Goal: Information Seeking & Learning: Learn about a topic

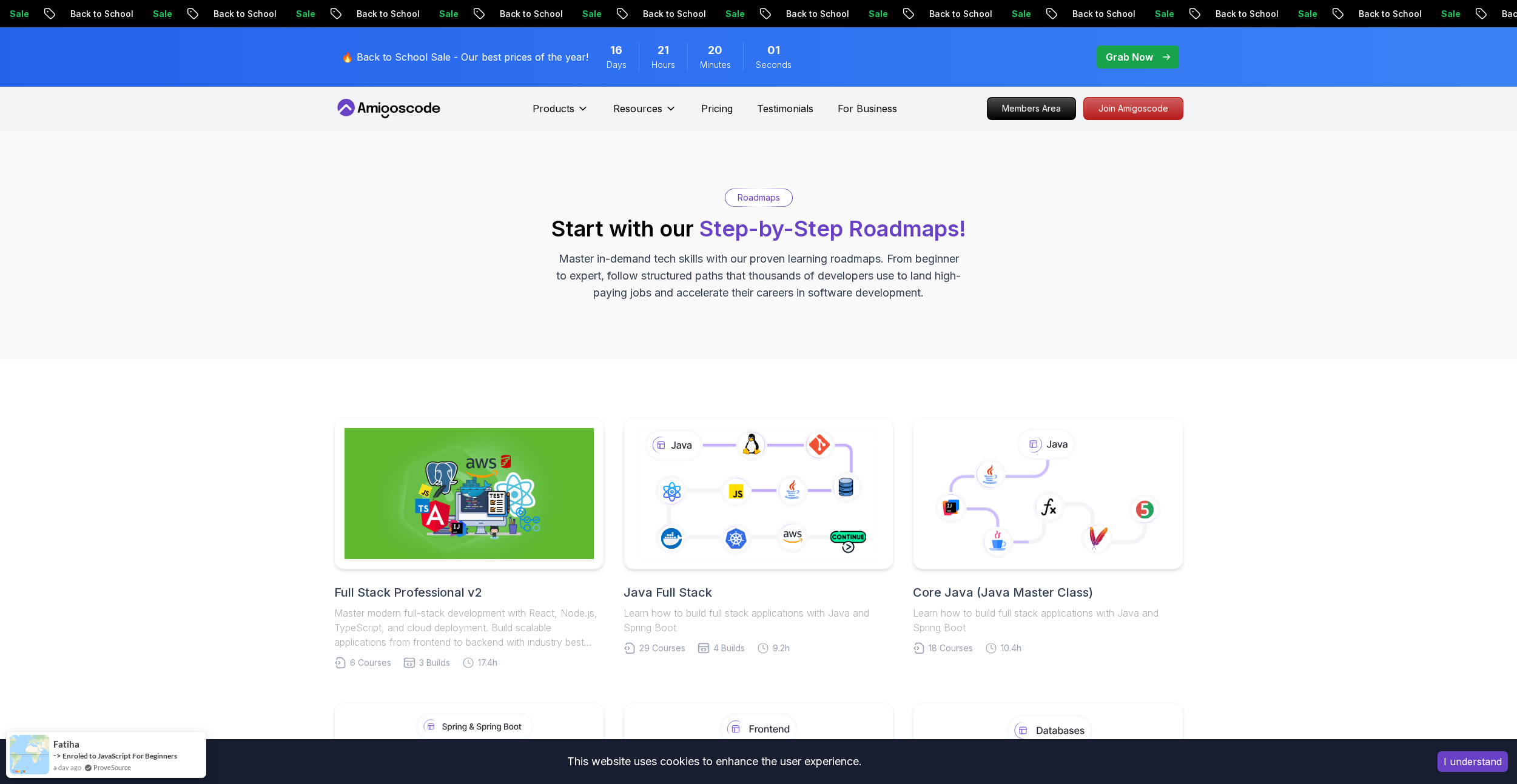
scroll to position [182, 0]
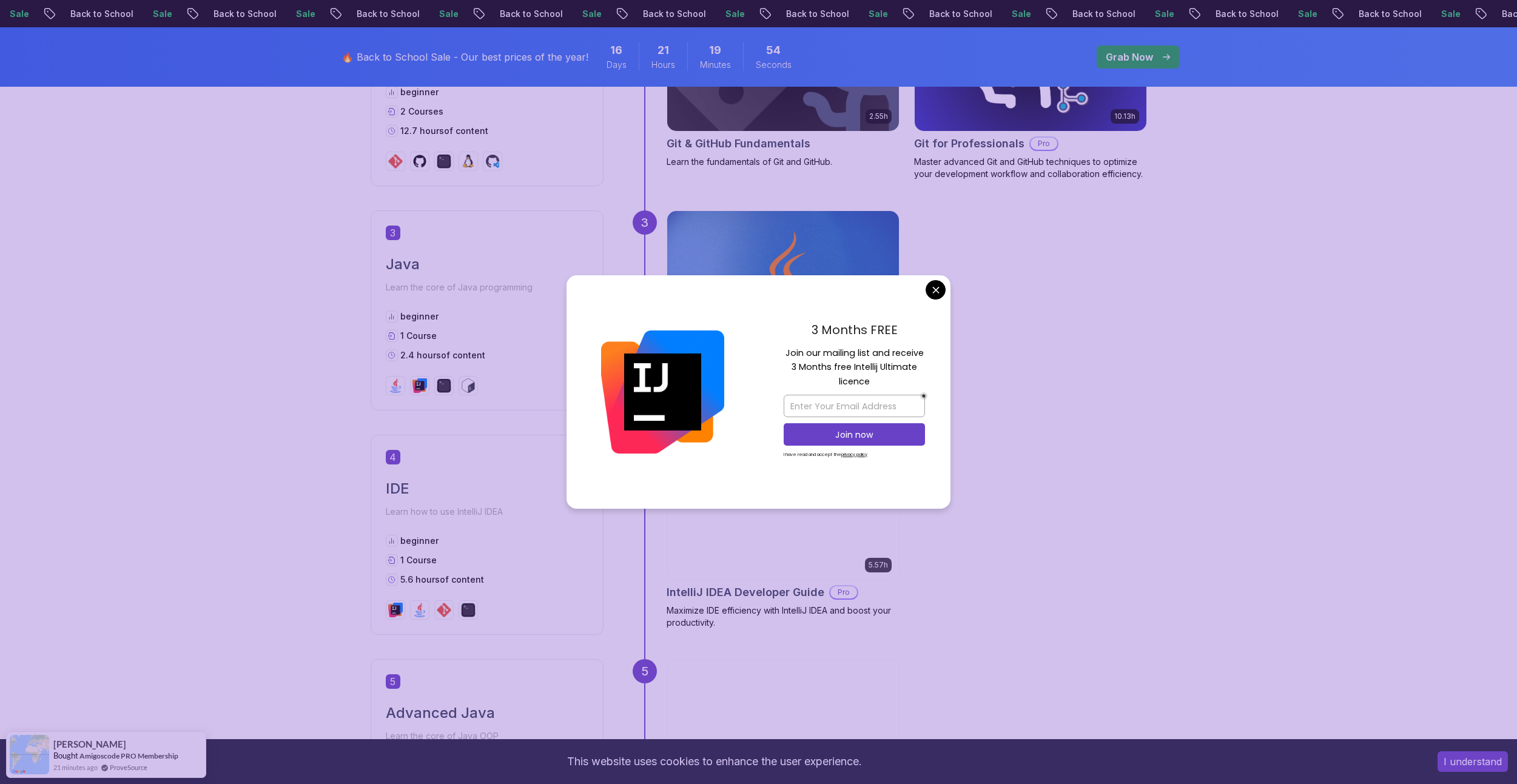
scroll to position [1334, 0]
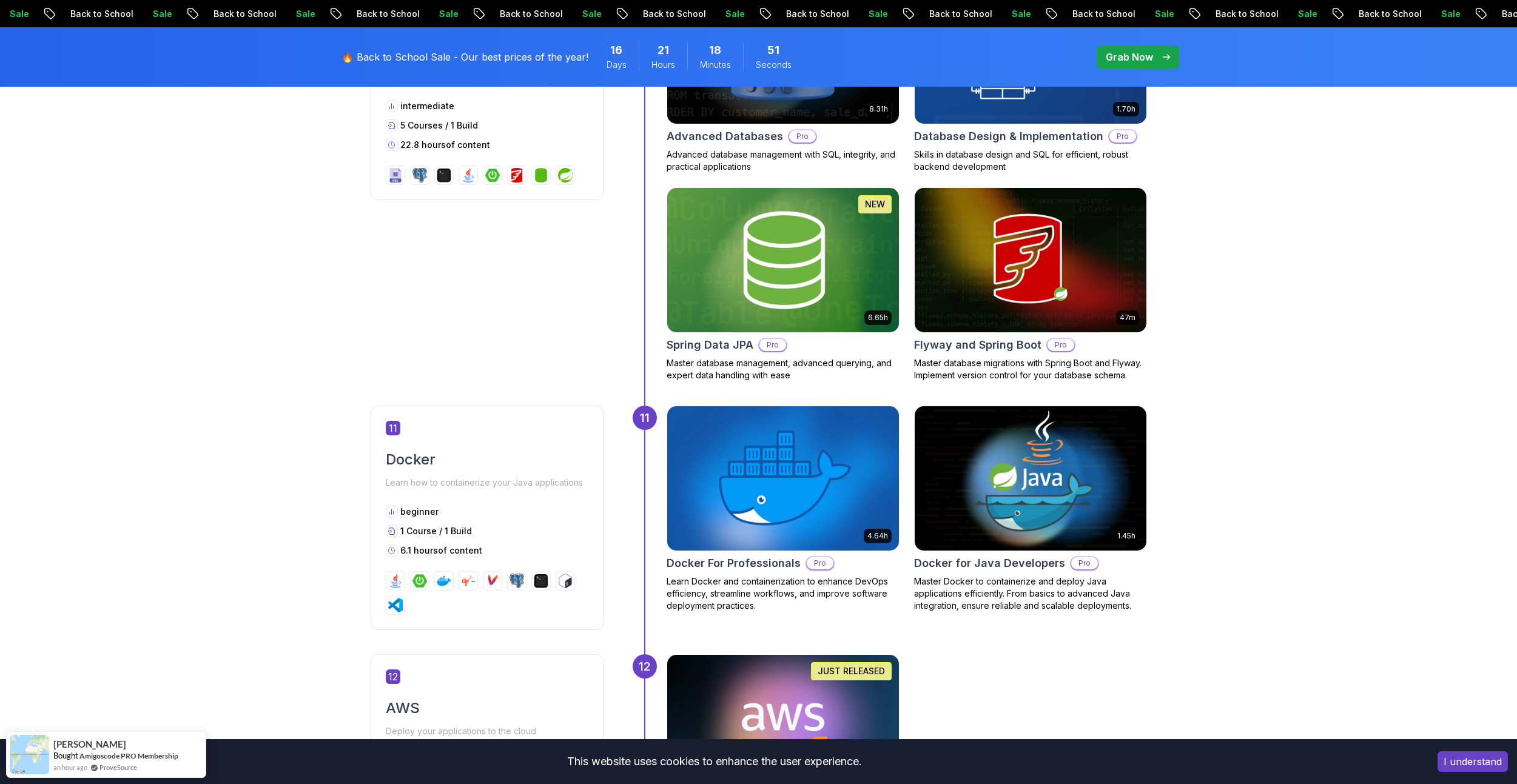
scroll to position [3698, 0]
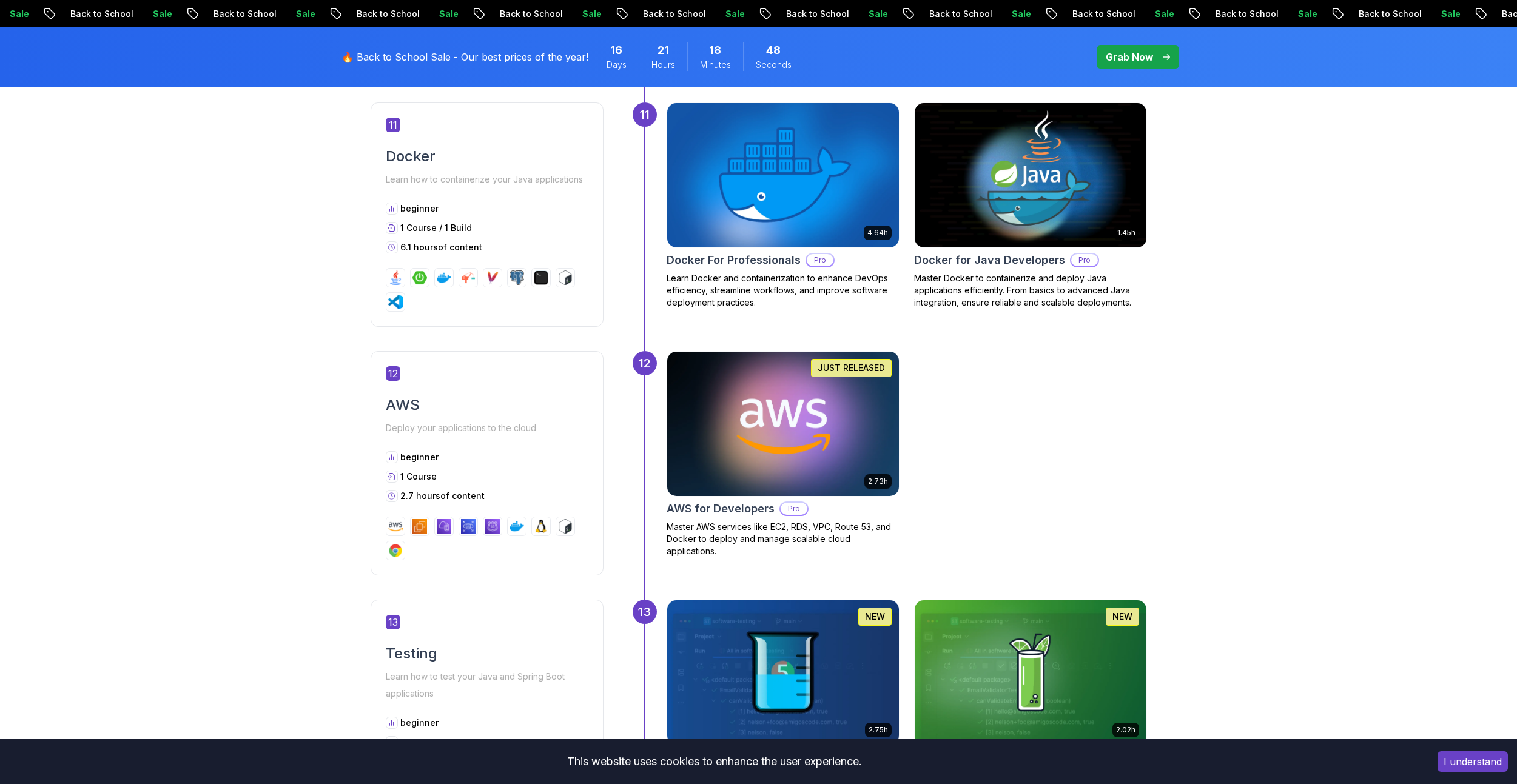
click at [820, 381] on img at bounding box center [782, 423] width 243 height 151
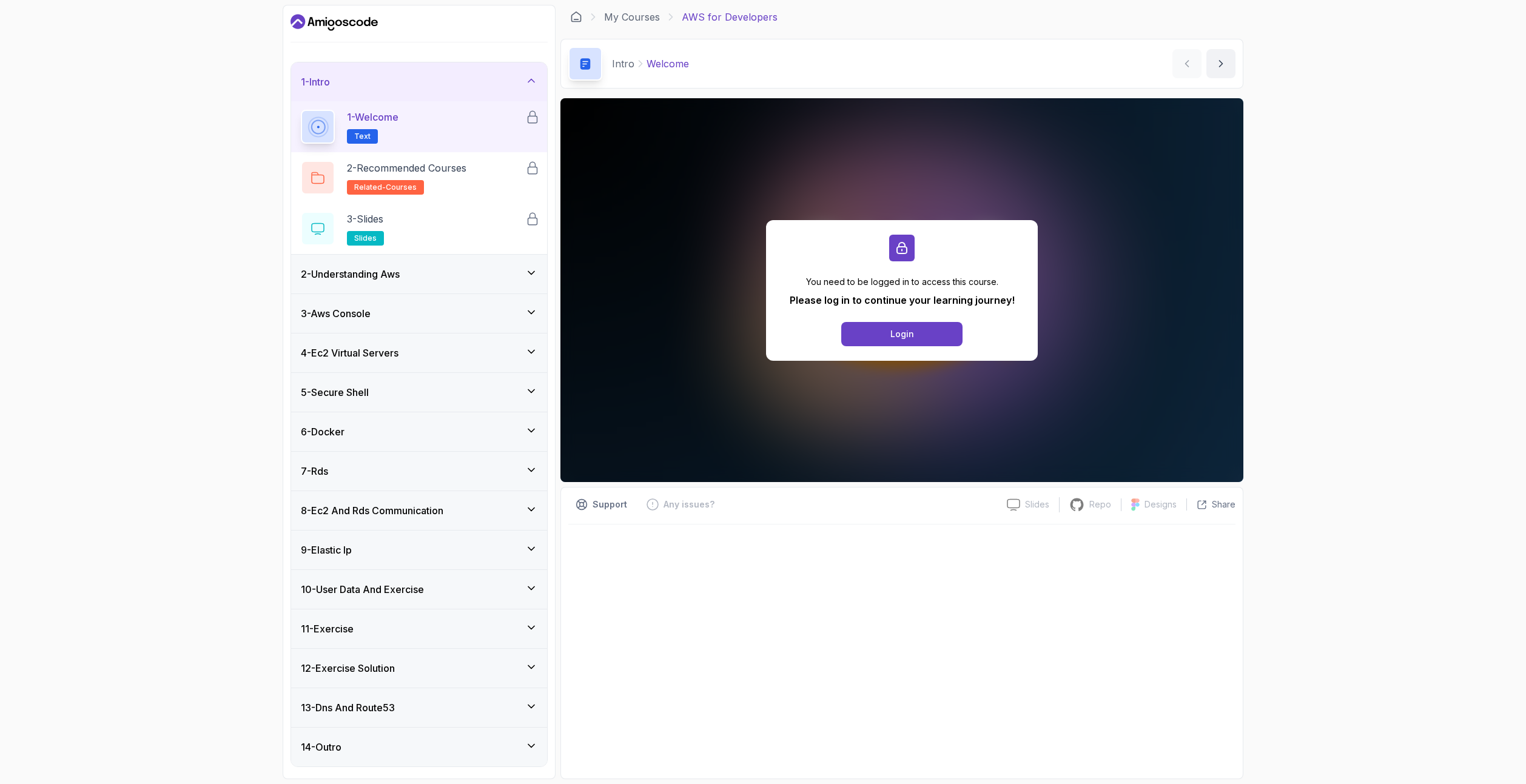
click at [391, 546] on div "9 - Elastic Ip" at bounding box center [419, 550] width 236 height 15
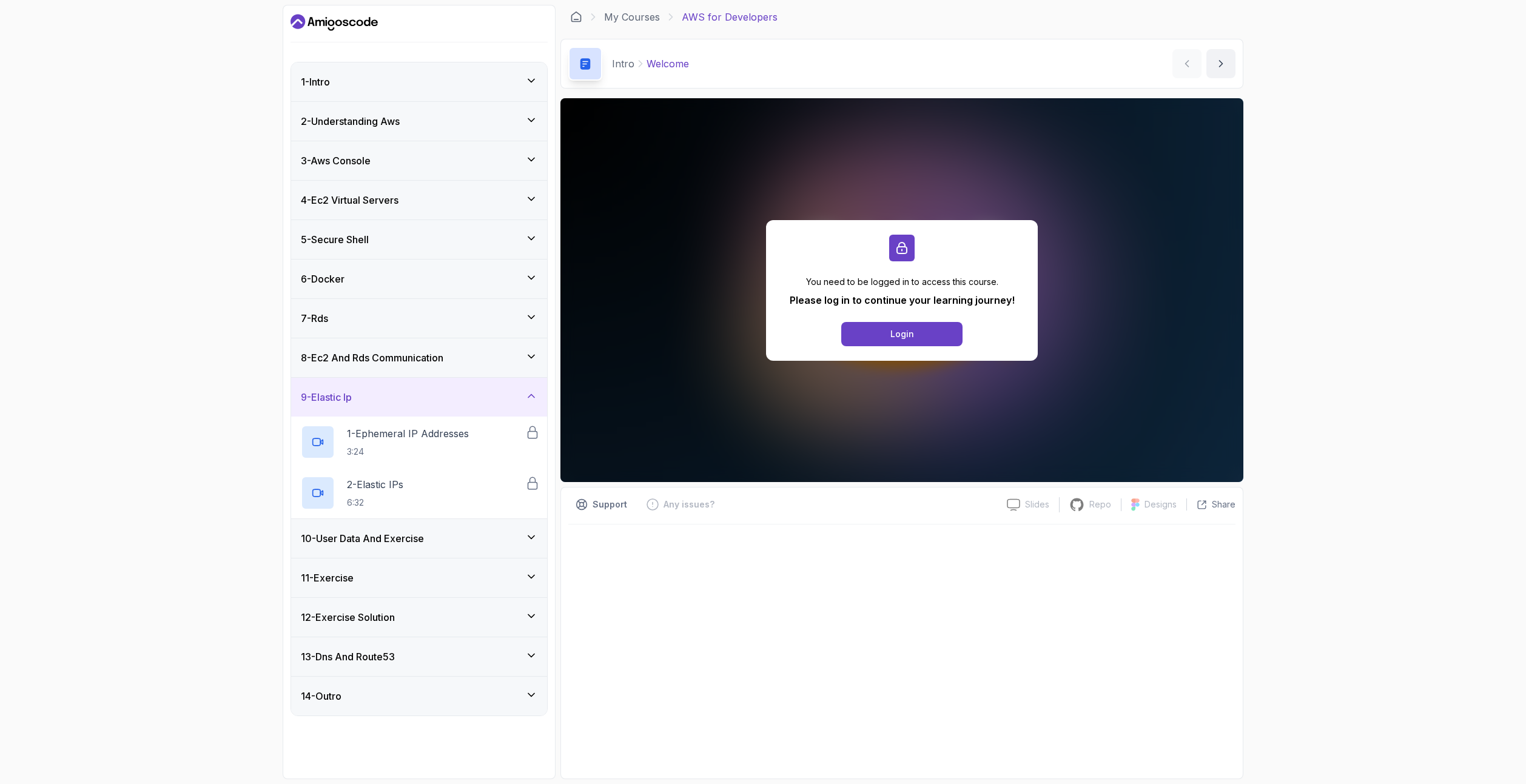
click at [391, 546] on div "10 - User Data And Exercise" at bounding box center [419, 538] width 256 height 39
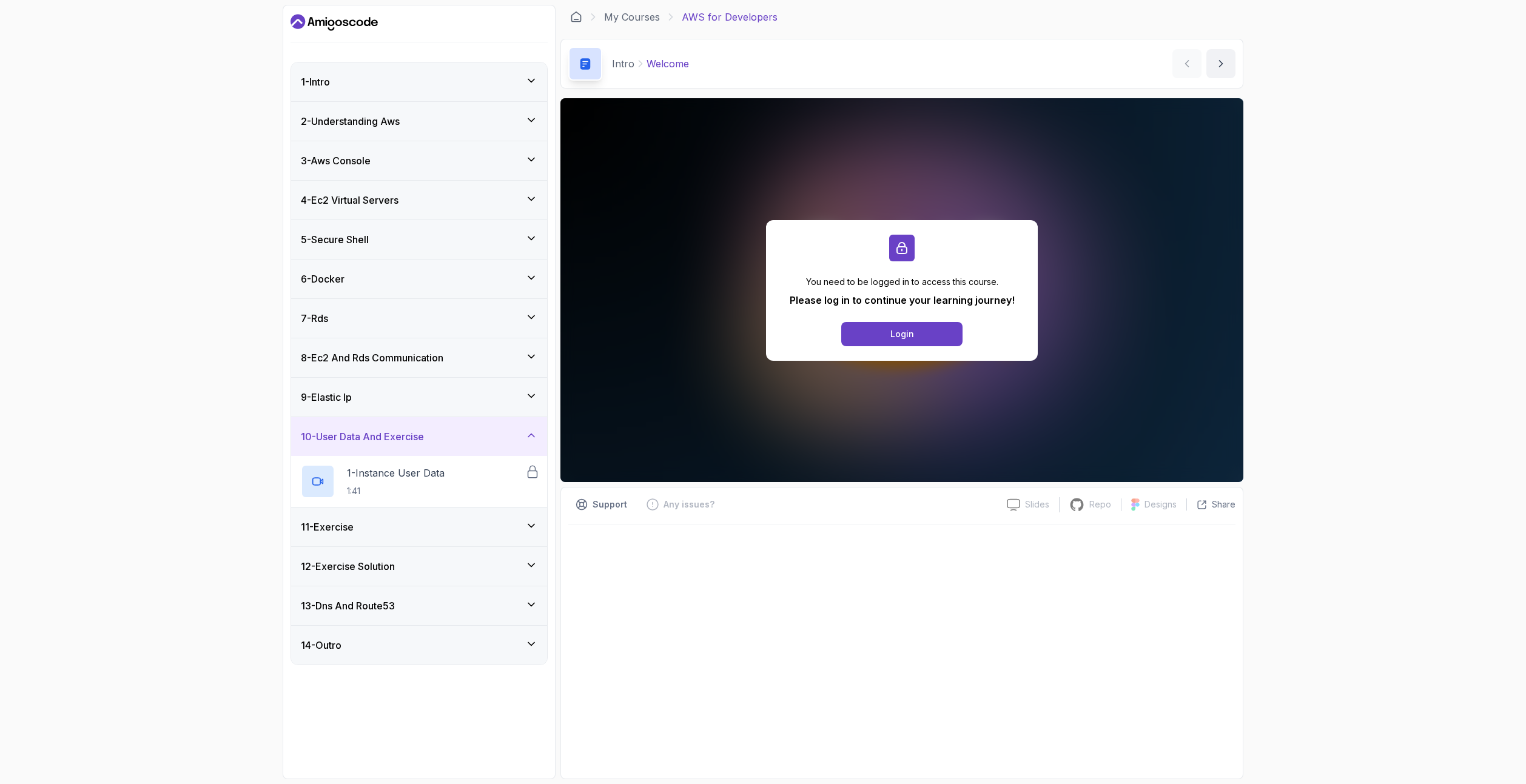
click at [391, 546] on div "12 - Exercise Solution" at bounding box center [419, 566] width 256 height 40
click at [408, 537] on div "11 - Exercise" at bounding box center [419, 527] width 256 height 39
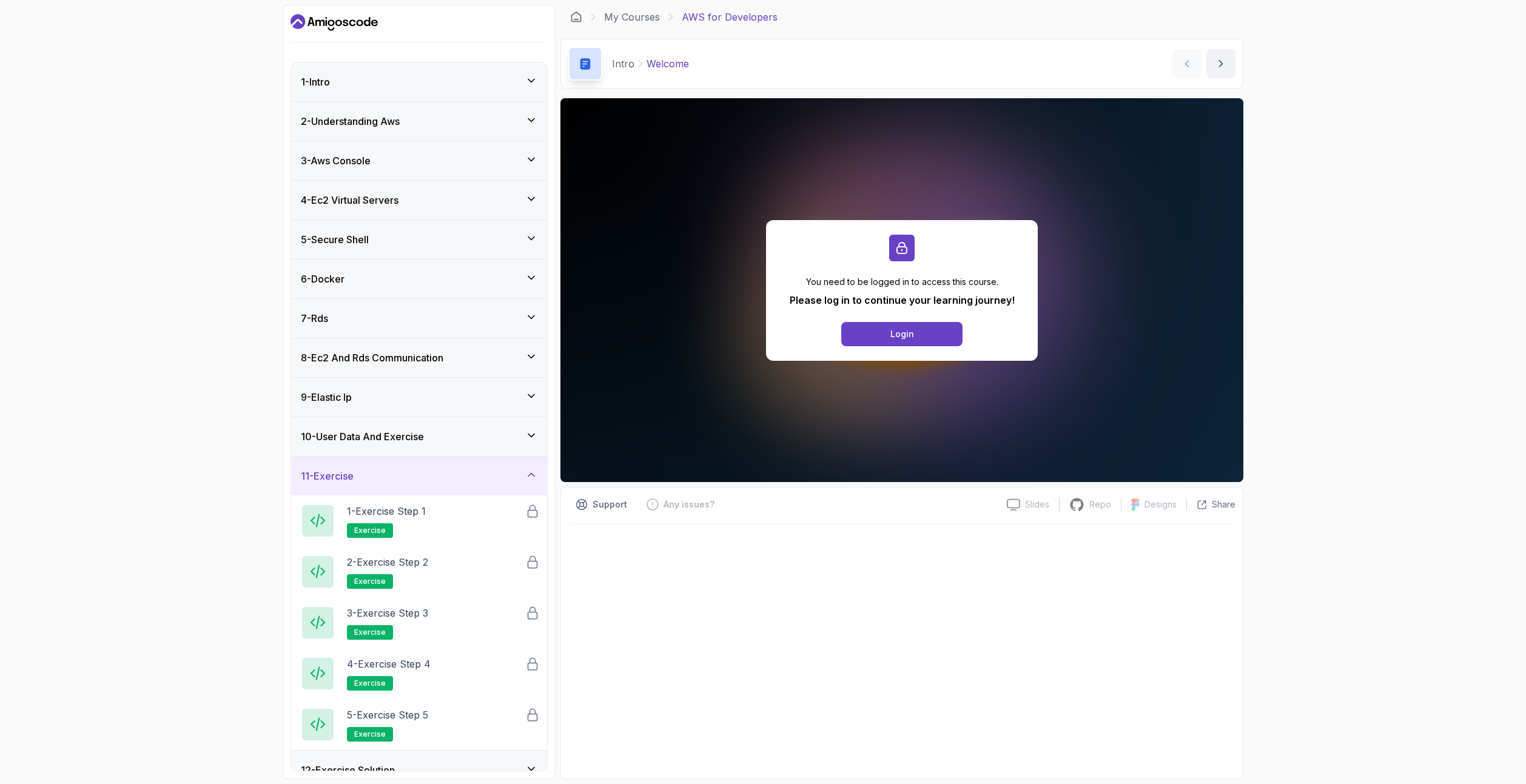
click at [461, 476] on div "11 - Exercise" at bounding box center [419, 476] width 236 height 15
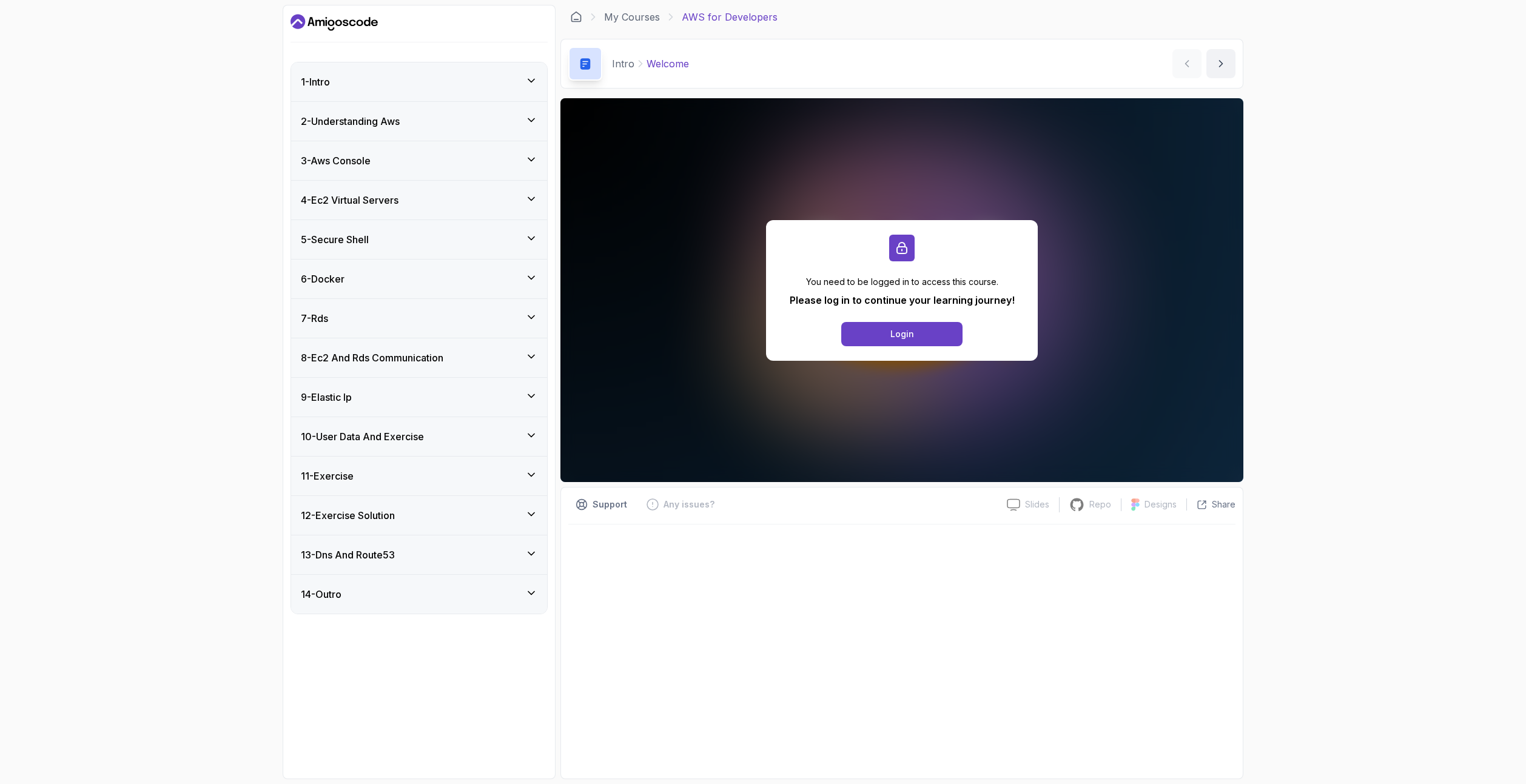
click at [442, 272] on div "6 - Docker" at bounding box center [419, 279] width 236 height 15
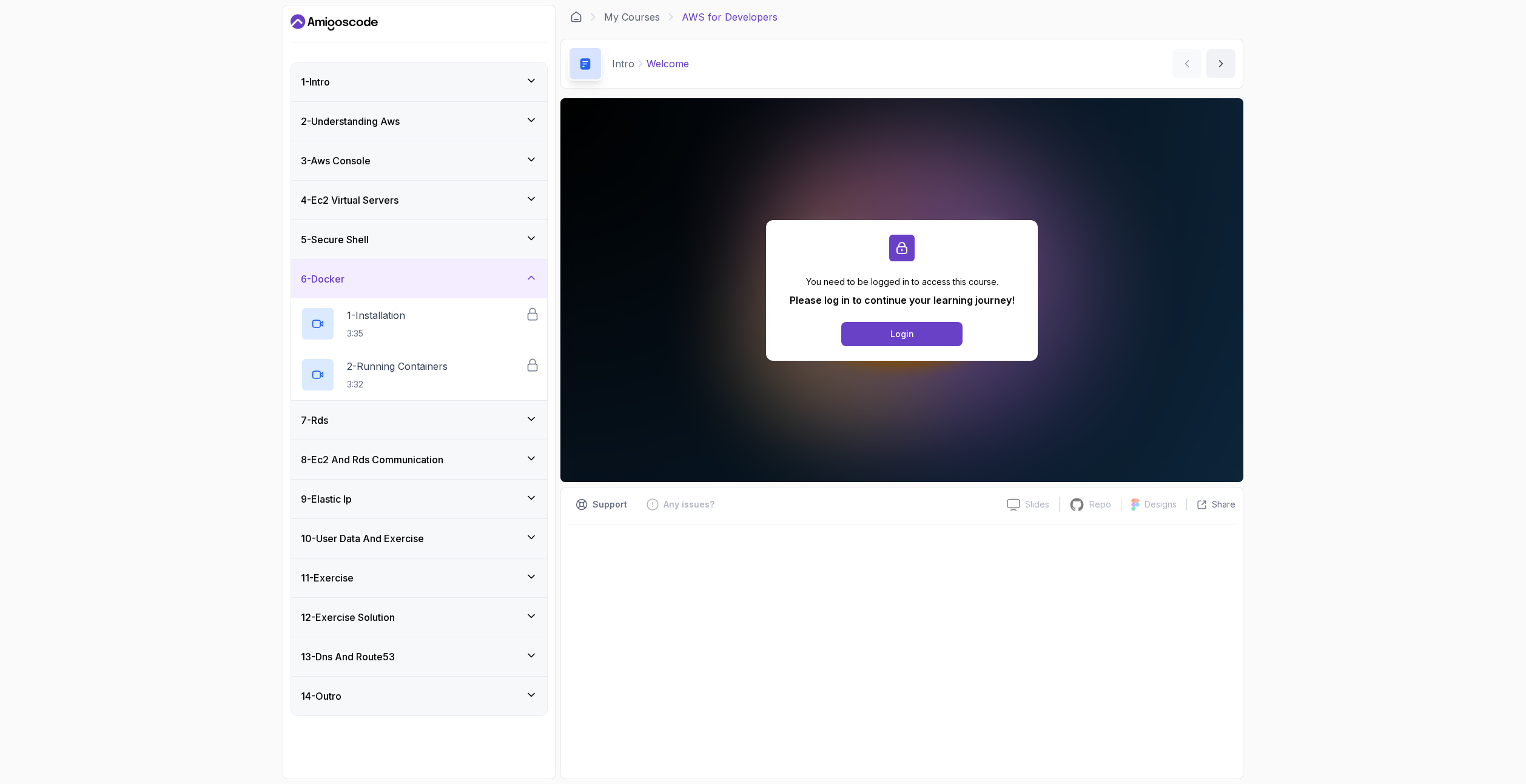
click at [442, 272] on div "6 - Docker" at bounding box center [419, 279] width 236 height 15
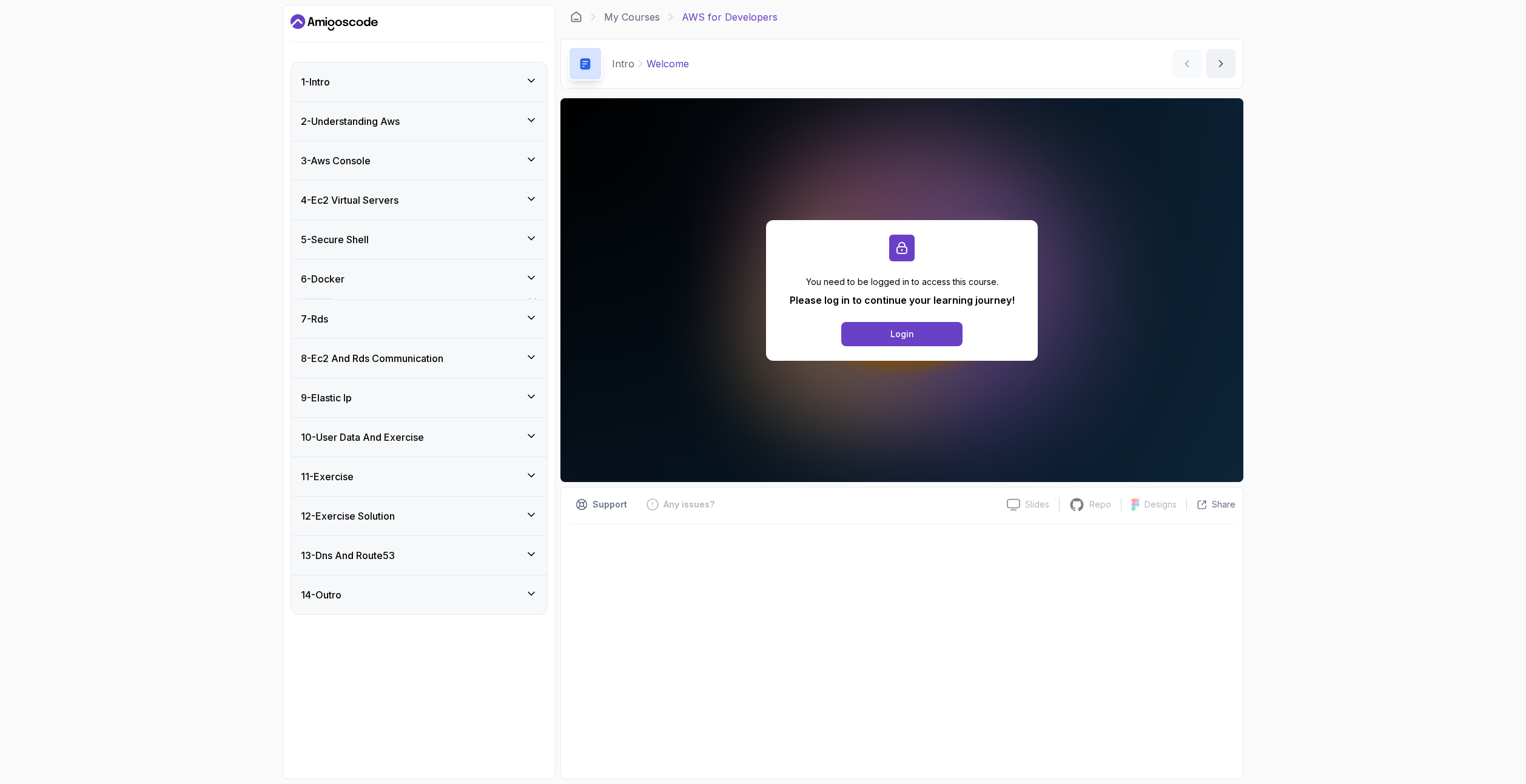
click at [433, 229] on div "5 - Secure Shell" at bounding box center [419, 239] width 256 height 39
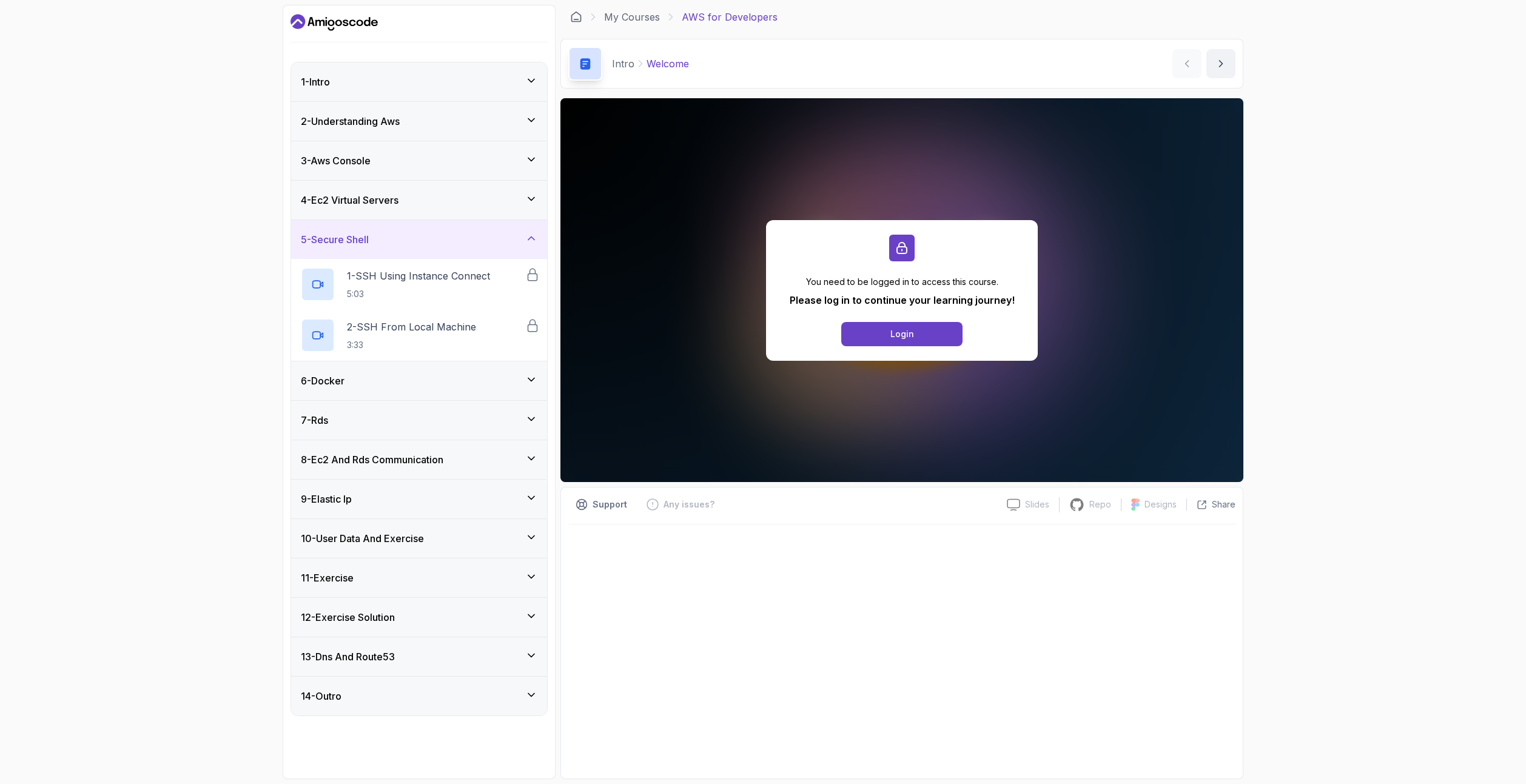
click at [433, 229] on div "5 - Secure Shell" at bounding box center [419, 239] width 256 height 39
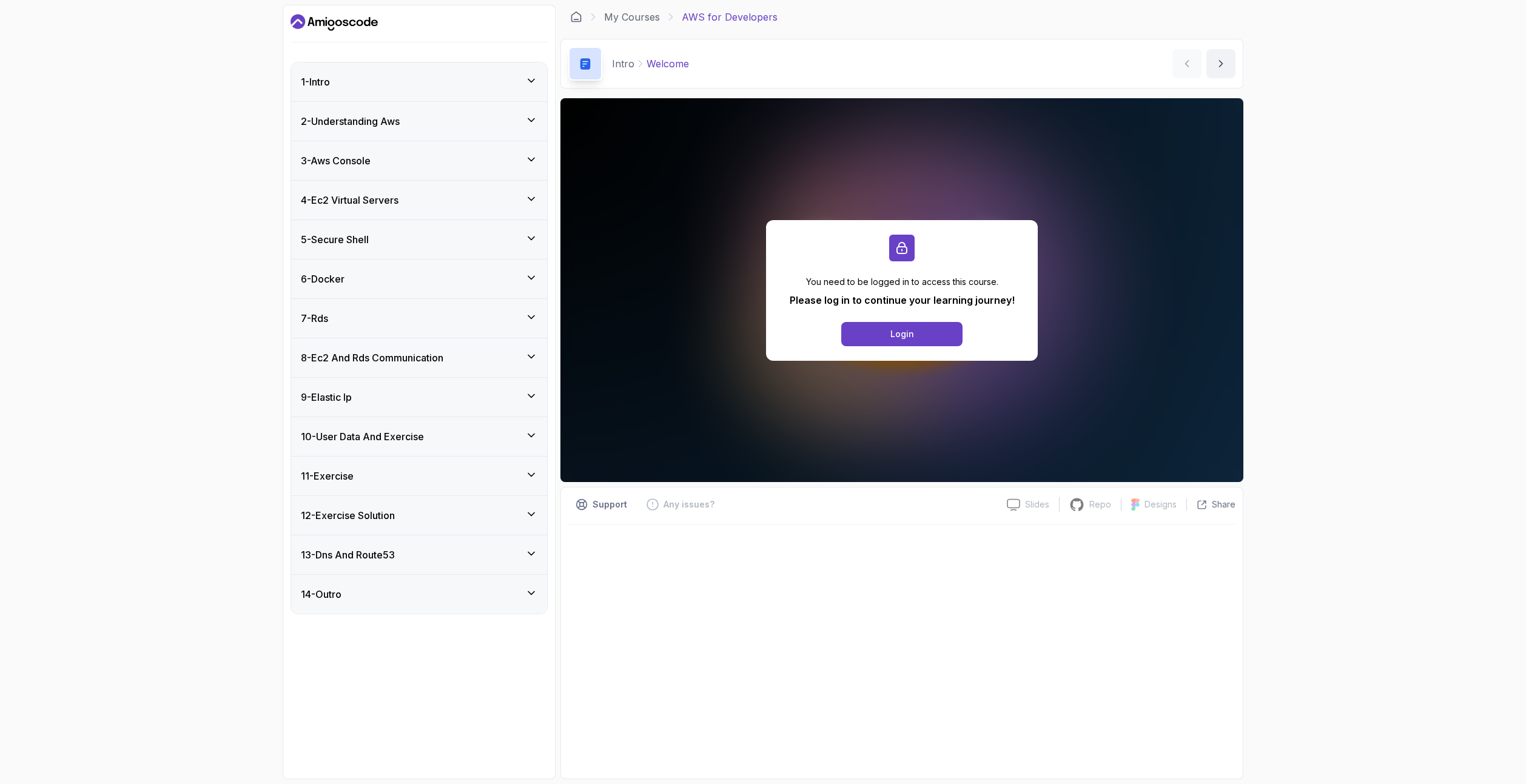
click at [436, 189] on div "4 - Ec2 Virtual Servers" at bounding box center [419, 200] width 256 height 39
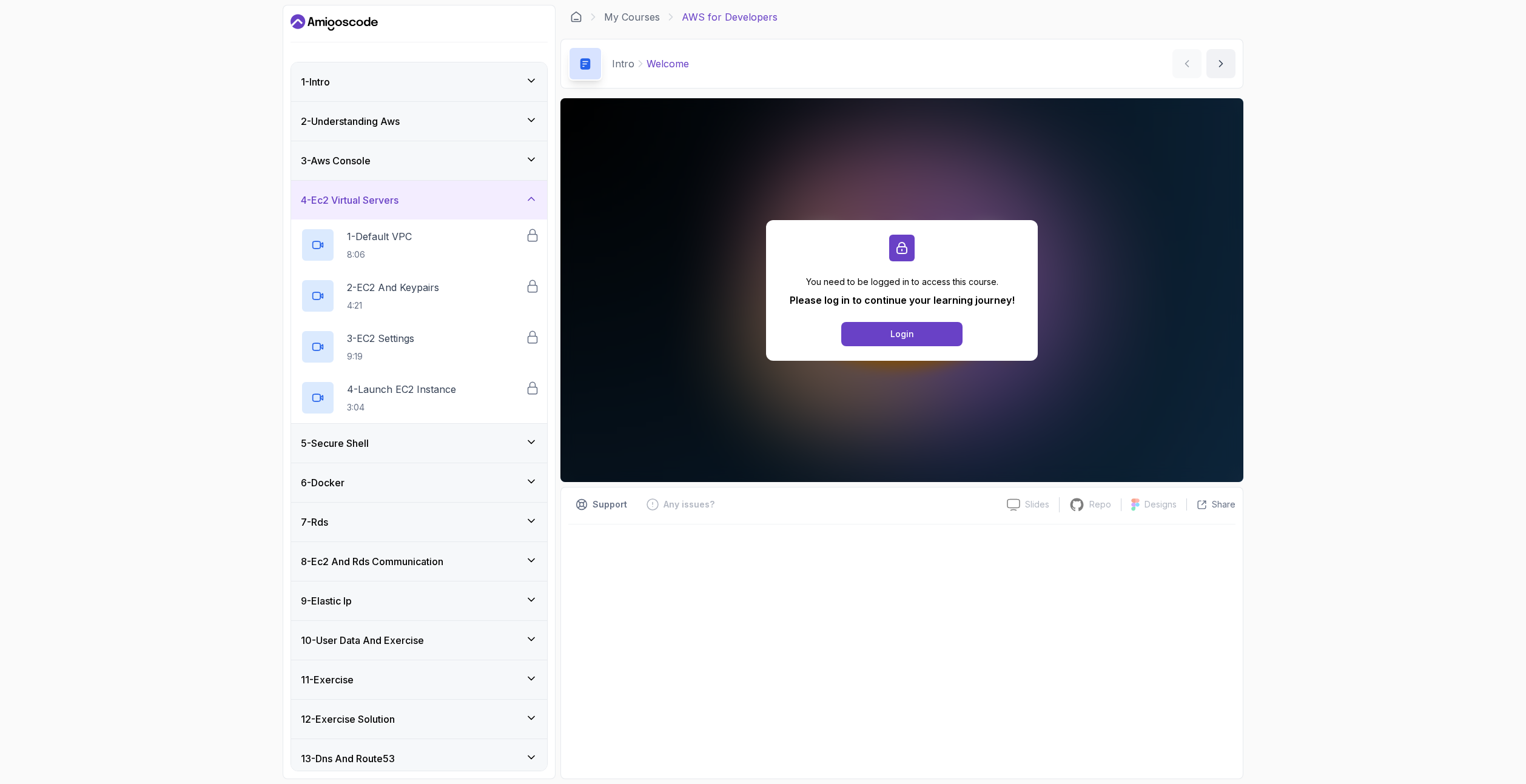
click at [436, 189] on div "4 - Ec2 Virtual Servers" at bounding box center [419, 200] width 256 height 39
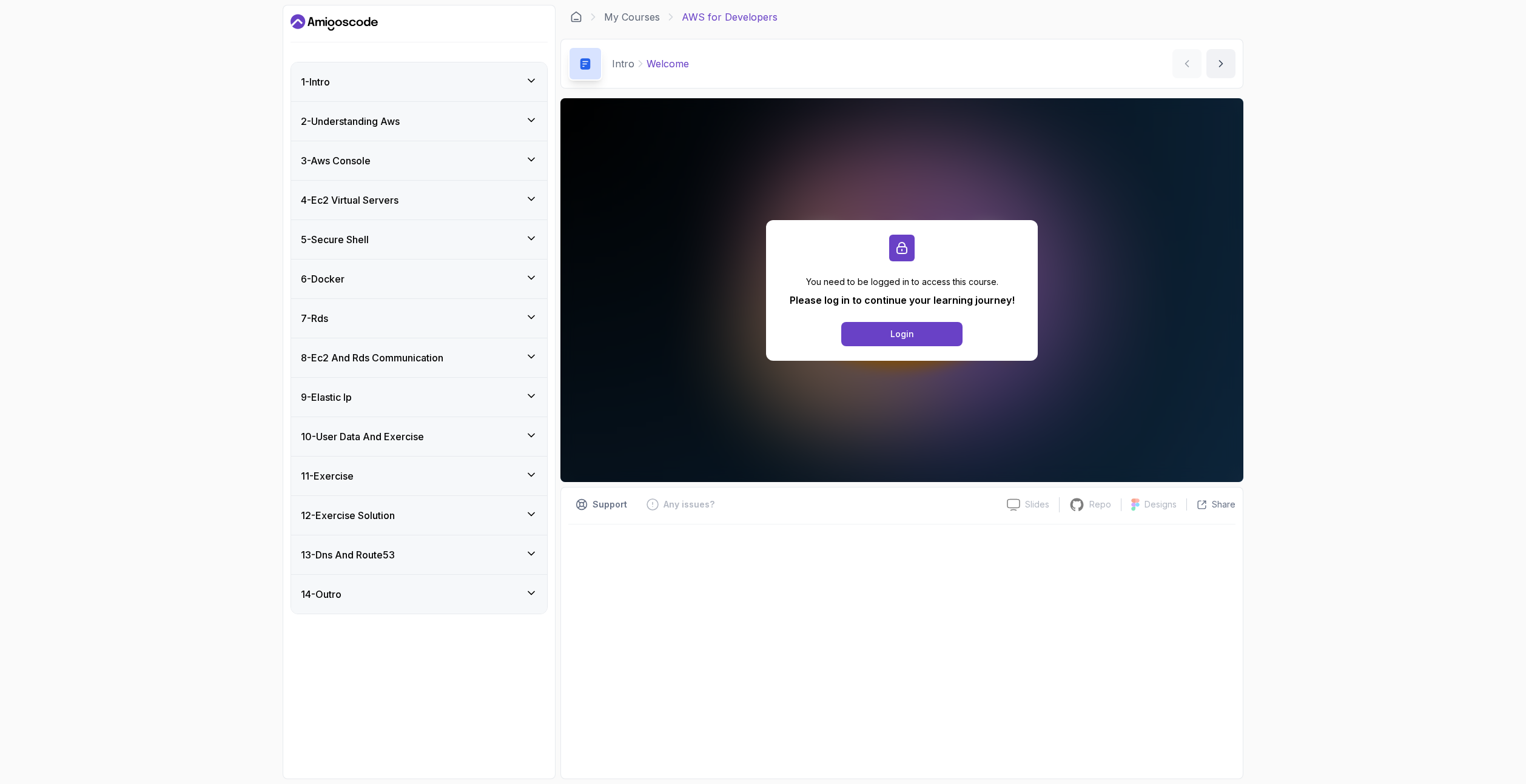
click at [438, 165] on div "3 - Aws Console" at bounding box center [419, 161] width 236 height 15
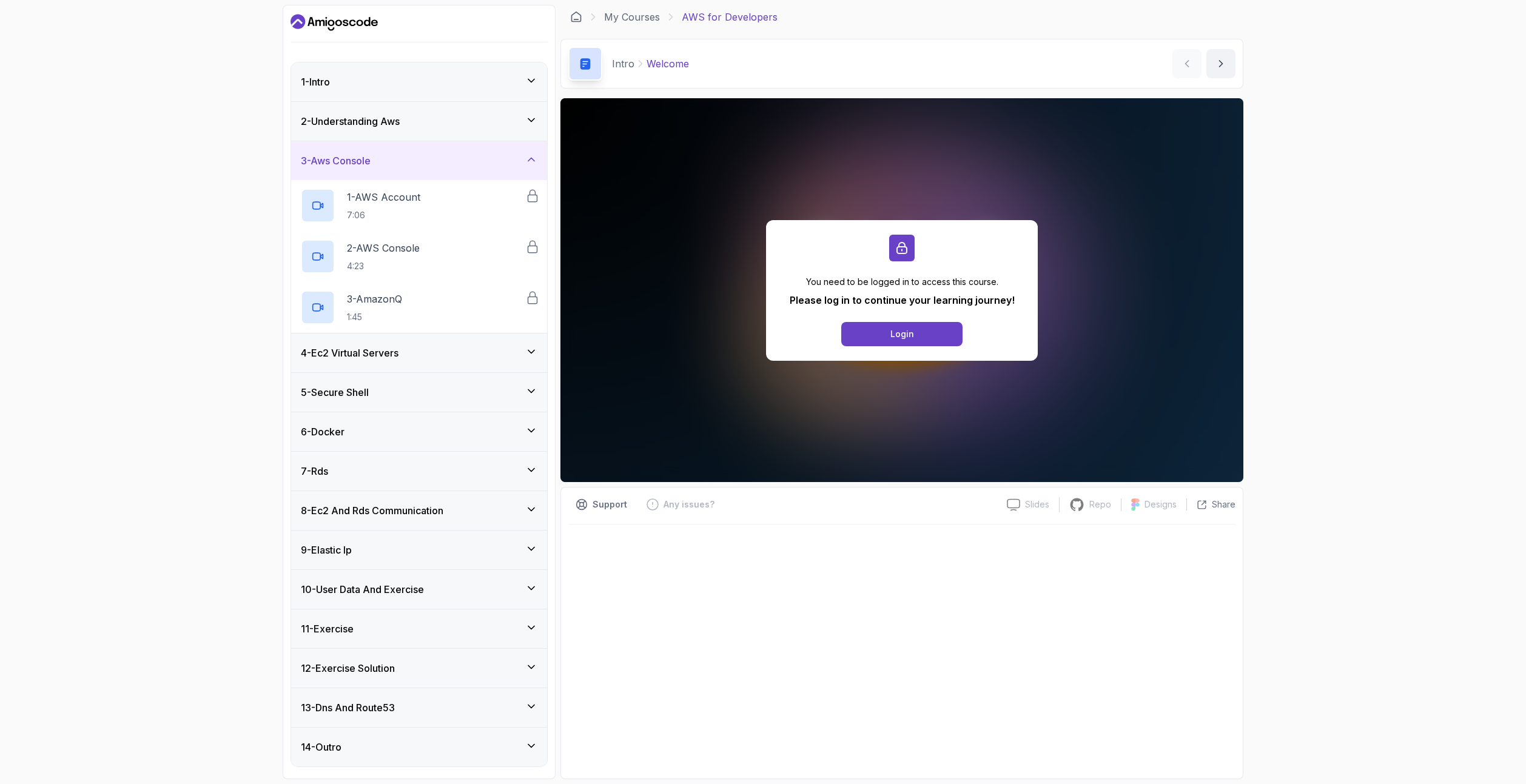
click at [438, 165] on div "3 - Aws Console" at bounding box center [419, 161] width 236 height 15
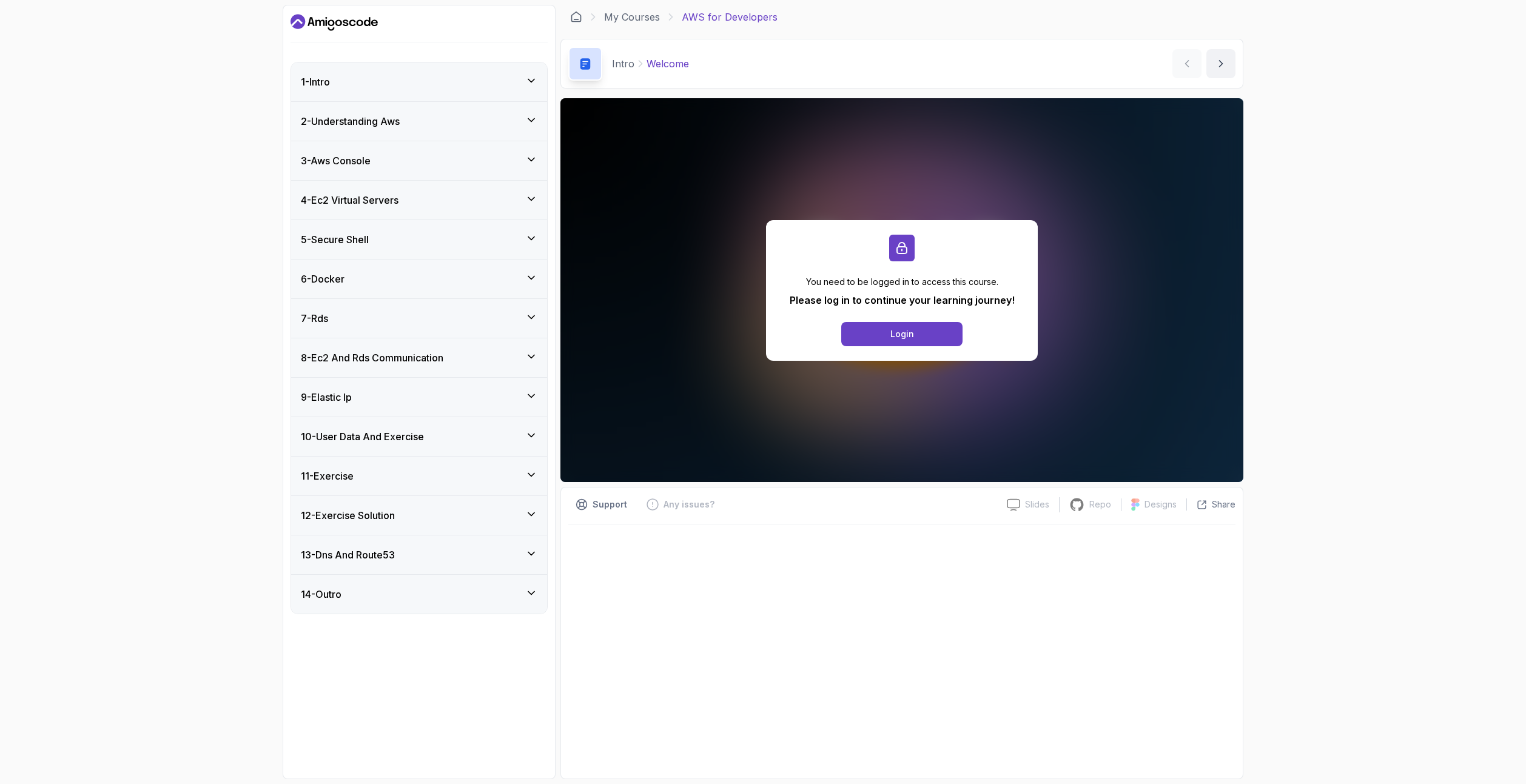
click at [444, 129] on div "2 - Understanding Aws" at bounding box center [419, 121] width 256 height 39
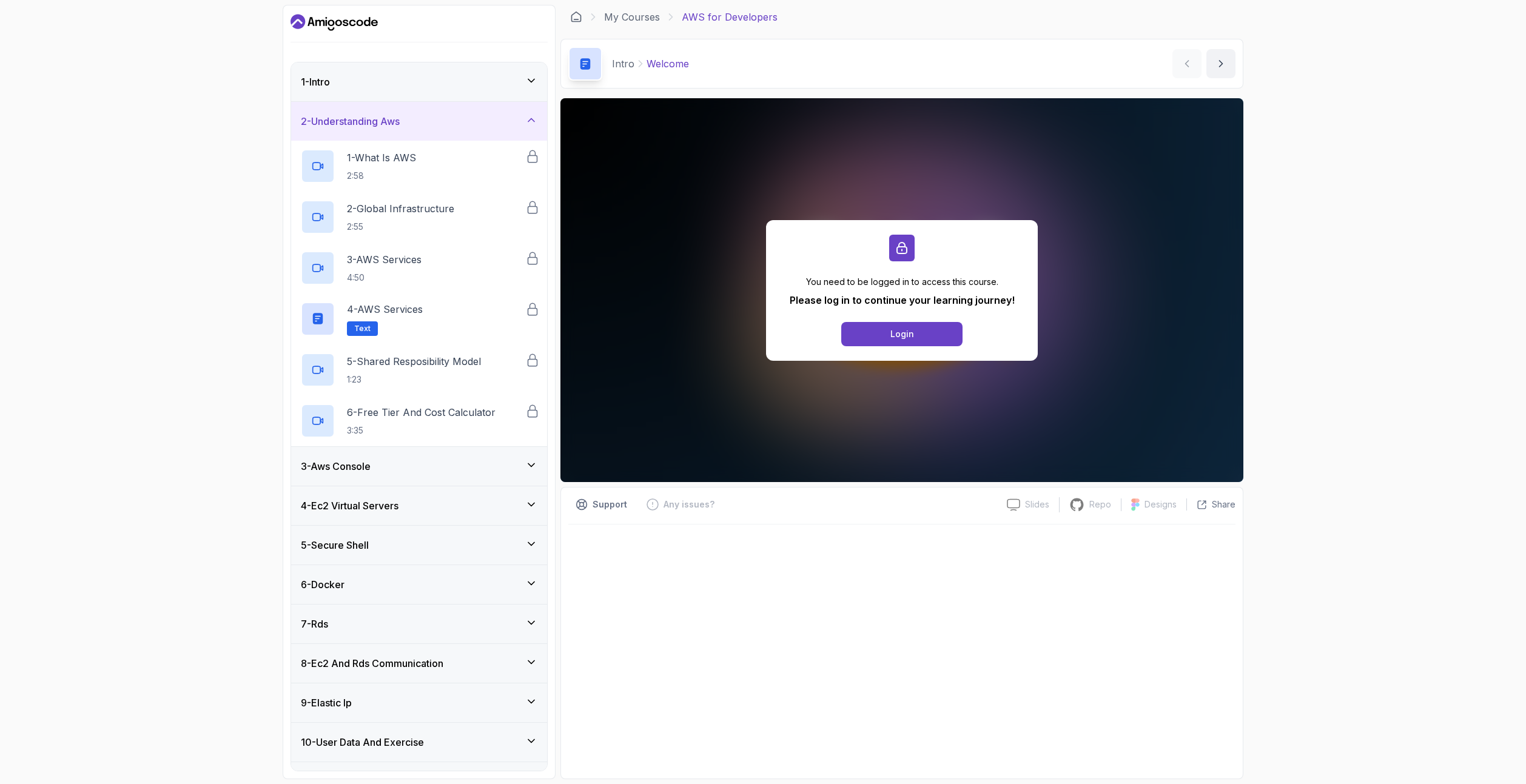
click at [444, 129] on div "2 - Understanding Aws" at bounding box center [419, 121] width 256 height 39
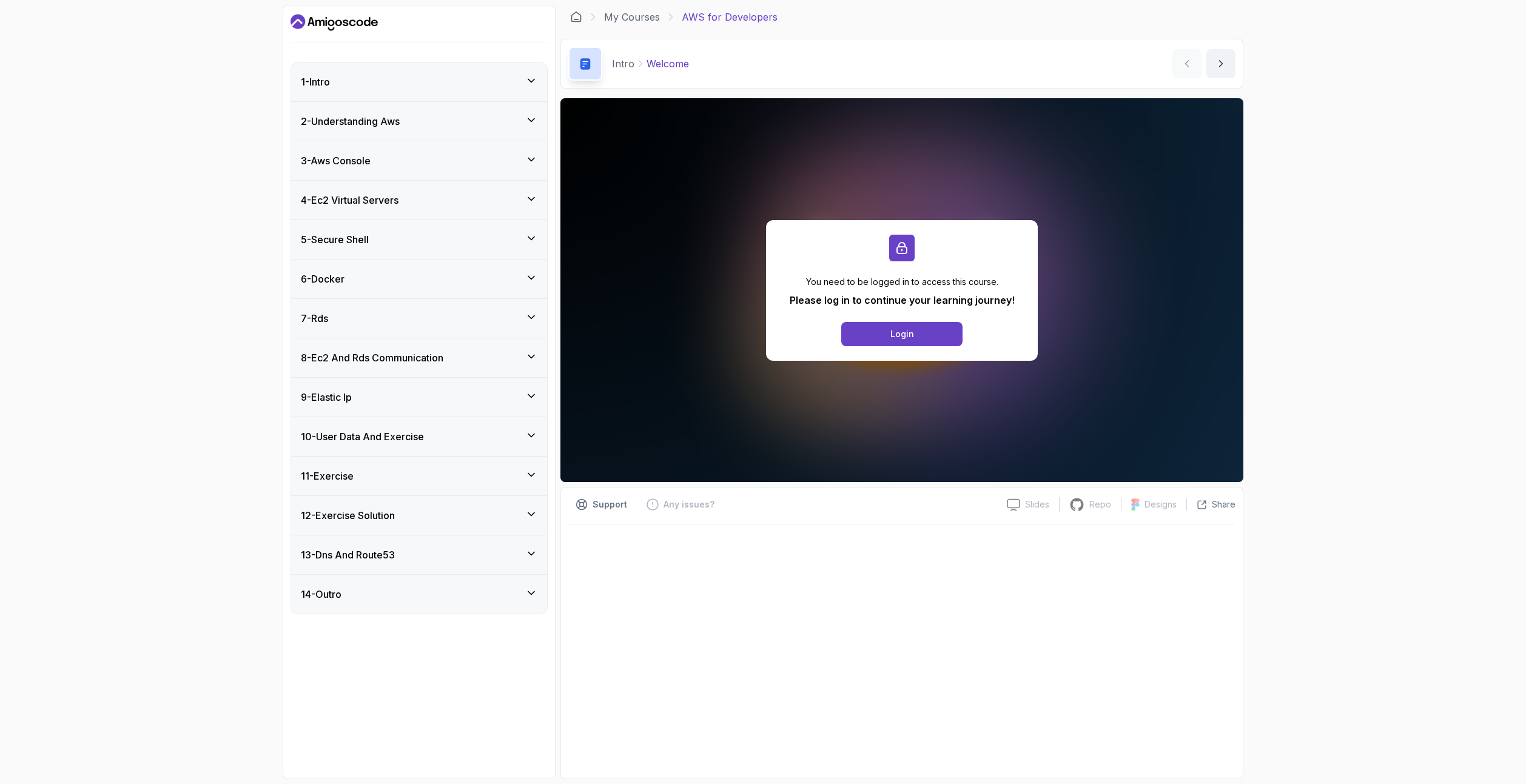
click at [391, 527] on div "12 - Exercise Solution" at bounding box center [419, 515] width 256 height 39
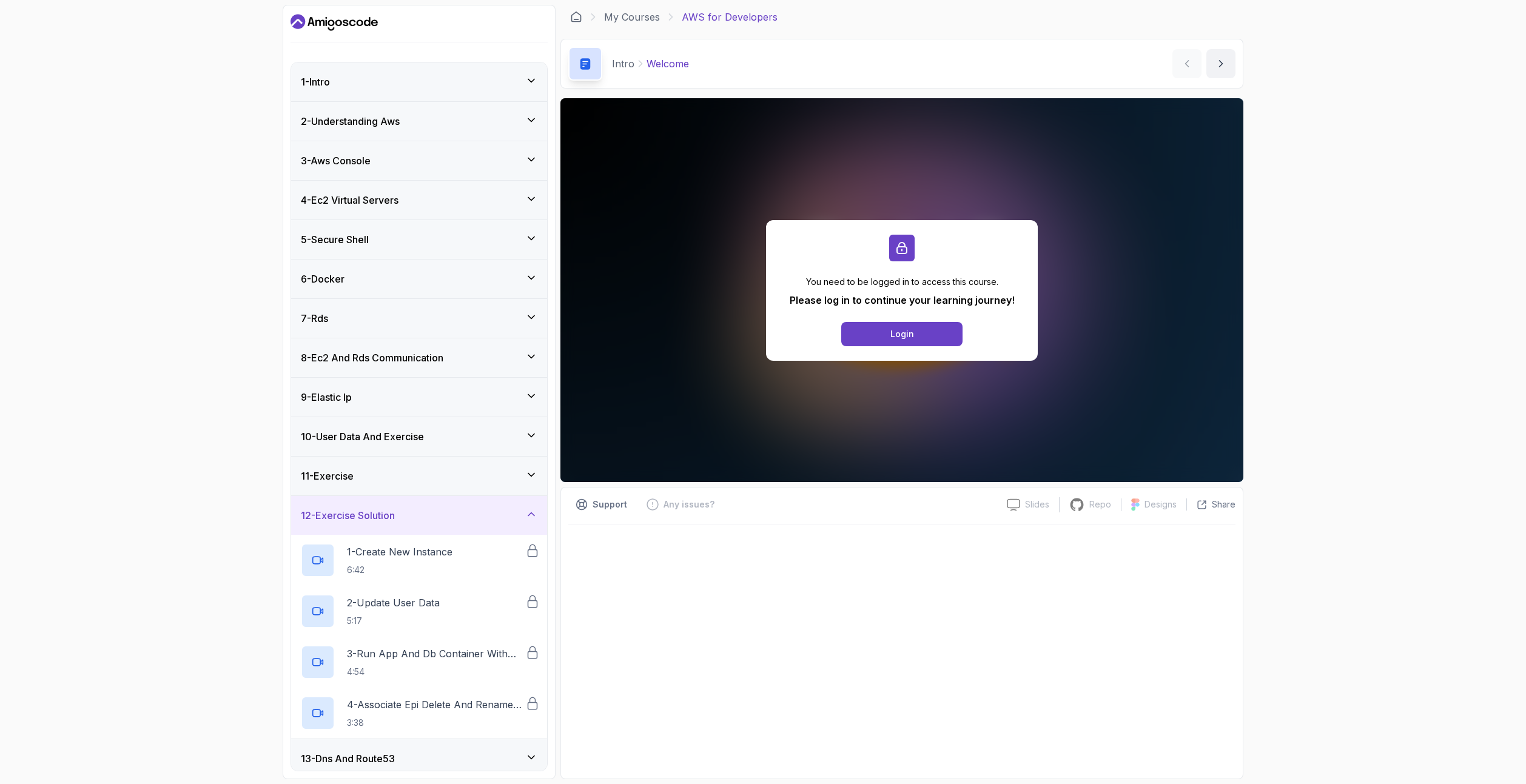
click at [428, 511] on div "12 - Exercise Solution" at bounding box center [419, 515] width 236 height 15
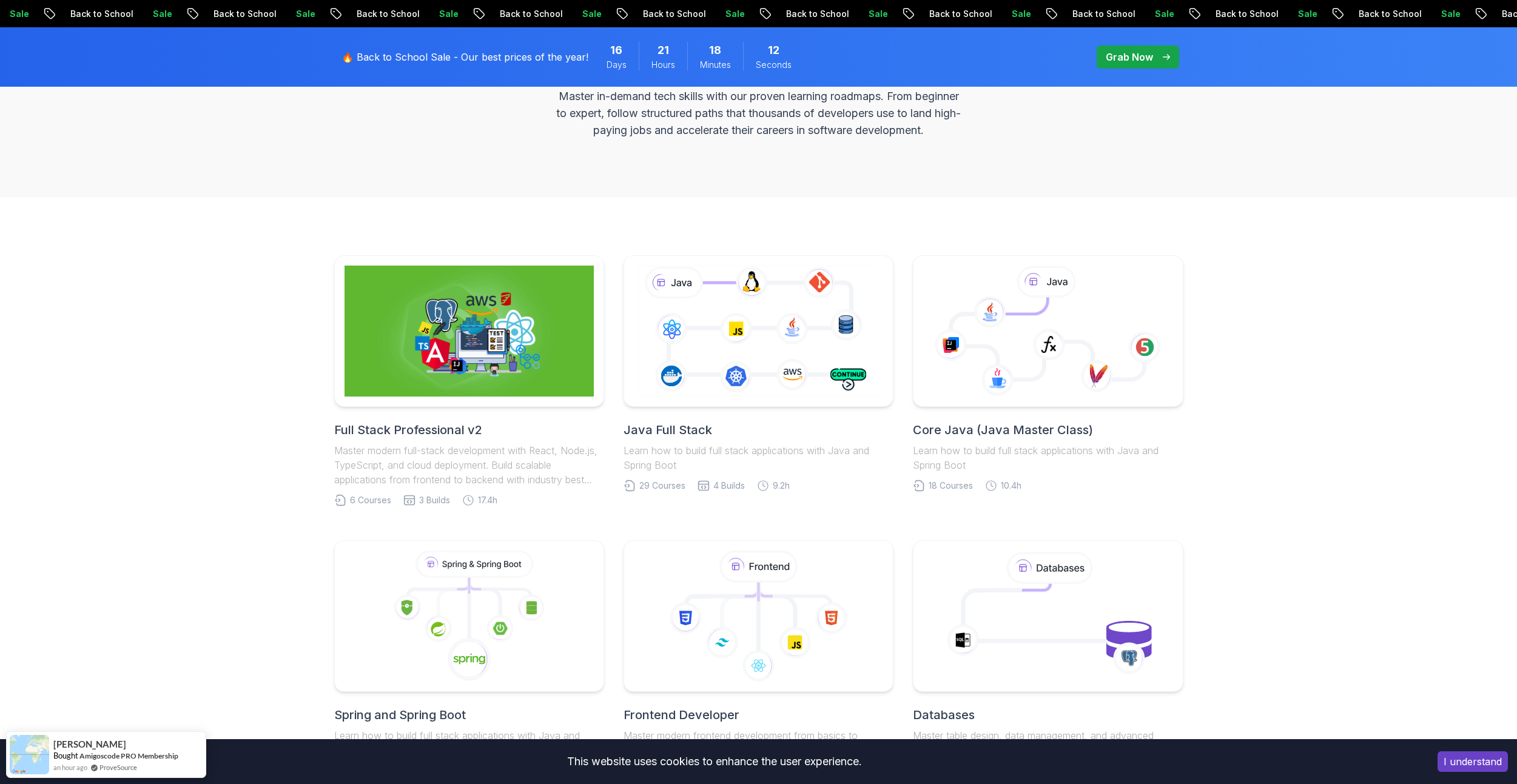
scroll to position [242, 0]
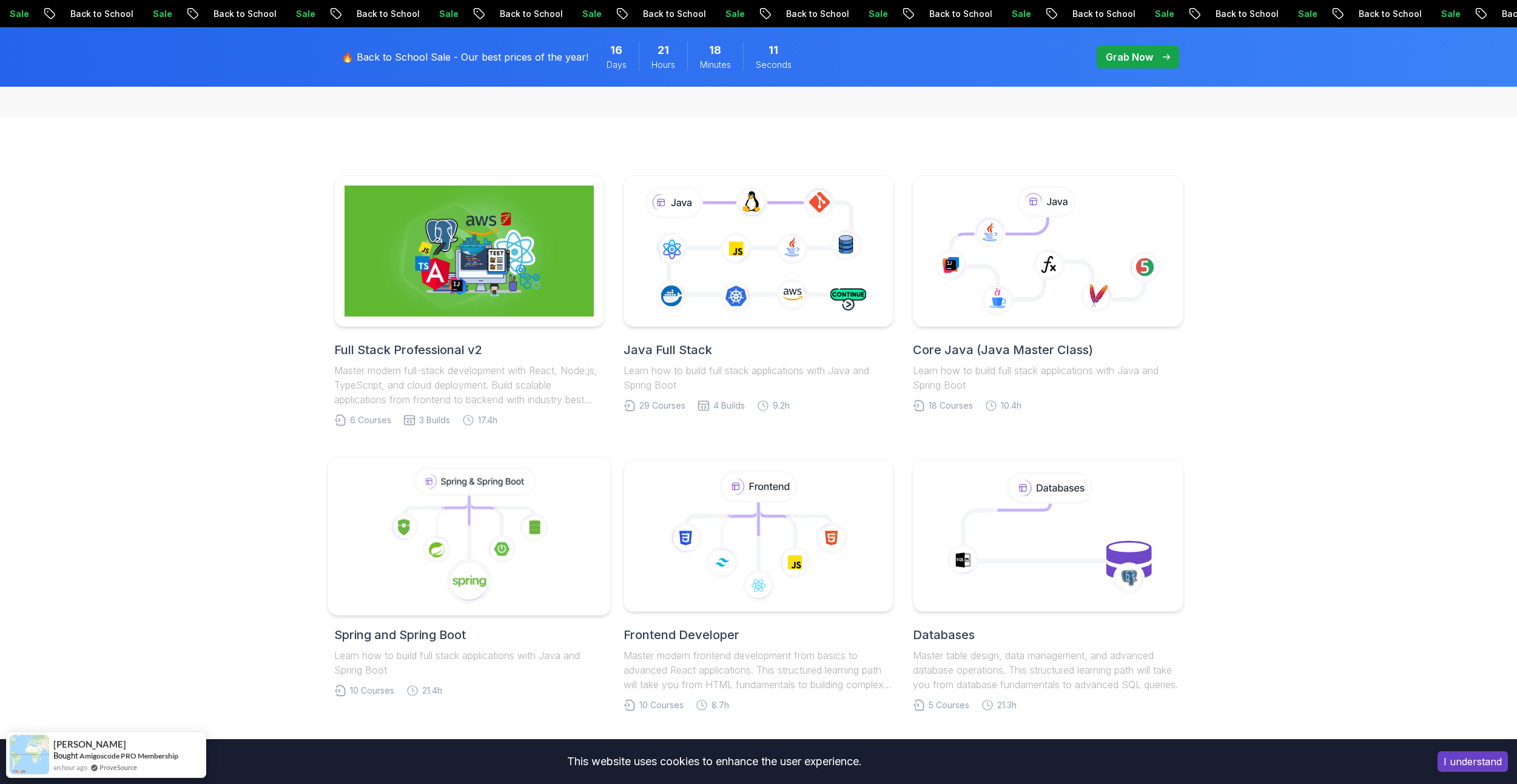
click at [493, 491] on icon at bounding box center [475, 481] width 120 height 25
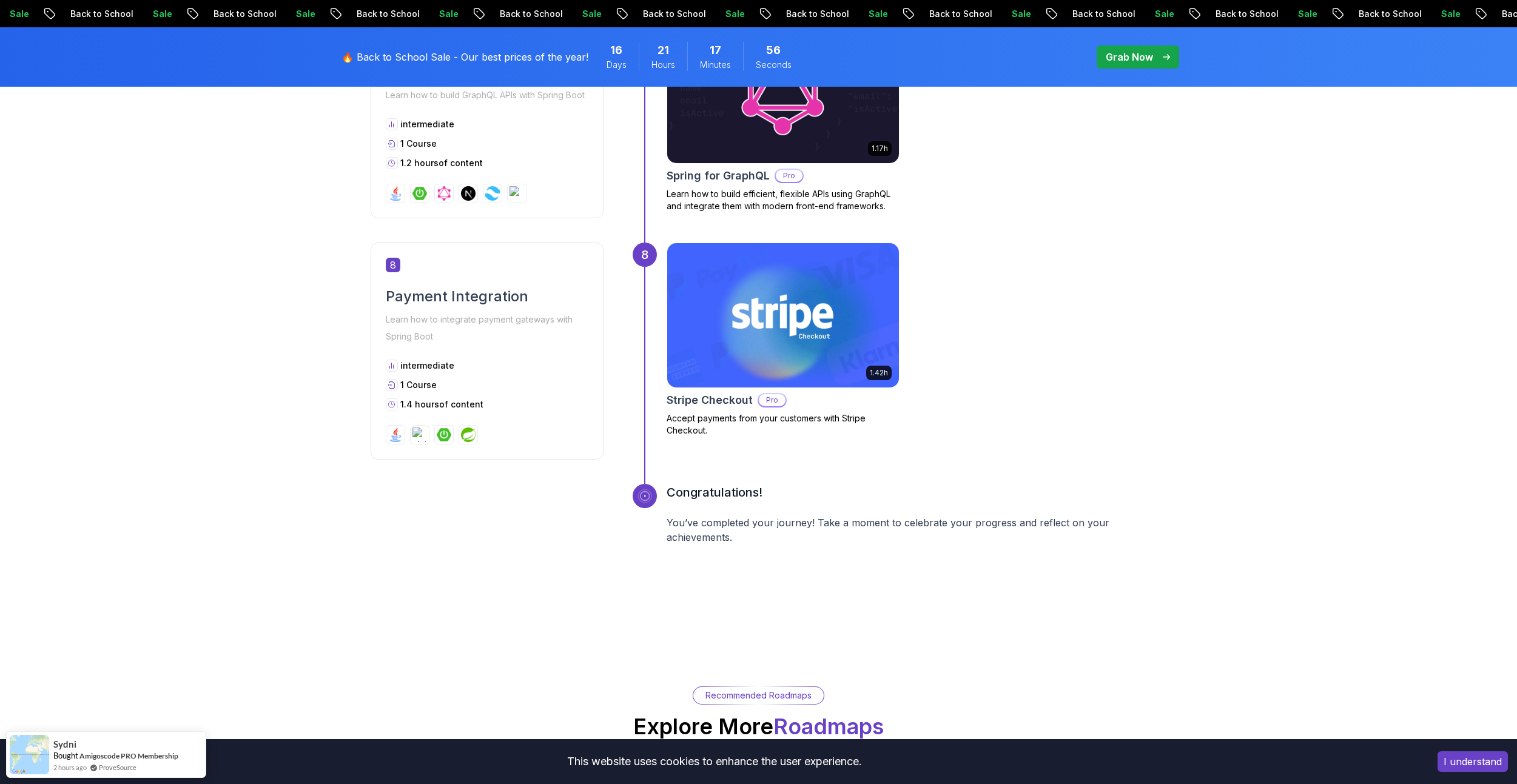
scroll to position [2122, 0]
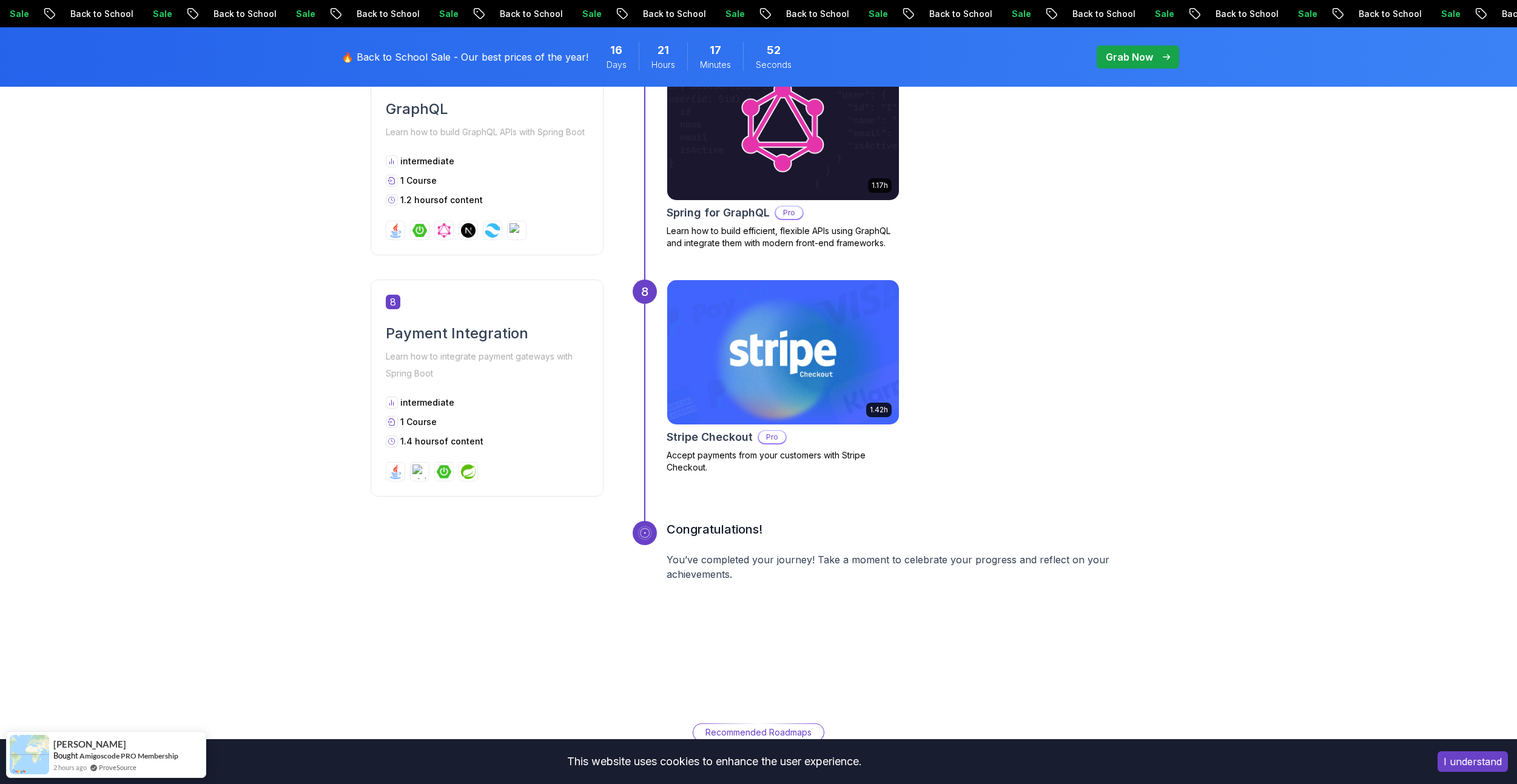
click at [810, 374] on img at bounding box center [782, 352] width 243 height 151
drag, startPoint x: 809, startPoint y: 375, endPoint x: 1088, endPoint y: 422, distance: 282.9
click at [1088, 422] on div "1.42h Stripe Checkout Pro Accept payments from your customers with Stripe Check…" at bounding box center [906, 388] width 480 height 217
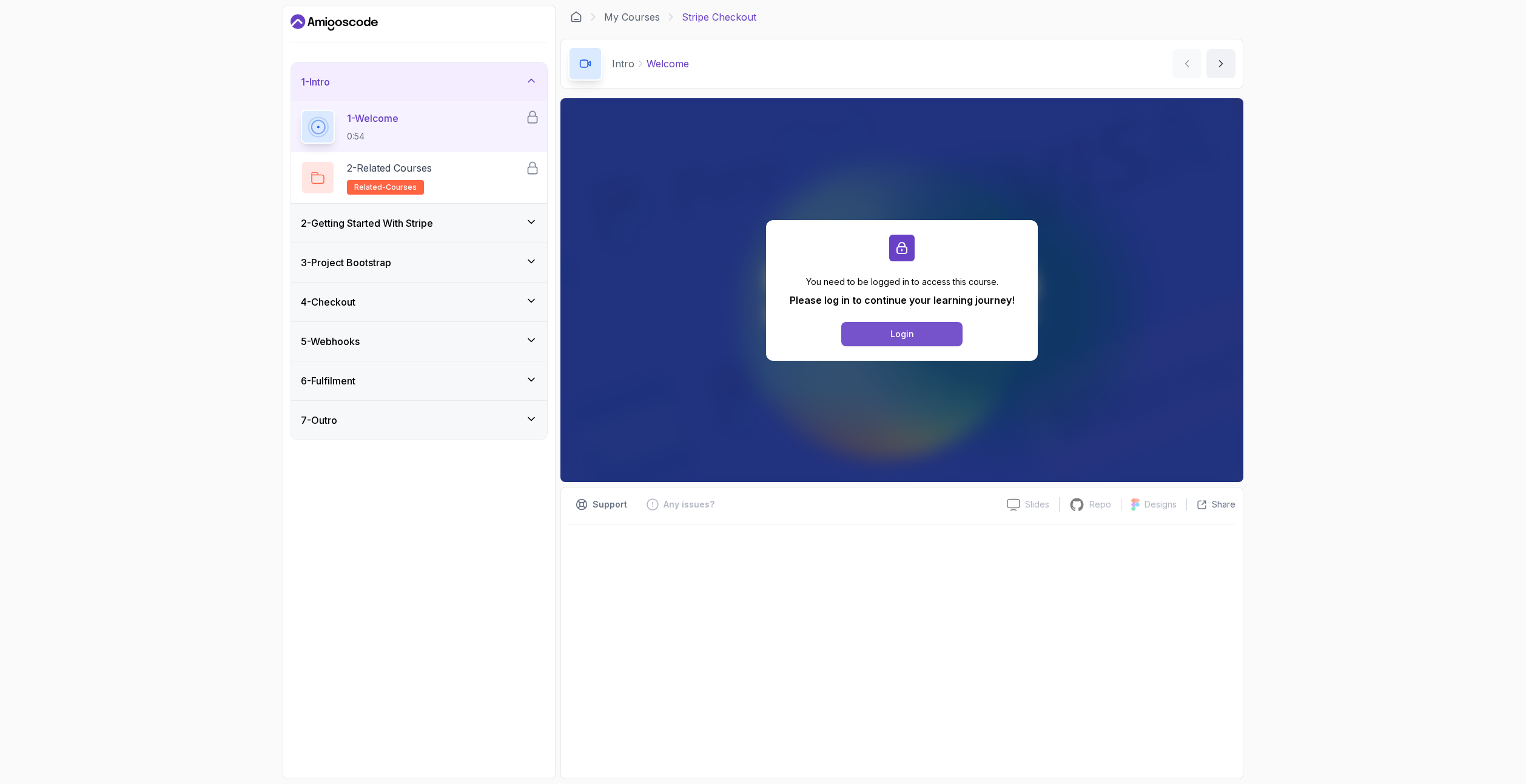
click at [907, 328] on div "Login" at bounding box center [902, 334] width 23 height 12
click at [322, 25] on icon "Dashboard" at bounding box center [334, 23] width 87 height 19
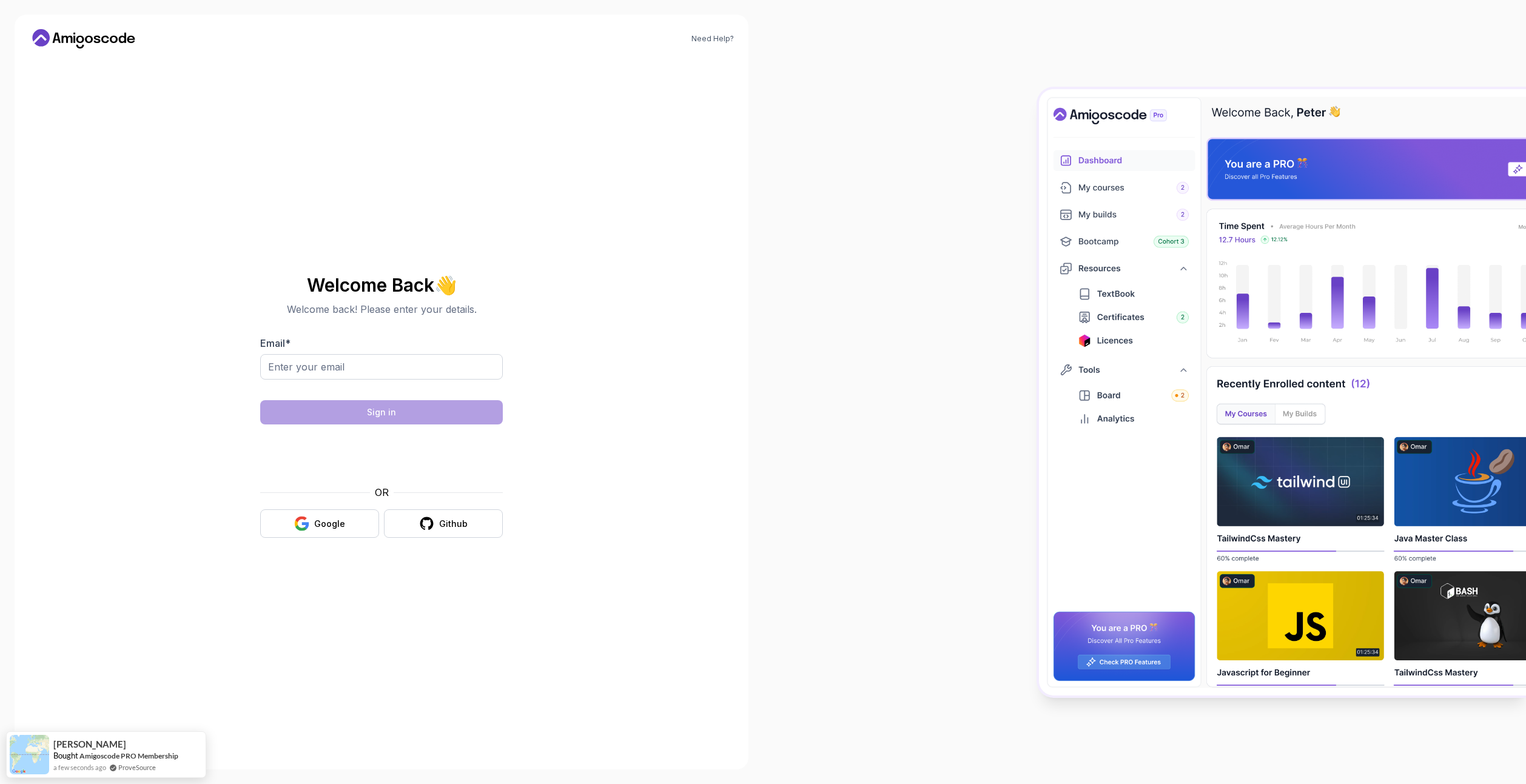
click at [81, 40] on icon at bounding box center [83, 39] width 109 height 19
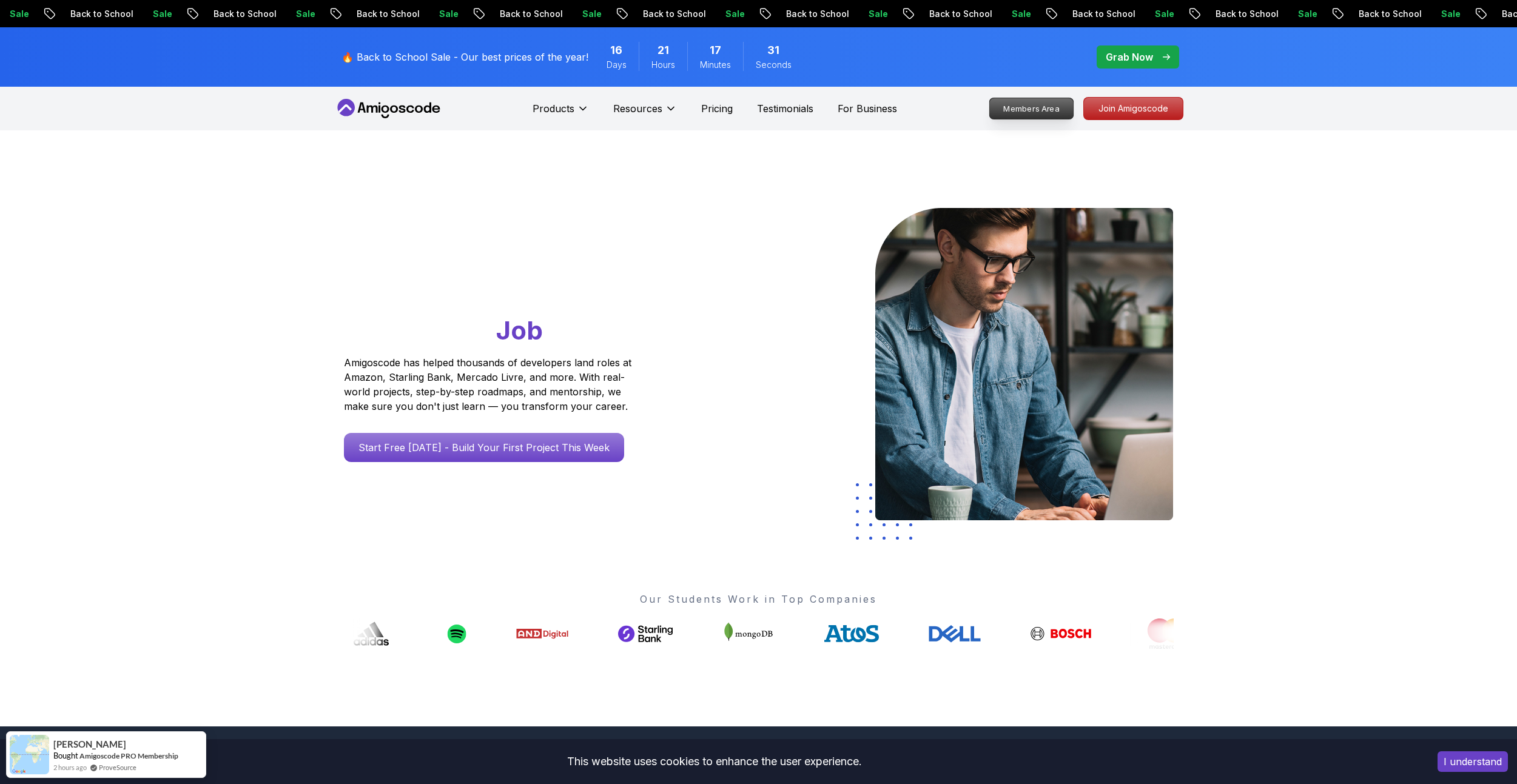
click at [1037, 104] on p "Members Area" at bounding box center [1030, 107] width 83 height 20
click at [1126, 48] on span "pre-order" at bounding box center [1138, 57] width 82 height 23
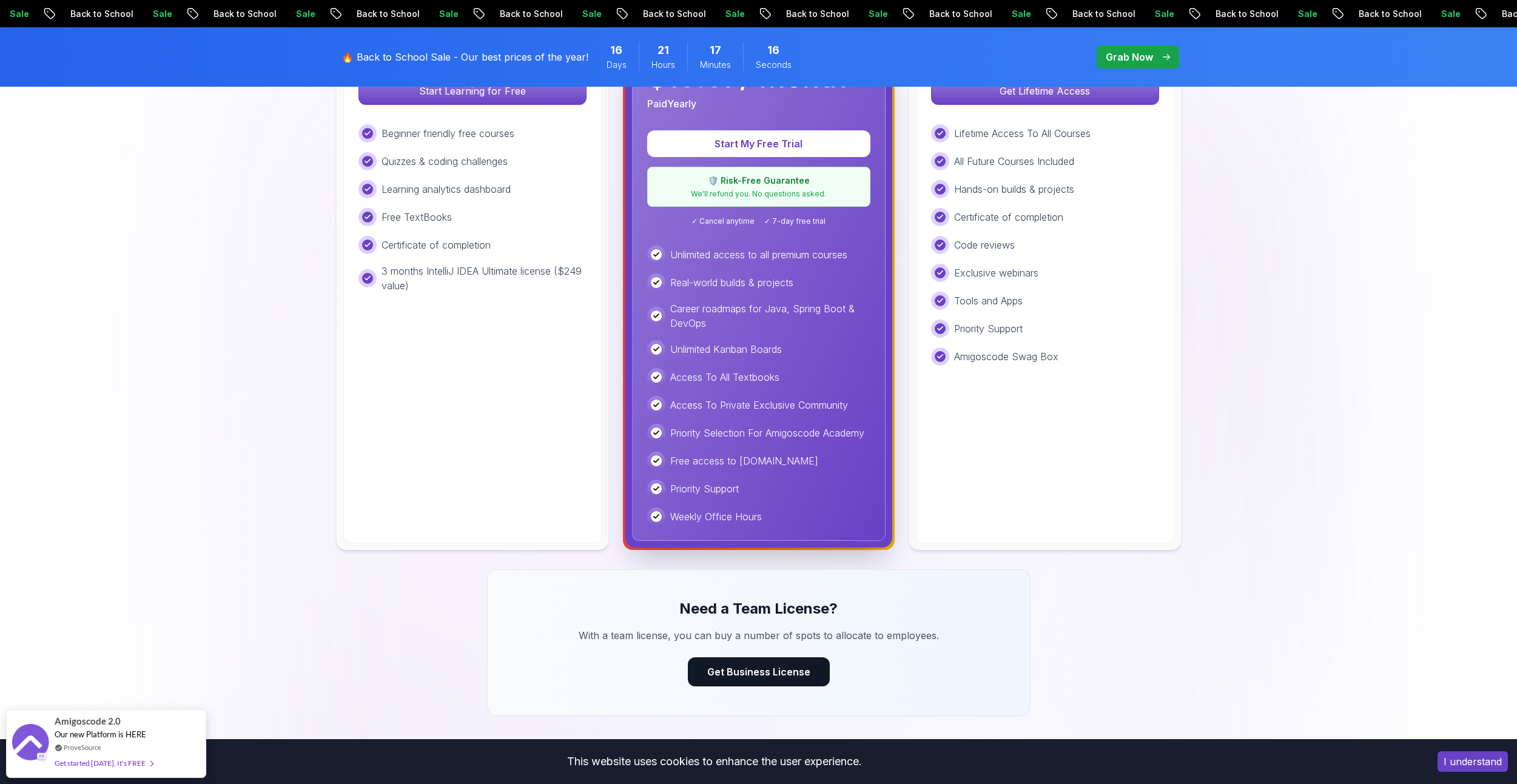
scroll to position [303, 0]
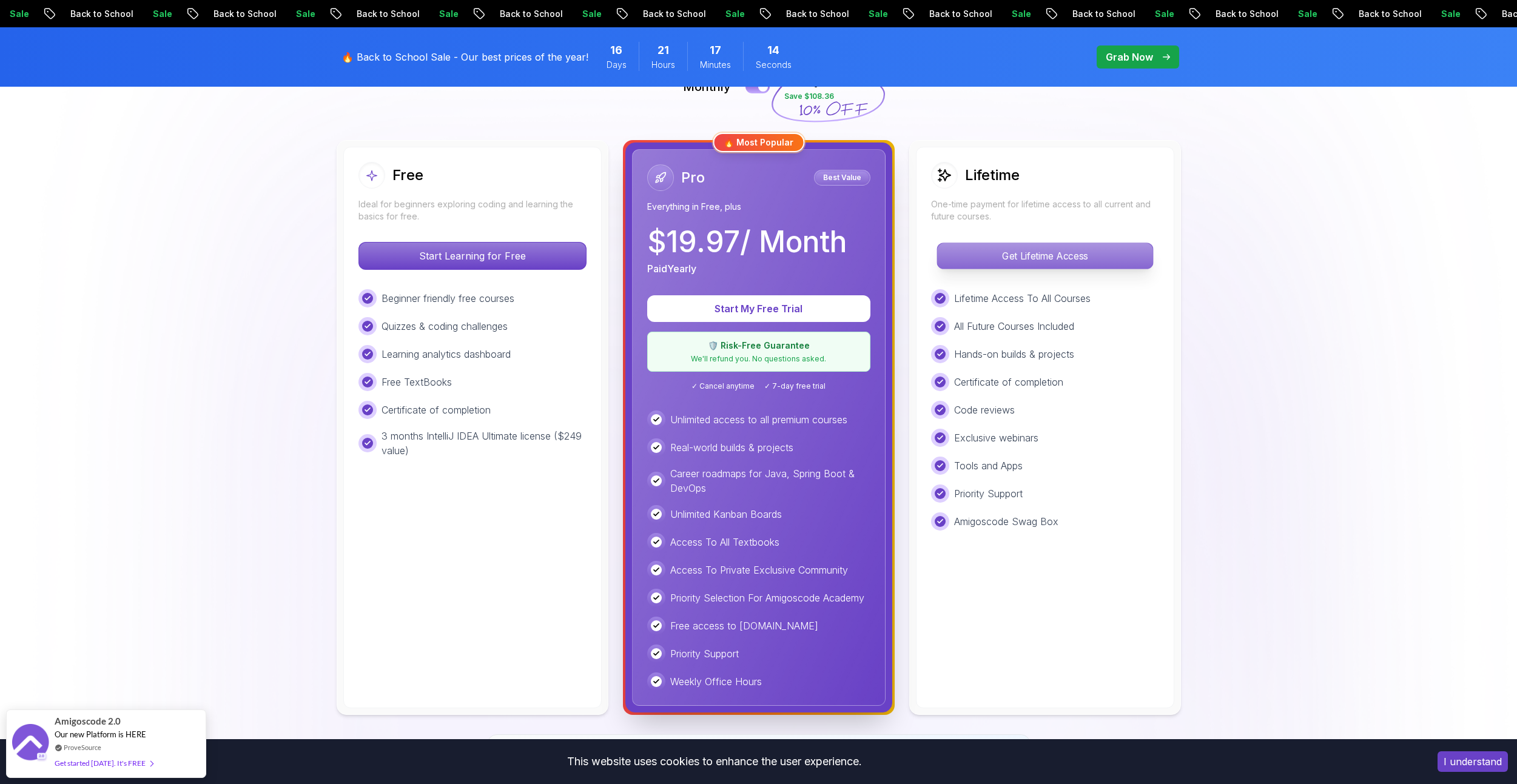
click at [1079, 259] on p "Get Lifetime Access" at bounding box center [1045, 255] width 215 height 25
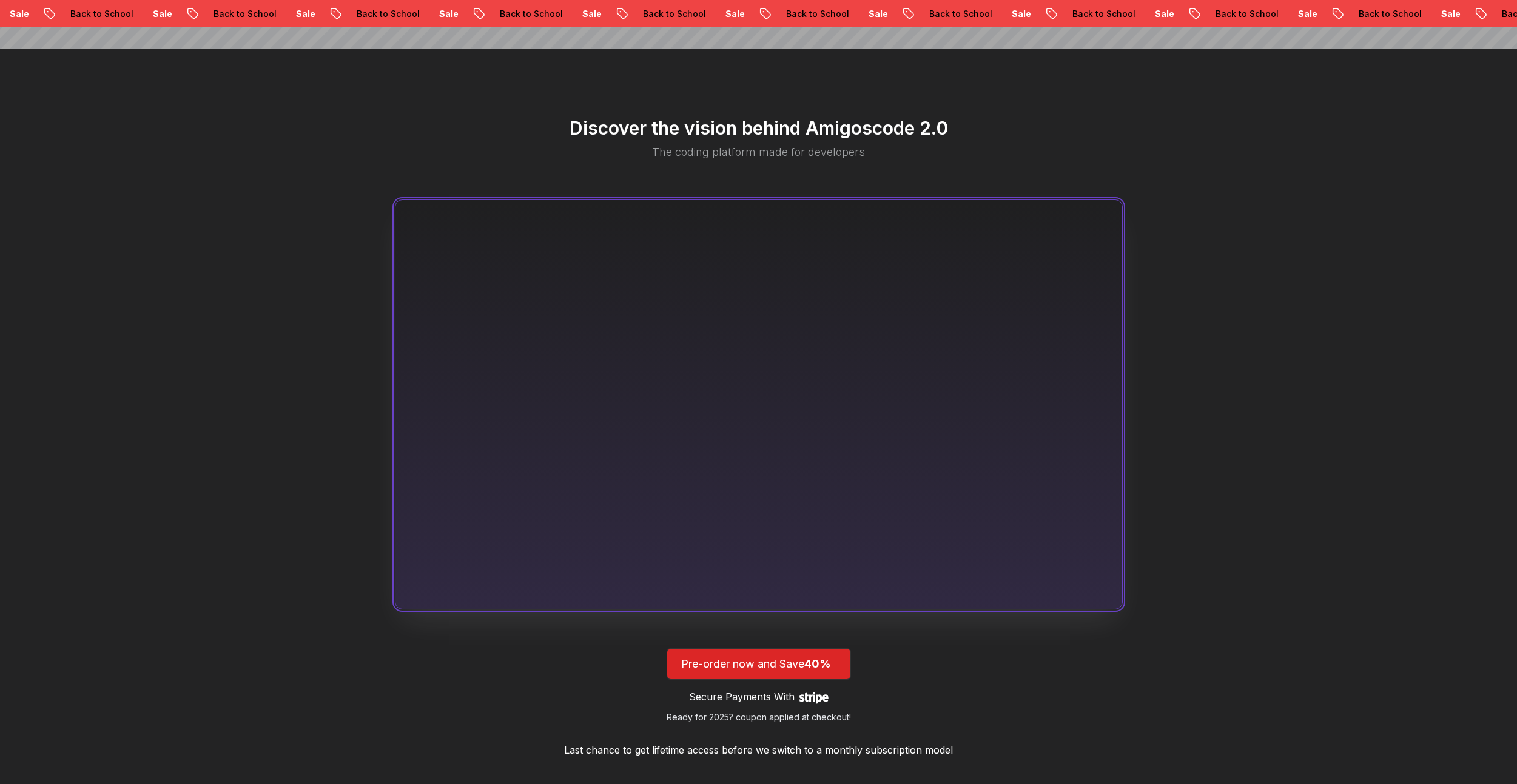
scroll to position [364, 0]
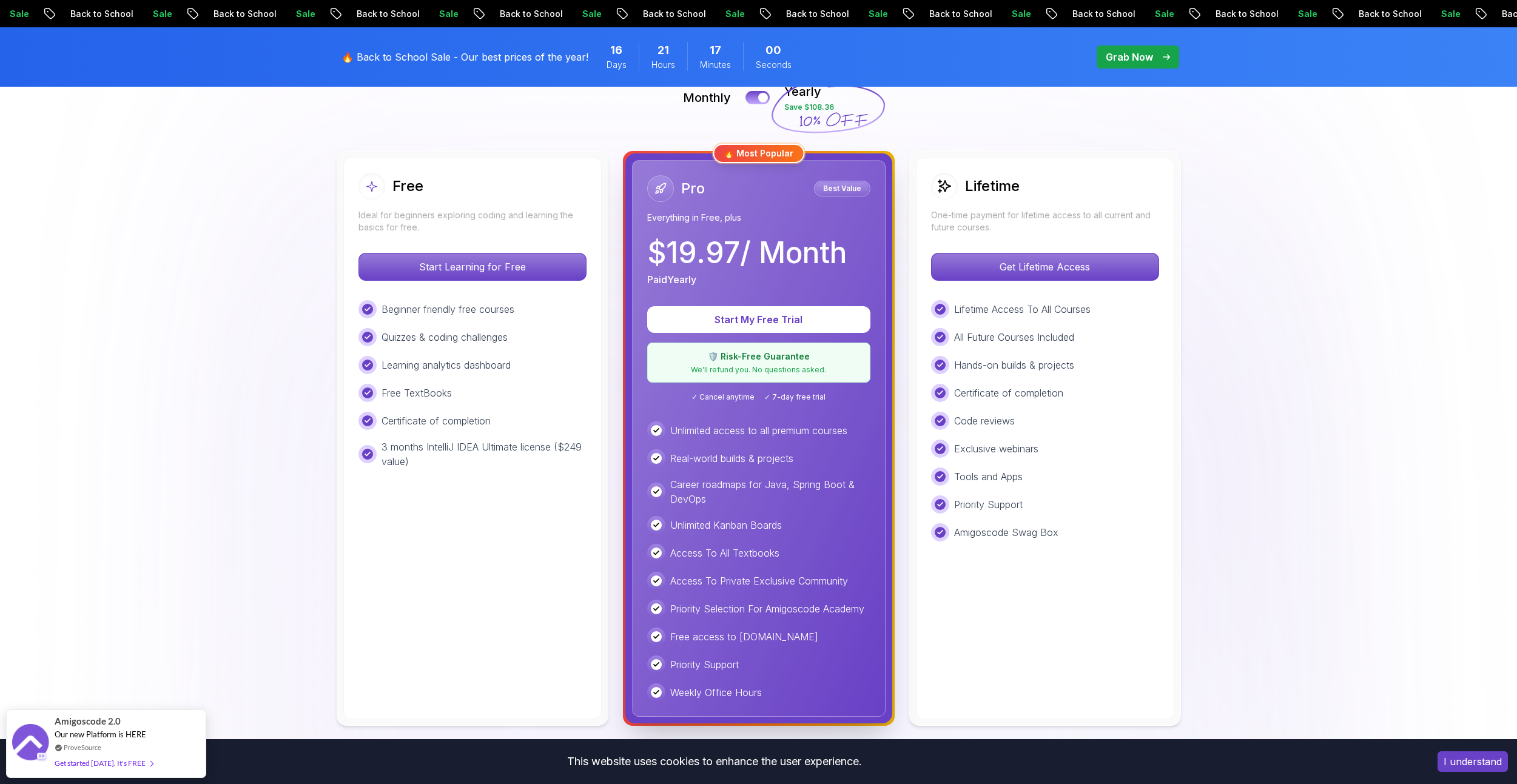
scroll to position [303, 0]
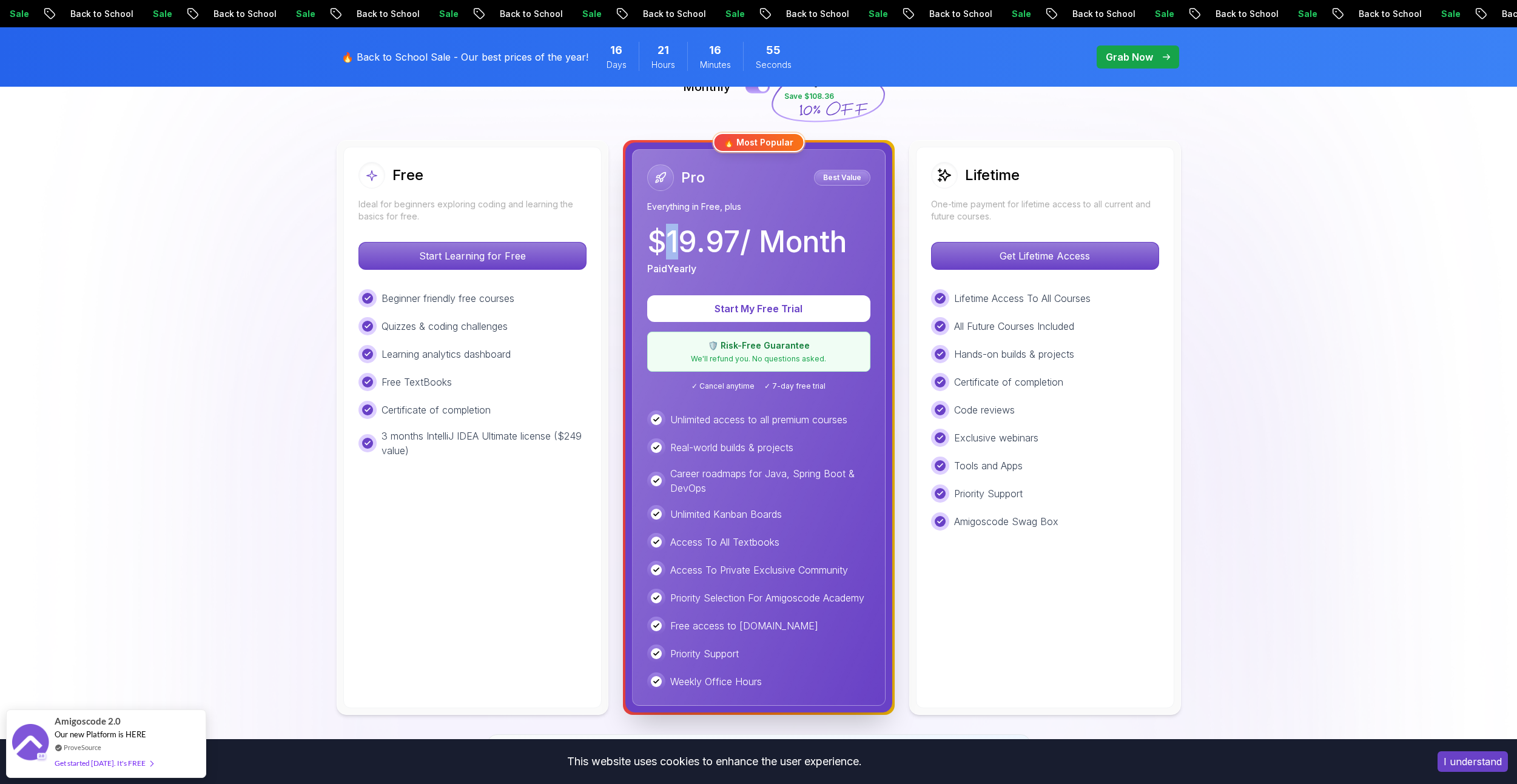
drag, startPoint x: 663, startPoint y: 229, endPoint x: 704, endPoint y: 260, distance: 51.4
click at [673, 231] on p "$ 19.97 / Month" at bounding box center [746, 242] width 200 height 29
click at [1183, 529] on div "Pricing Unlimited Learning with One Subscription Choose the plan that fits your…" at bounding box center [758, 597] width 849 height 1385
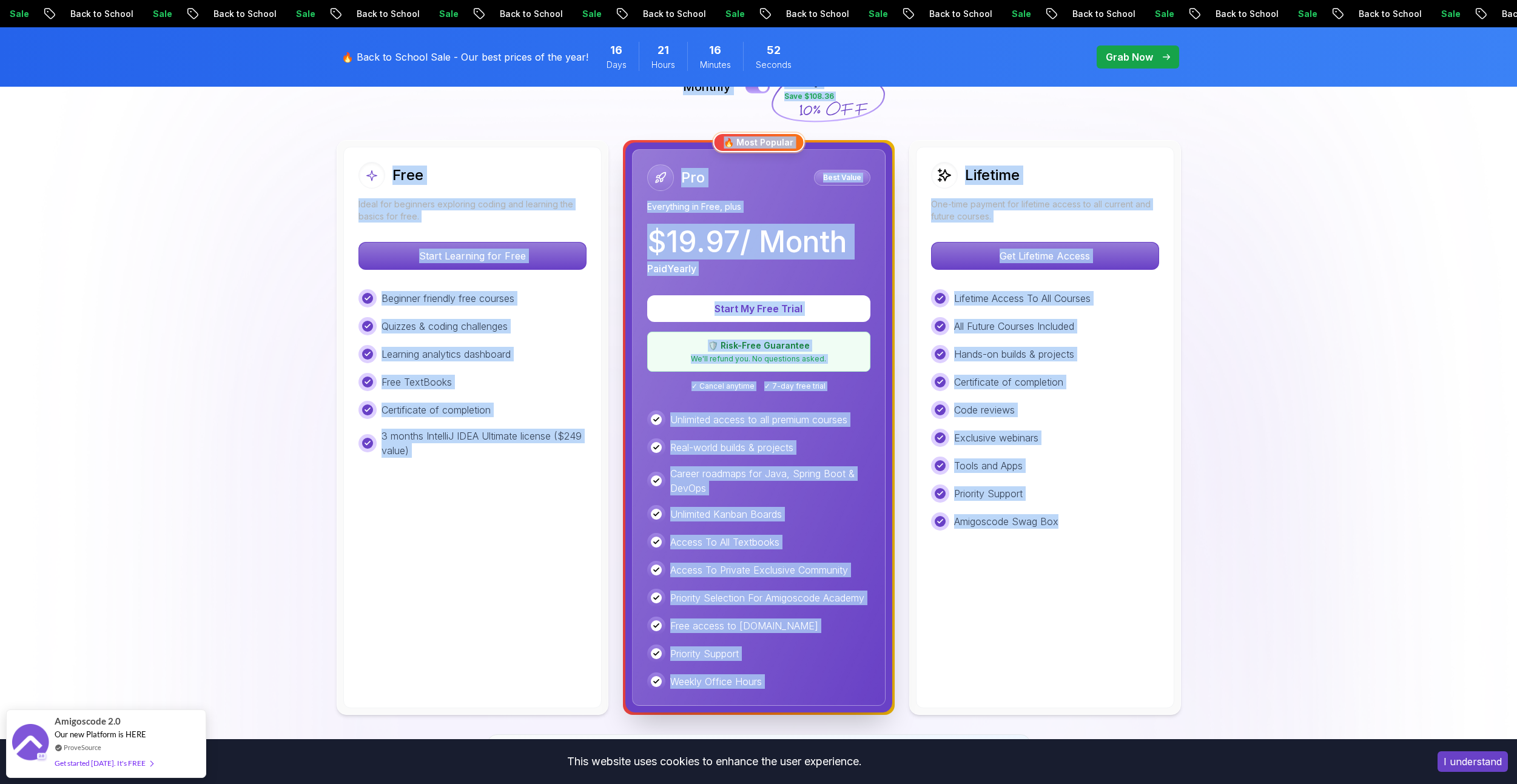
click at [1124, 474] on div "Tools and Apps" at bounding box center [1045, 466] width 228 height 18
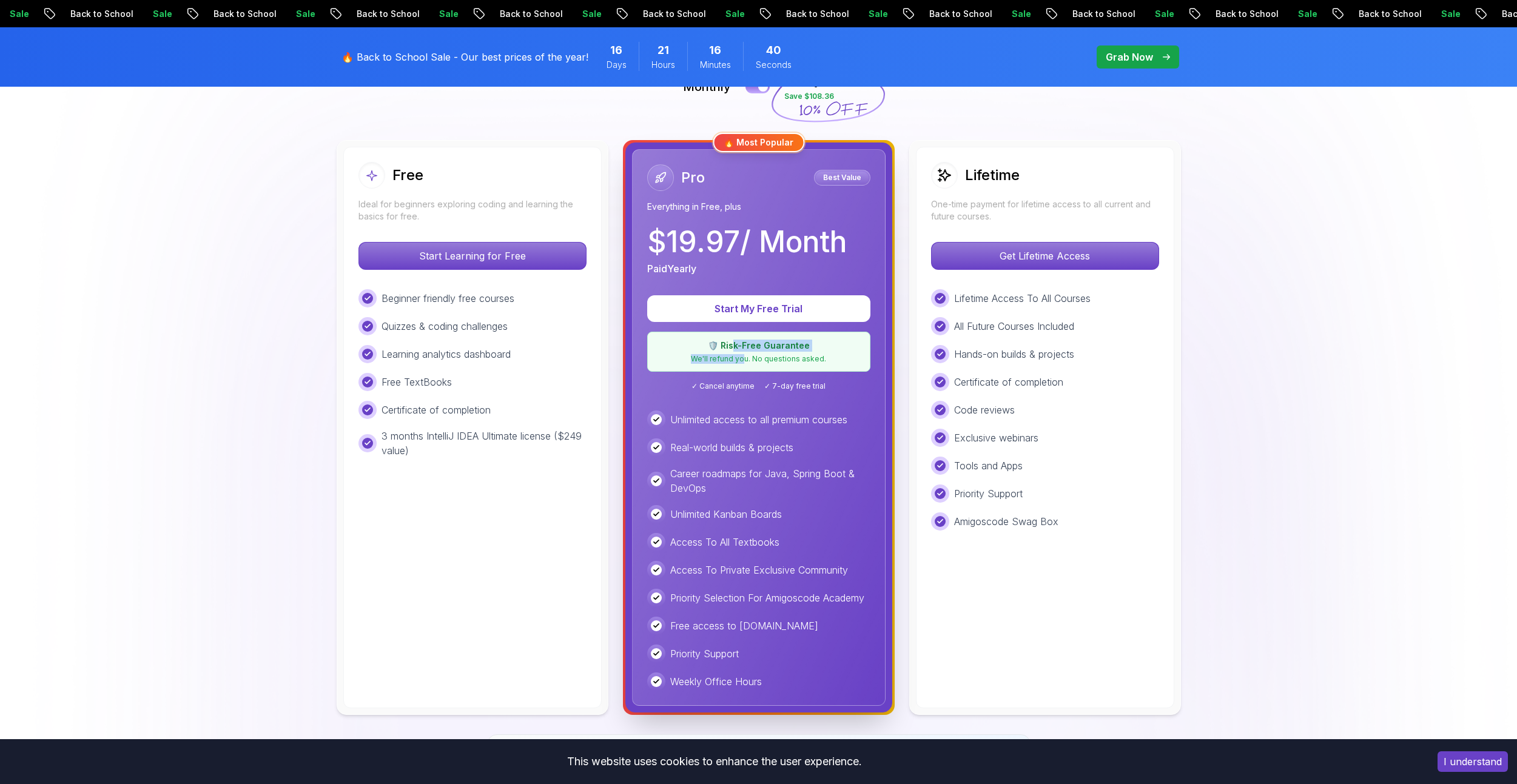
drag, startPoint x: 744, startPoint y: 358, endPoint x: 734, endPoint y: 340, distance: 20.6
click at [734, 340] on div "🛡️ Risk-Free Guarantee We'll refund you. No questions asked." at bounding box center [758, 351] width 223 height 40
click at [743, 354] on p "We'll refund you. No questions asked." at bounding box center [758, 359] width 207 height 10
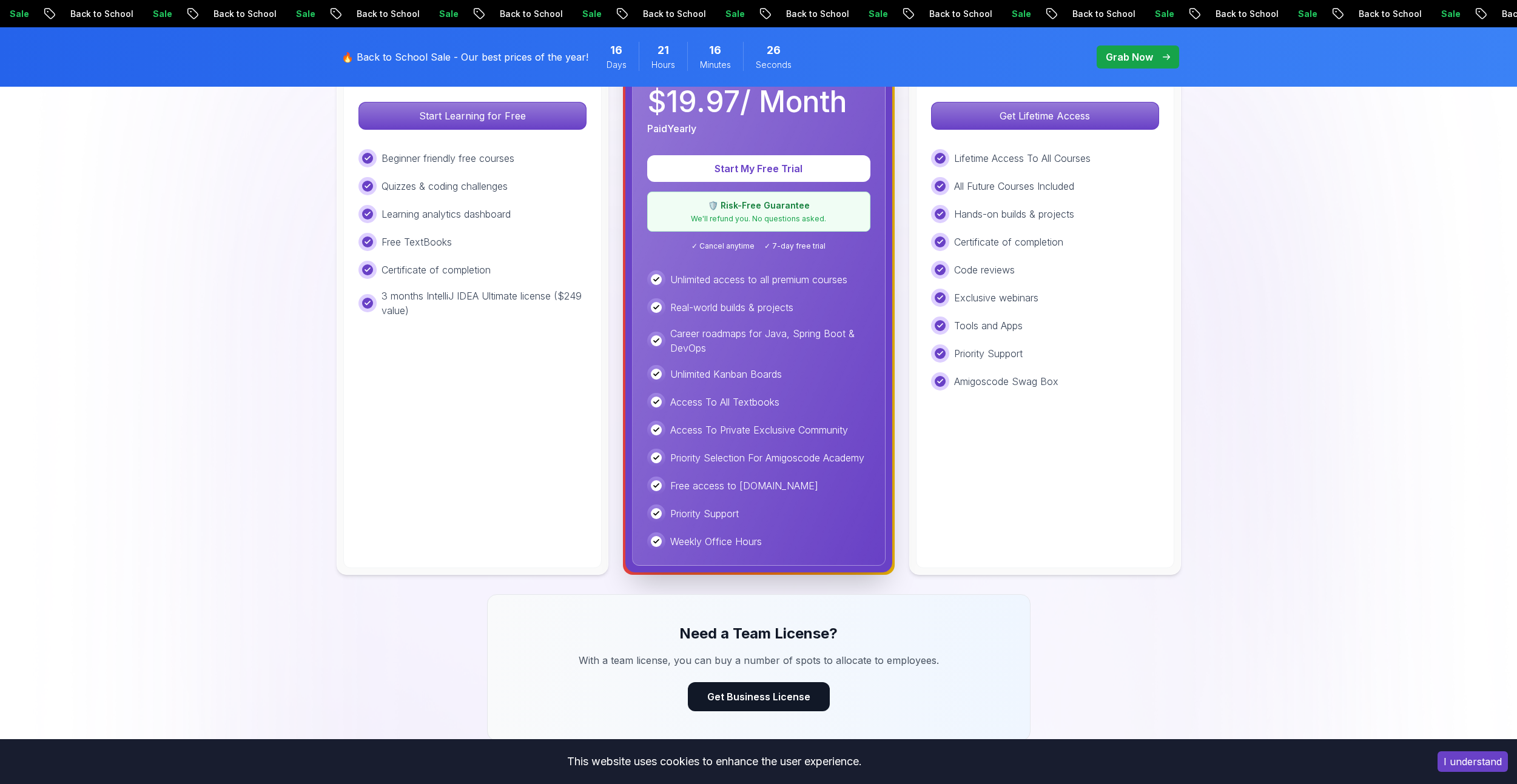
scroll to position [485, 0]
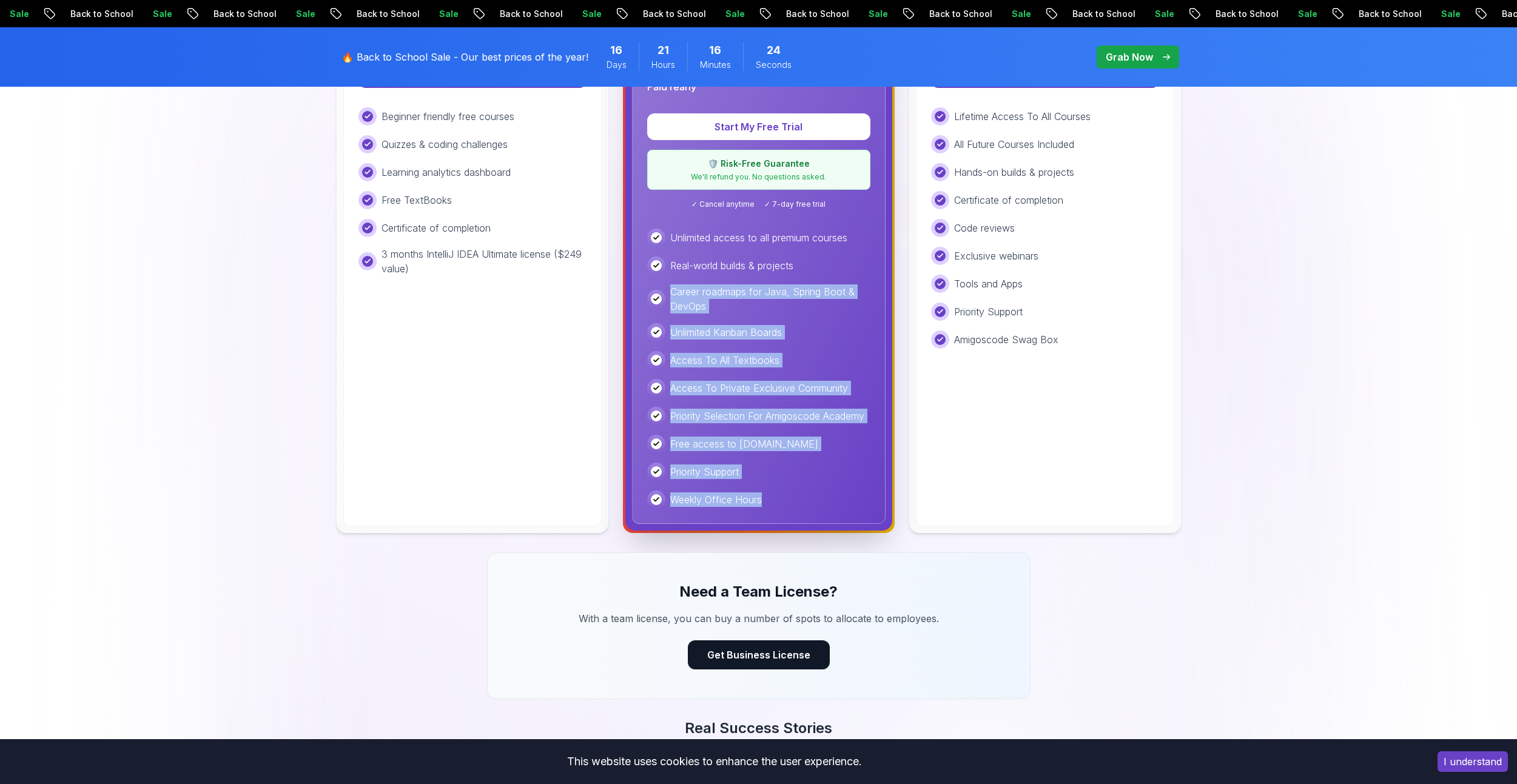
drag, startPoint x: 771, startPoint y: 502, endPoint x: 660, endPoint y: 258, distance: 268.1
click at [657, 273] on div "Unlimited access to all premium courses Real-world builds & projects Career roa…" at bounding box center [758, 369] width 223 height 280
drag, startPoint x: 660, startPoint y: 258, endPoint x: 748, endPoint y: 495, distance: 252.8
click at [748, 495] on div "Unlimited access to all premium courses Real-world builds & projects Career roa…" at bounding box center [758, 369] width 223 height 280
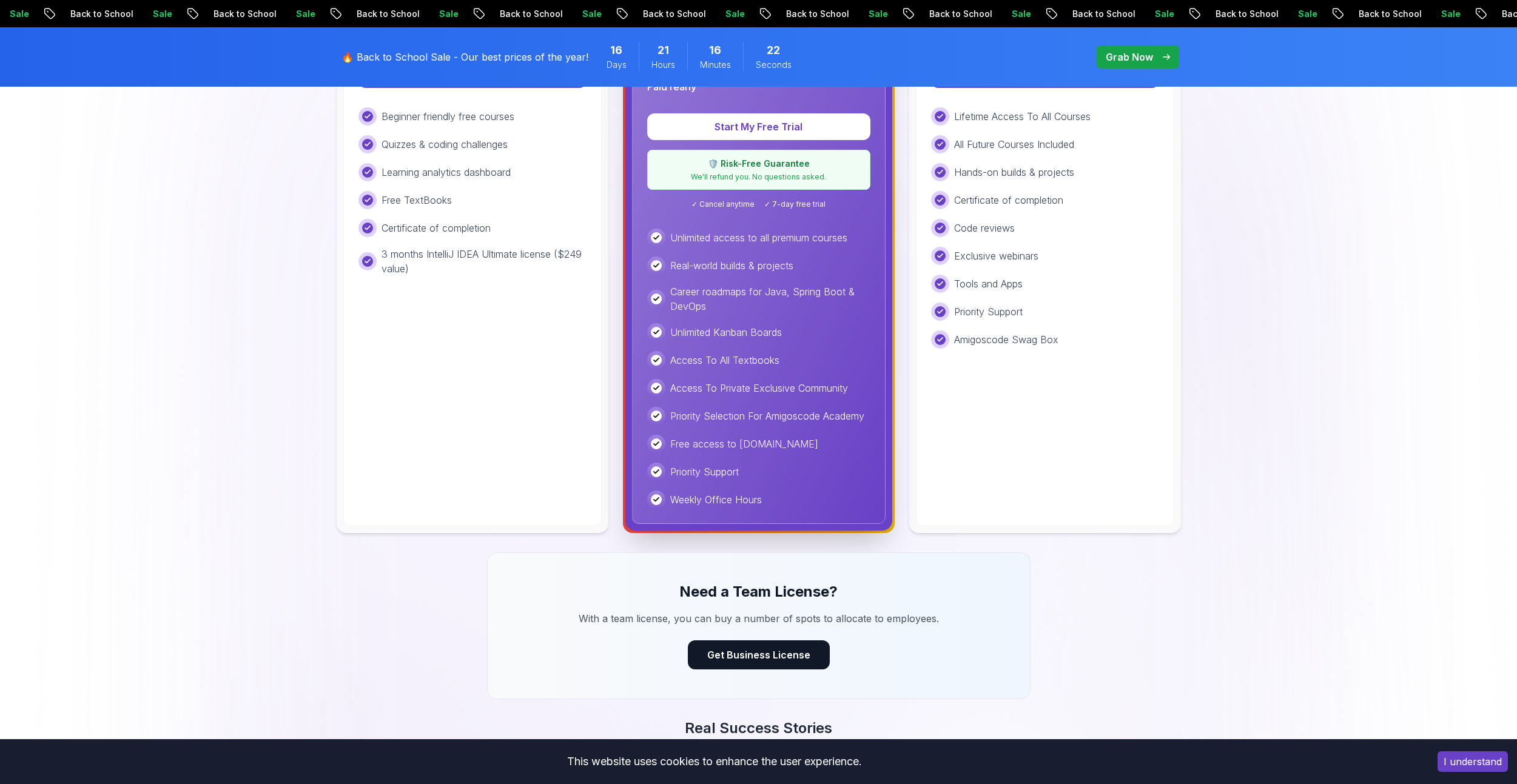
click at [787, 492] on div "Weekly Office Hours" at bounding box center [758, 499] width 223 height 18
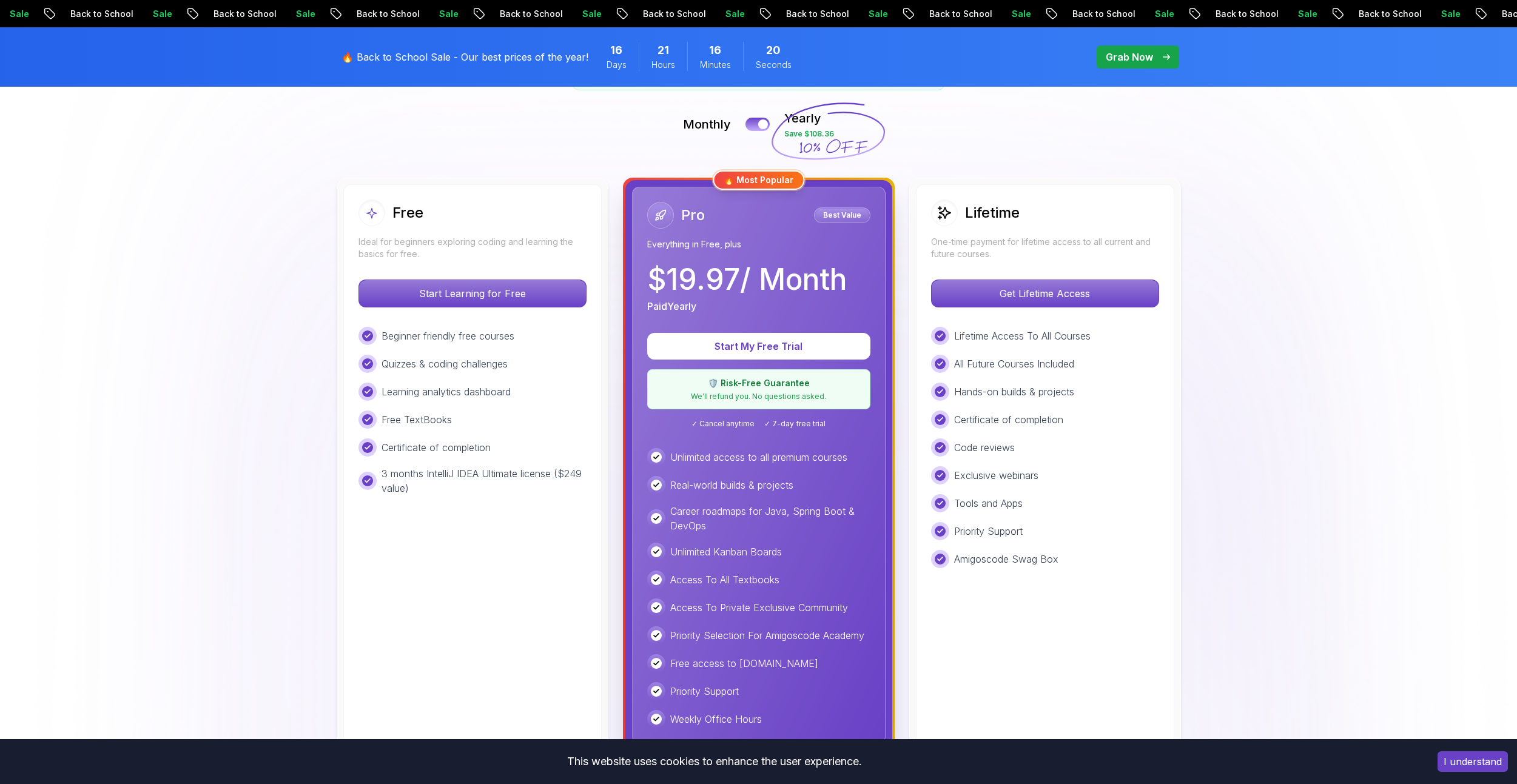
scroll to position [242, 0]
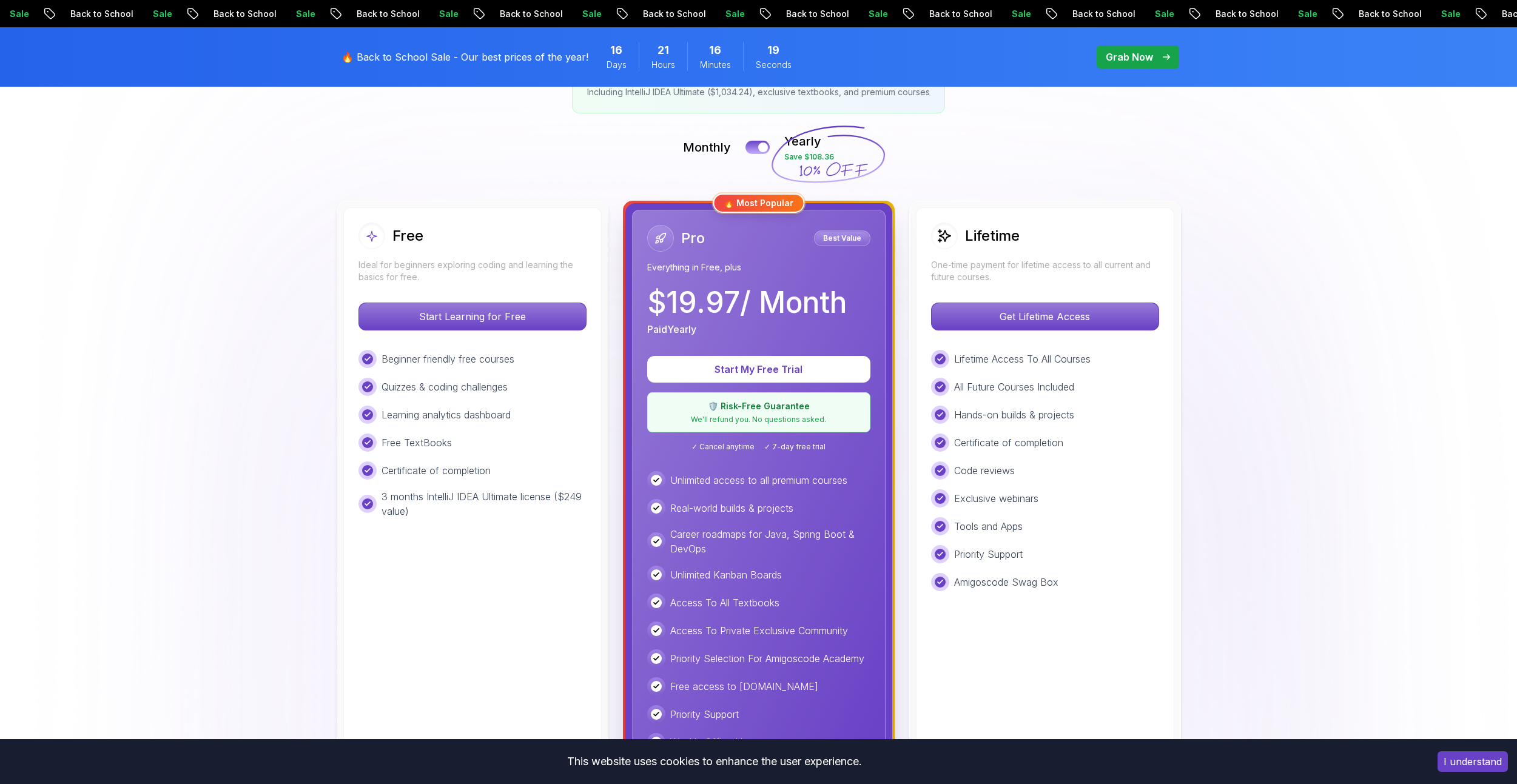
click at [716, 445] on span "✓ Cancel anytime" at bounding box center [723, 447] width 63 height 10
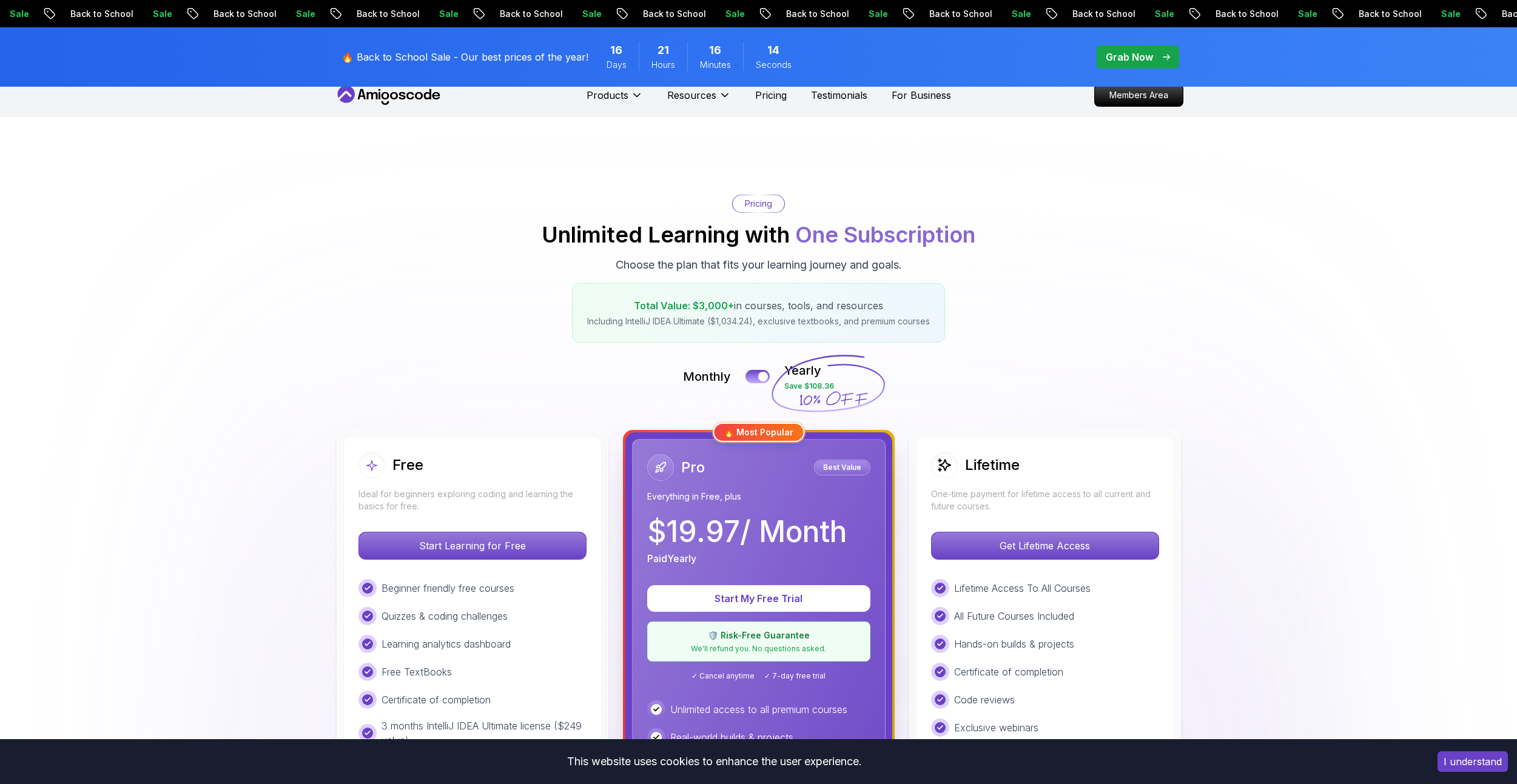
scroll to position [0, 0]
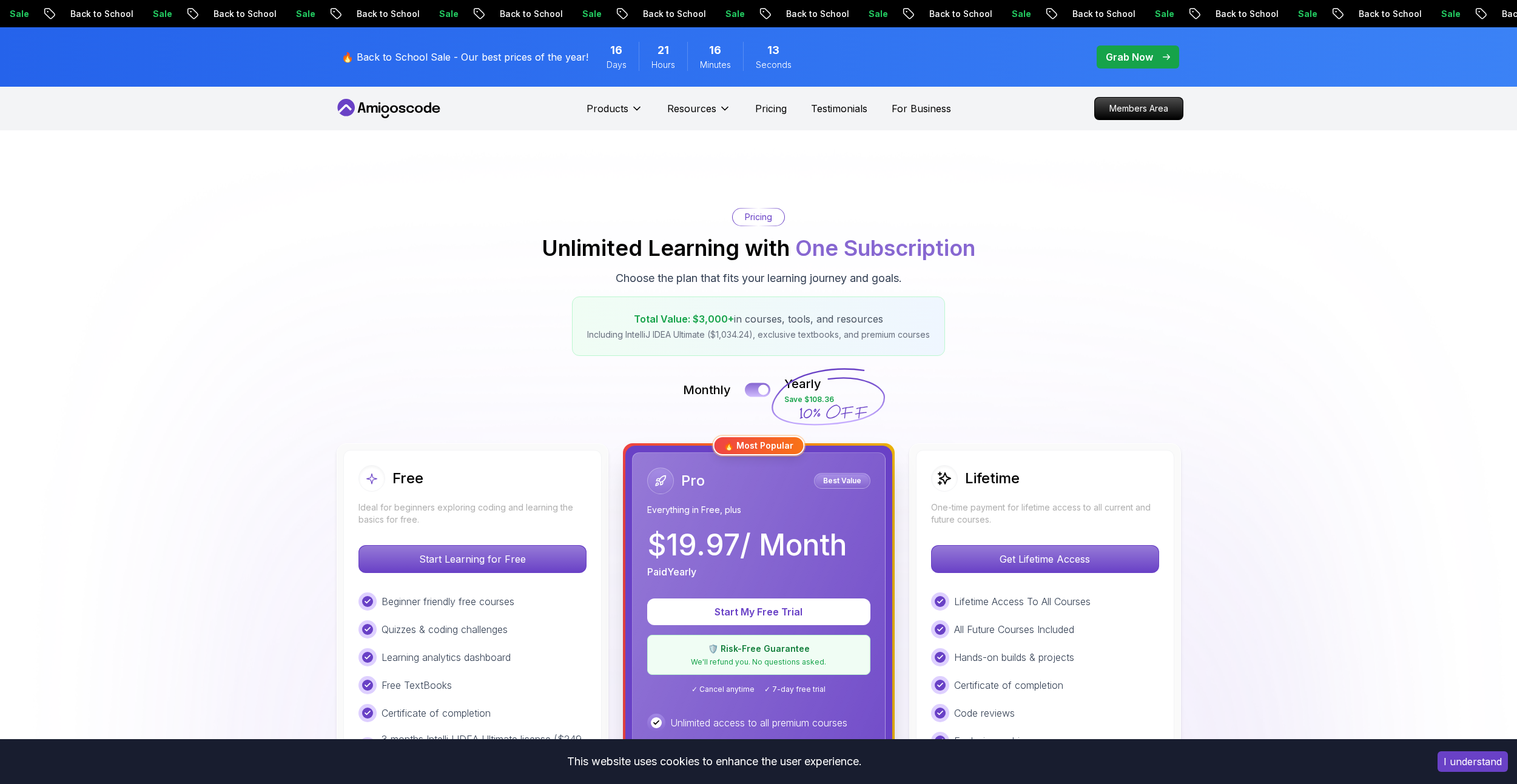
click at [754, 393] on button at bounding box center [757, 389] width 25 height 14
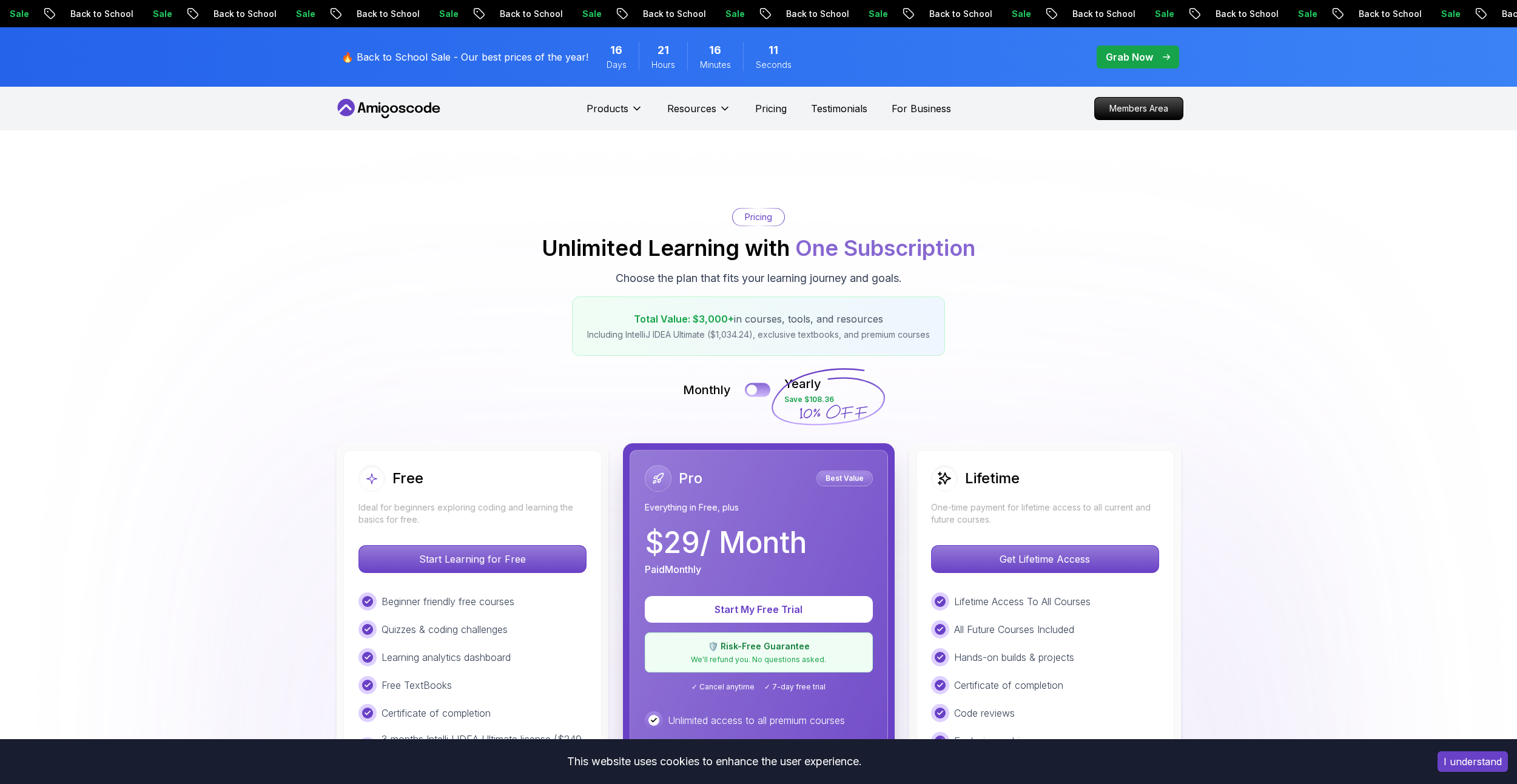
click at [764, 386] on button at bounding box center [757, 389] width 25 height 14
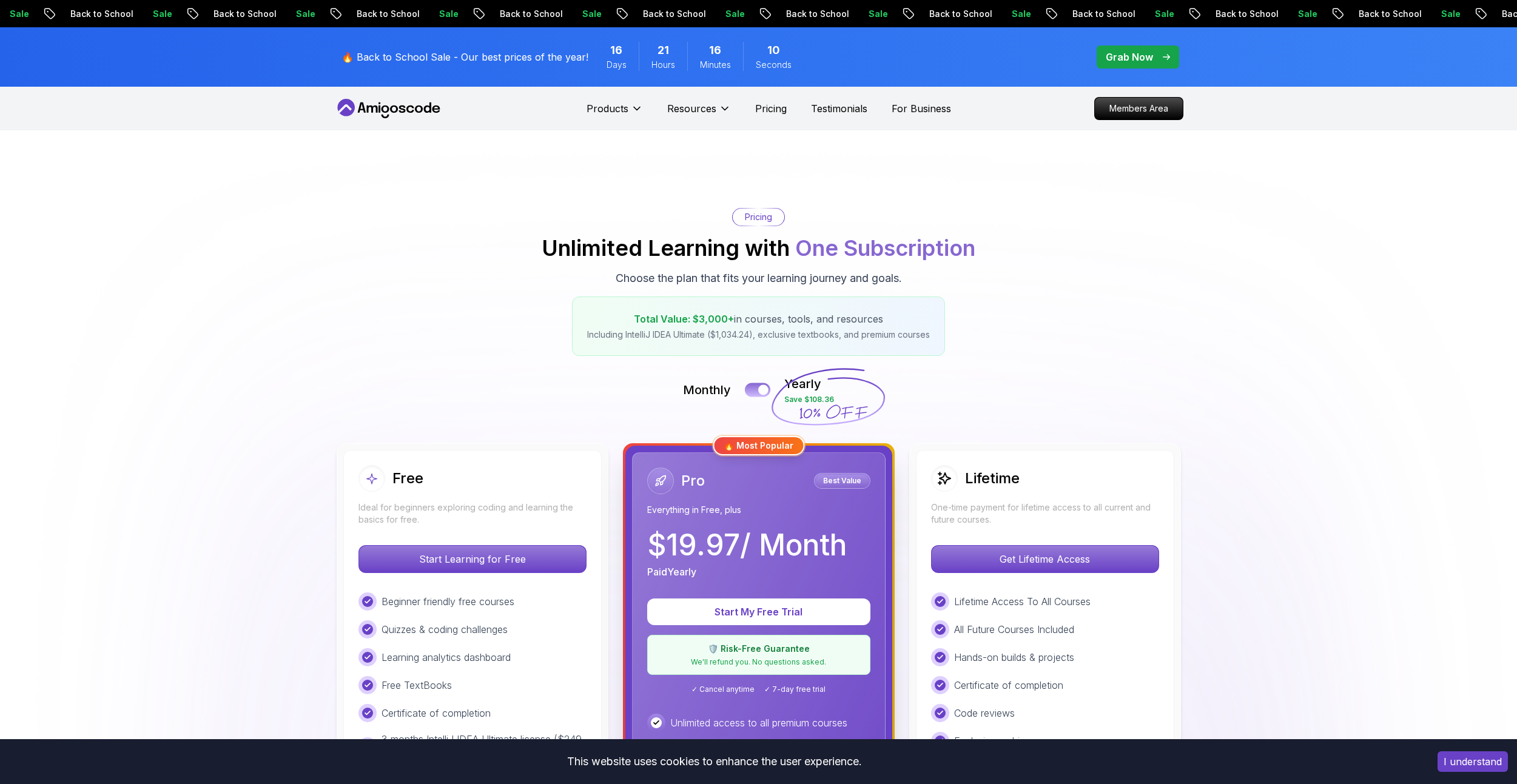
click at [764, 388] on div at bounding box center [763, 390] width 11 height 11
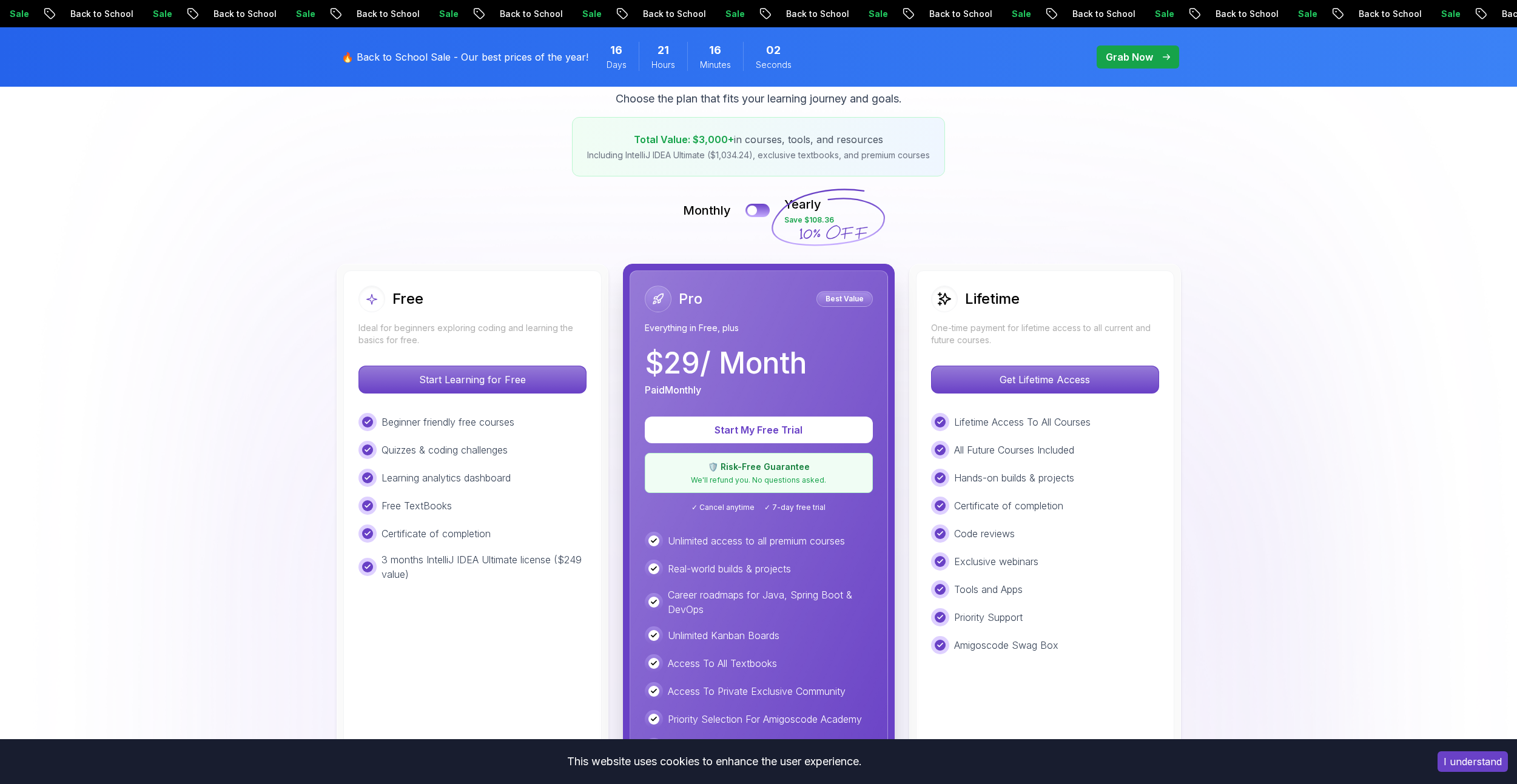
scroll to position [242, 0]
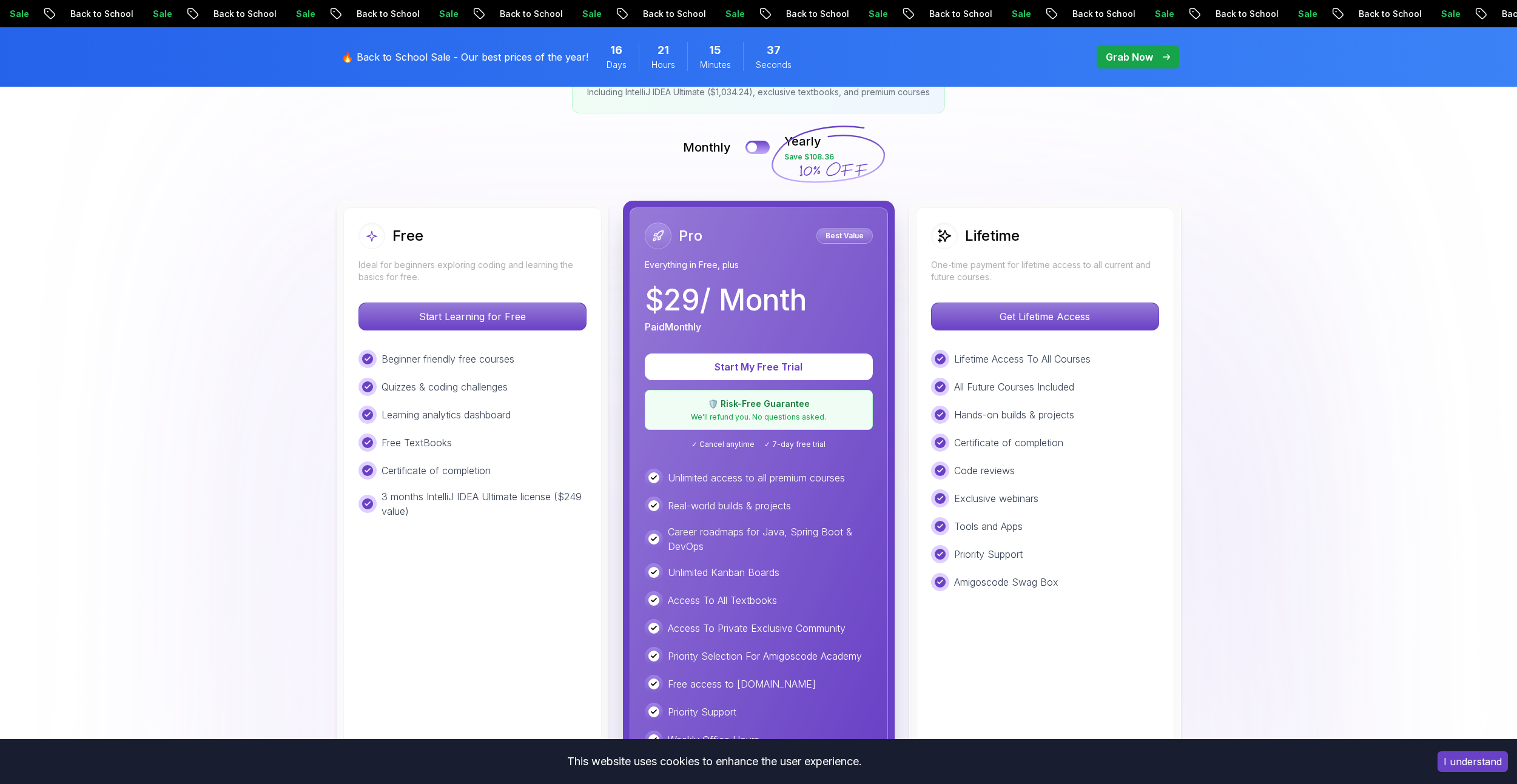
click at [150, 208] on img at bounding box center [758, 646] width 1517 height 1516
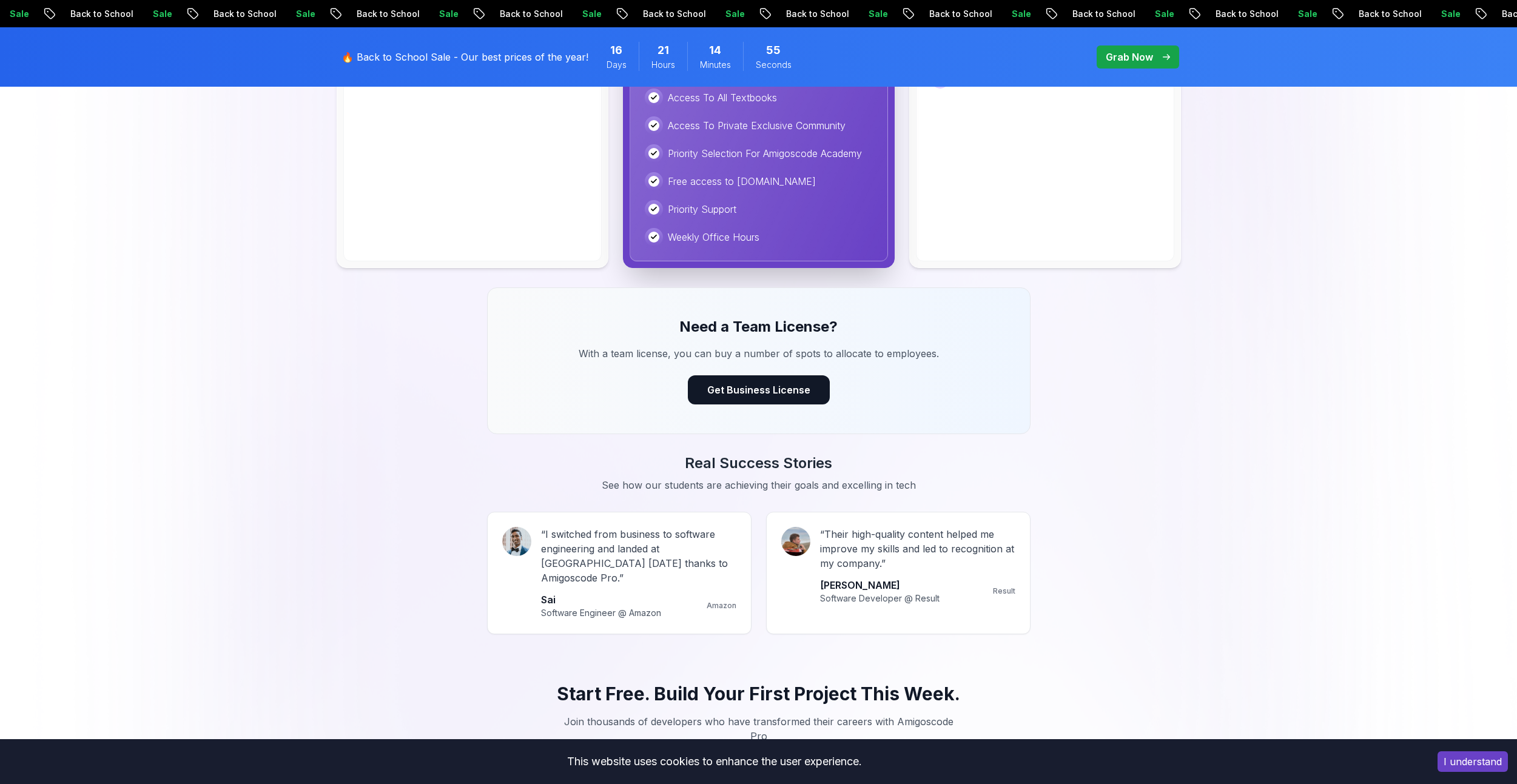
scroll to position [909, 0]
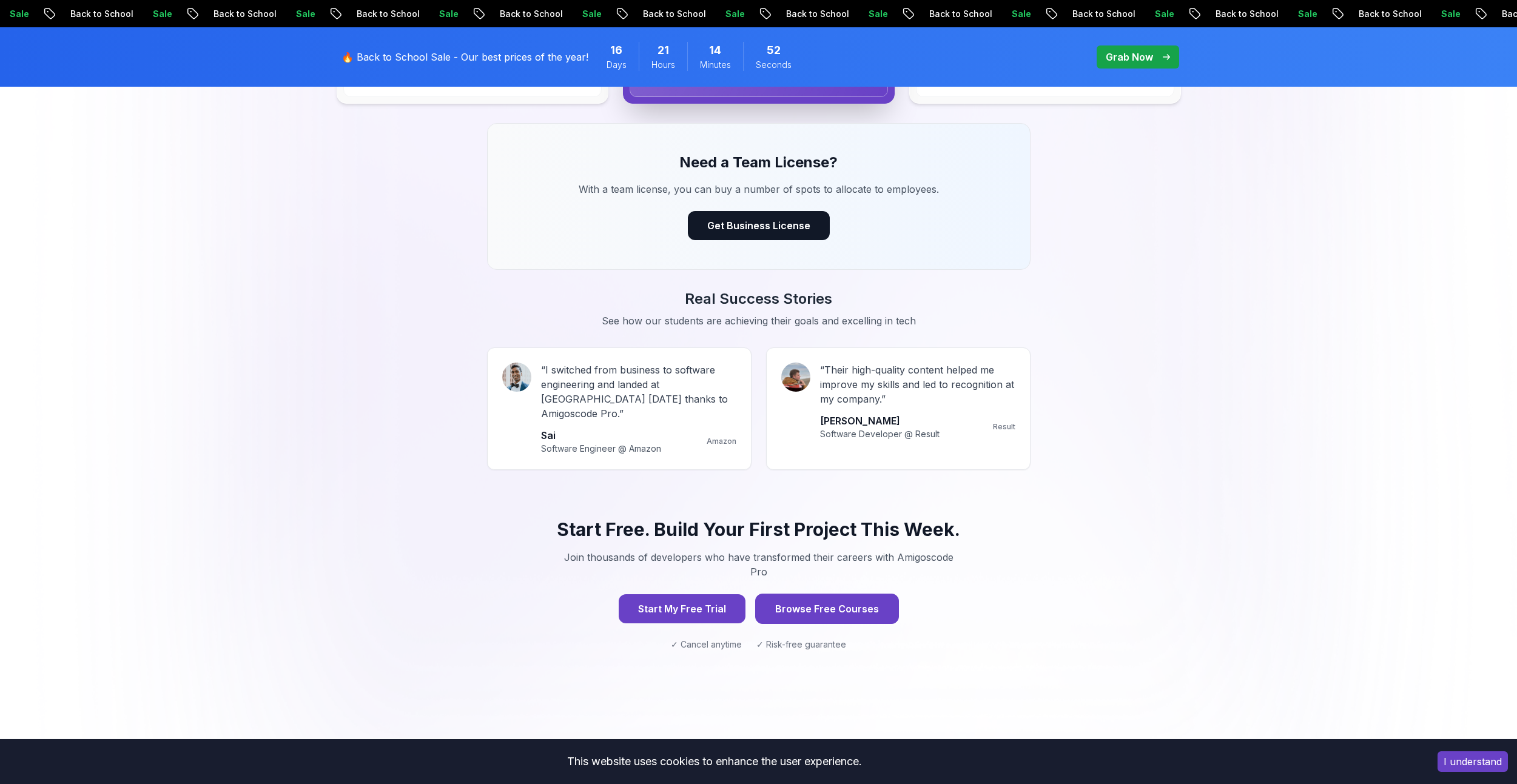
click at [845, 593] on button "Browse Free Courses" at bounding box center [827, 608] width 144 height 30
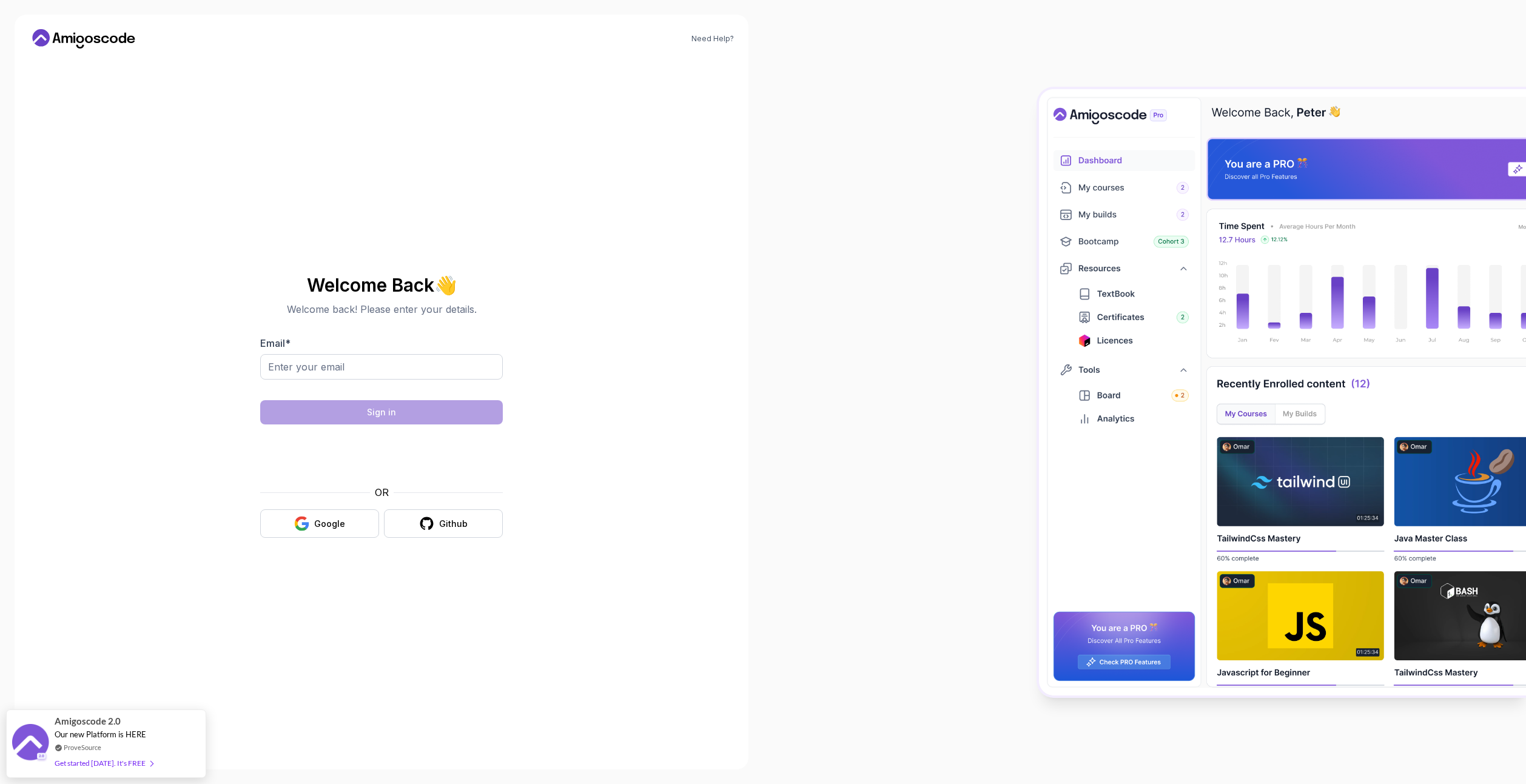
click at [88, 35] on icon at bounding box center [83, 39] width 109 height 19
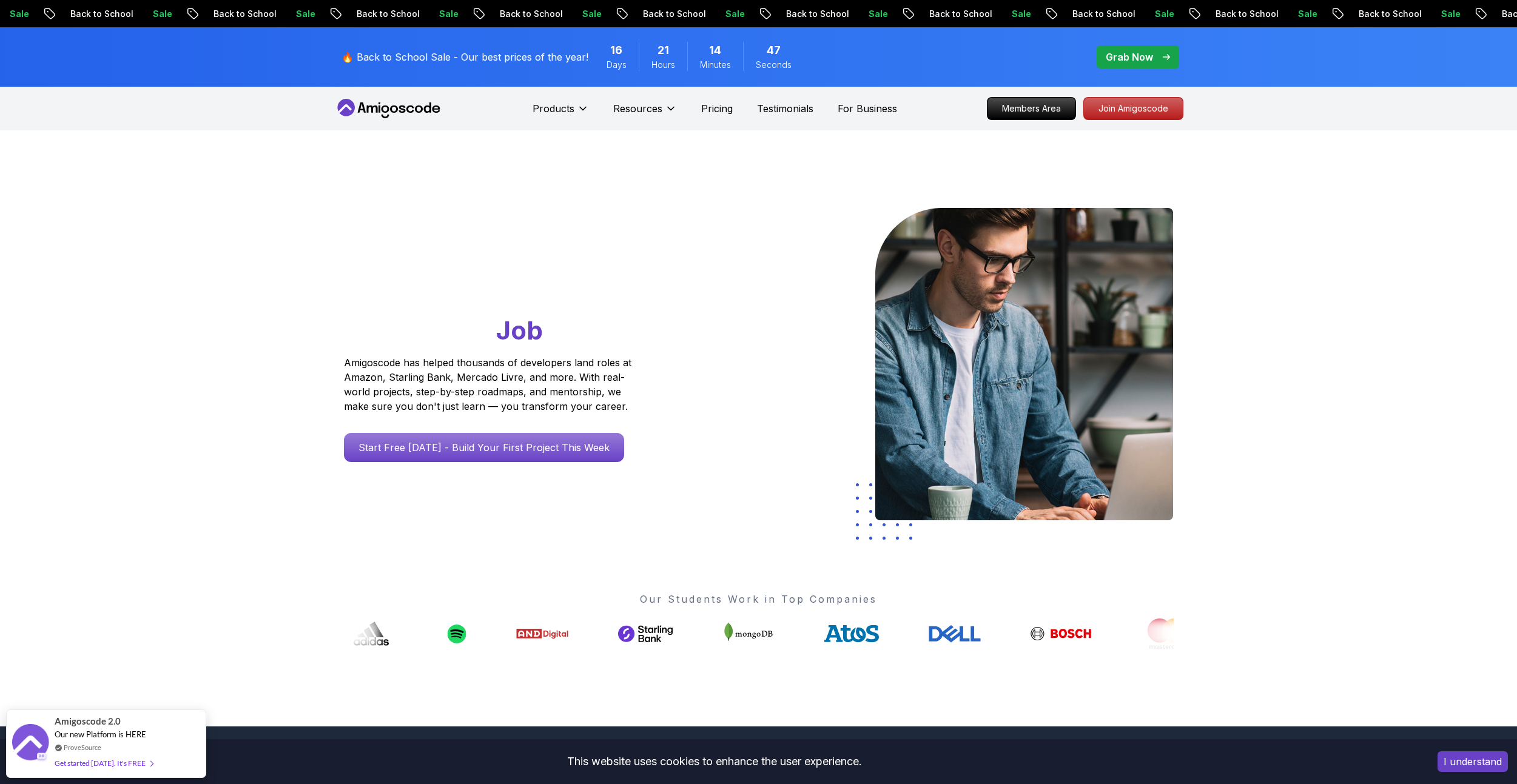
click at [411, 111] on icon at bounding box center [388, 108] width 109 height 19
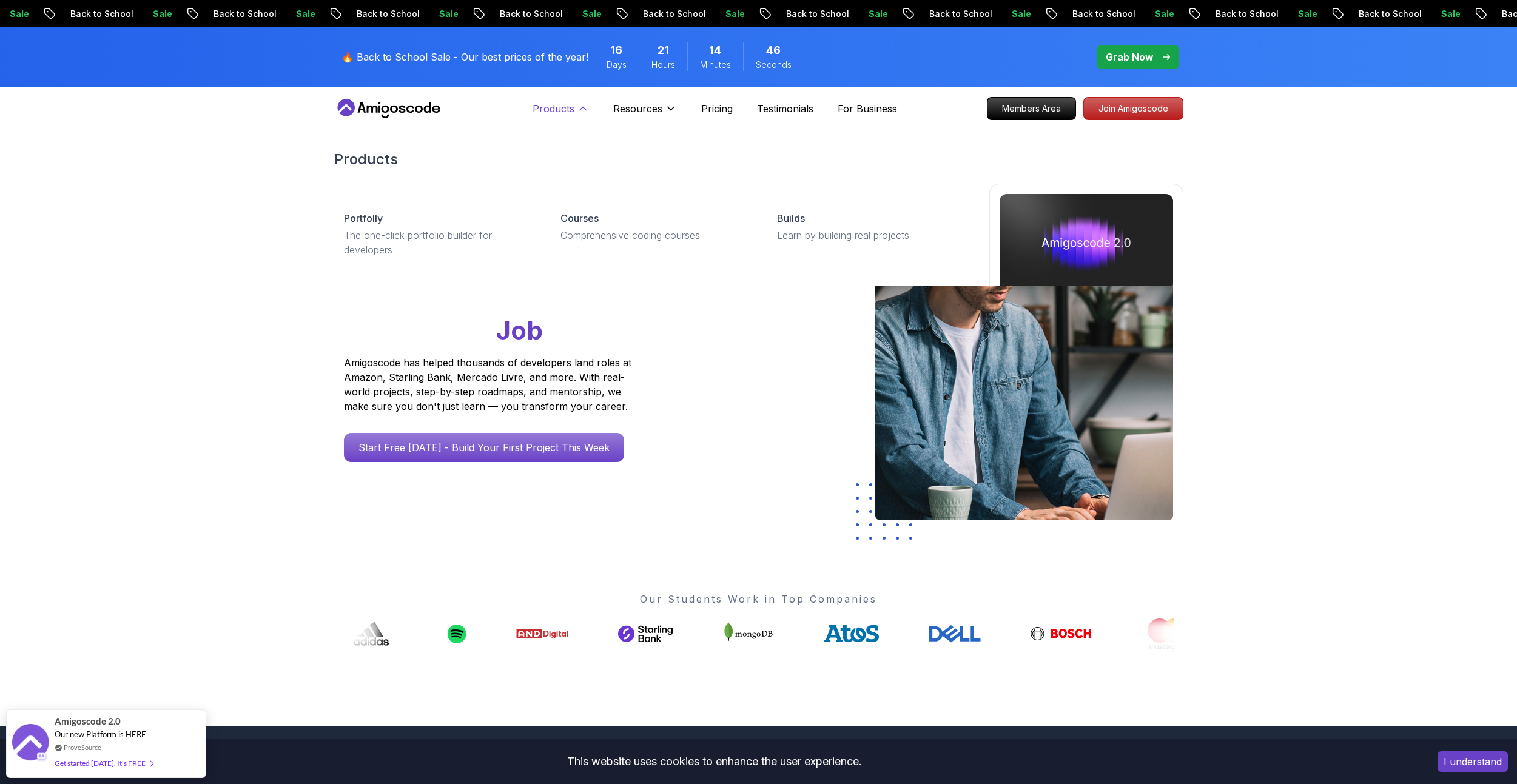
drag, startPoint x: 564, startPoint y: 107, endPoint x: 564, endPoint y: 122, distance: 15.0
click at [564, 120] on button "Products" at bounding box center [560, 113] width 57 height 24
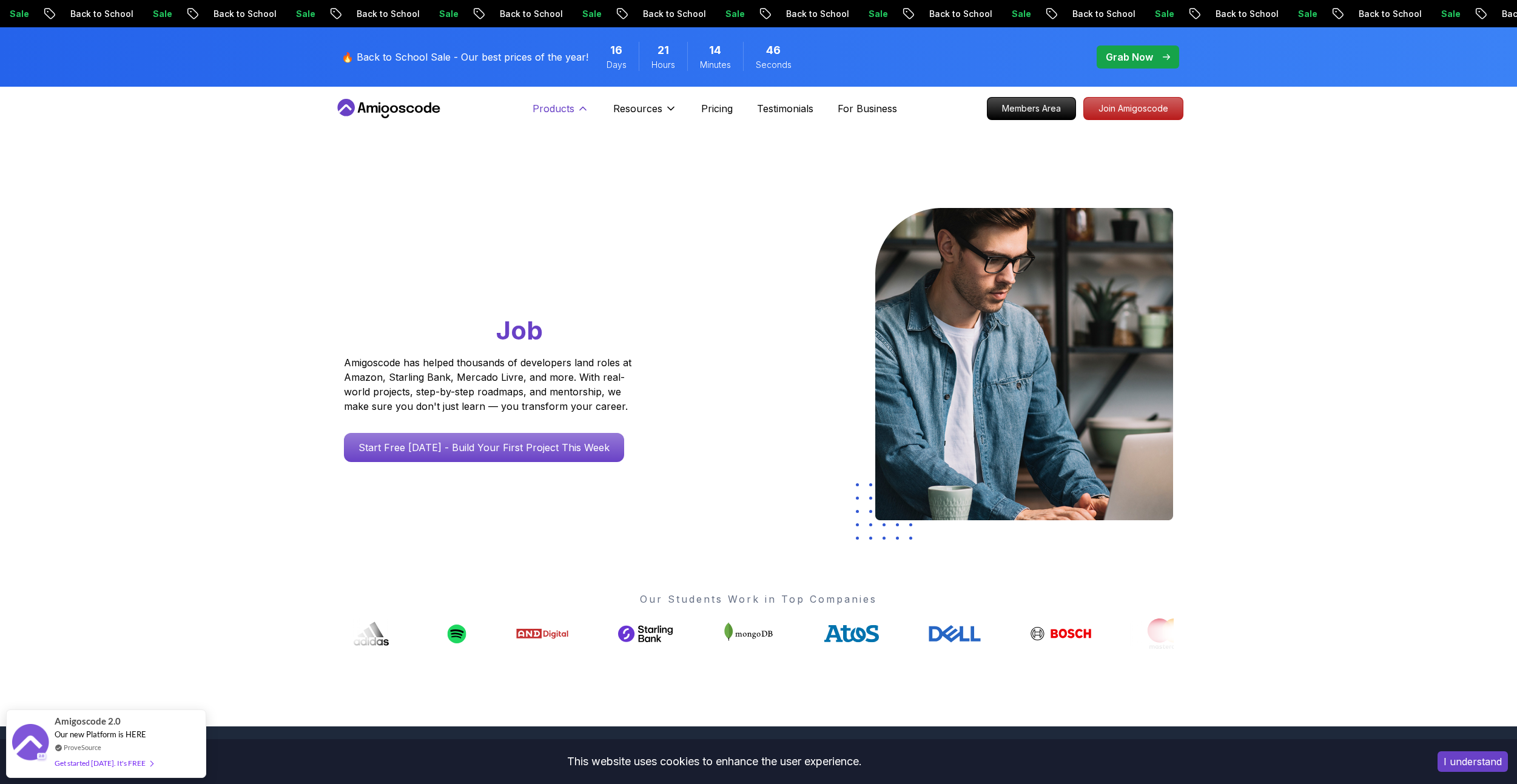
click at [564, 122] on button "Products" at bounding box center [560, 113] width 57 height 24
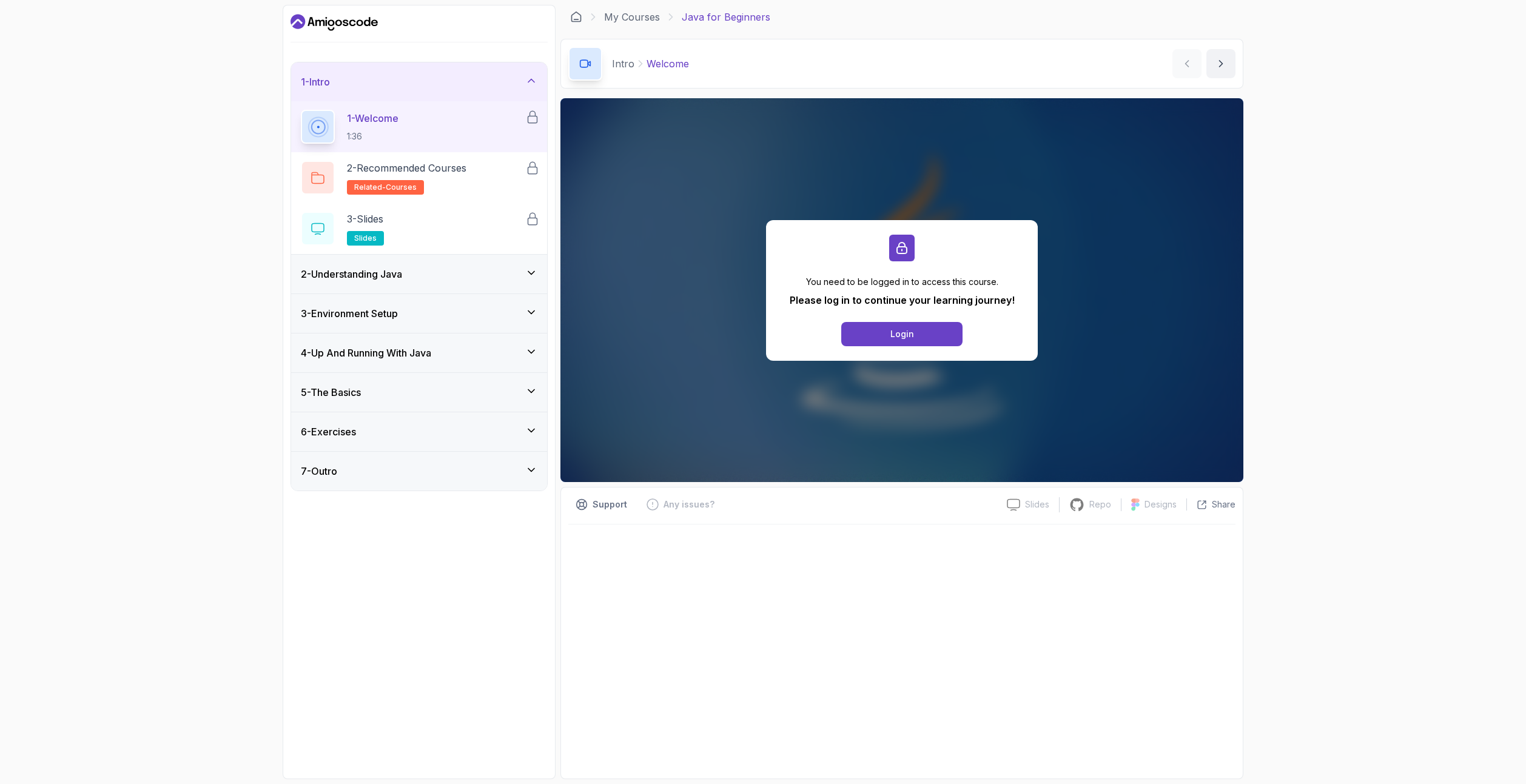
click at [450, 282] on div "2 - Understanding Java" at bounding box center [419, 274] width 256 height 39
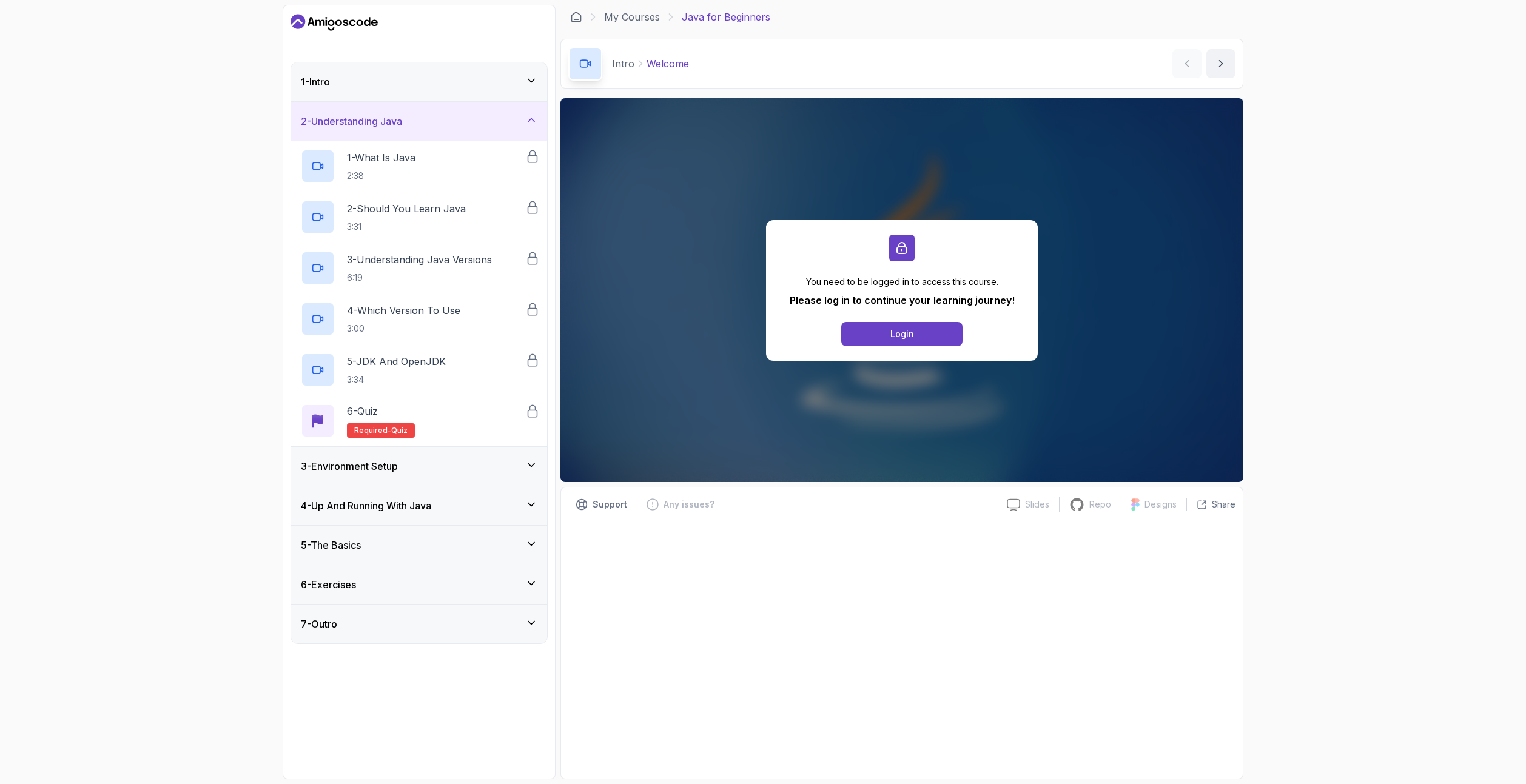
click at [438, 478] on div "3 - Environment Setup" at bounding box center [419, 466] width 256 height 39
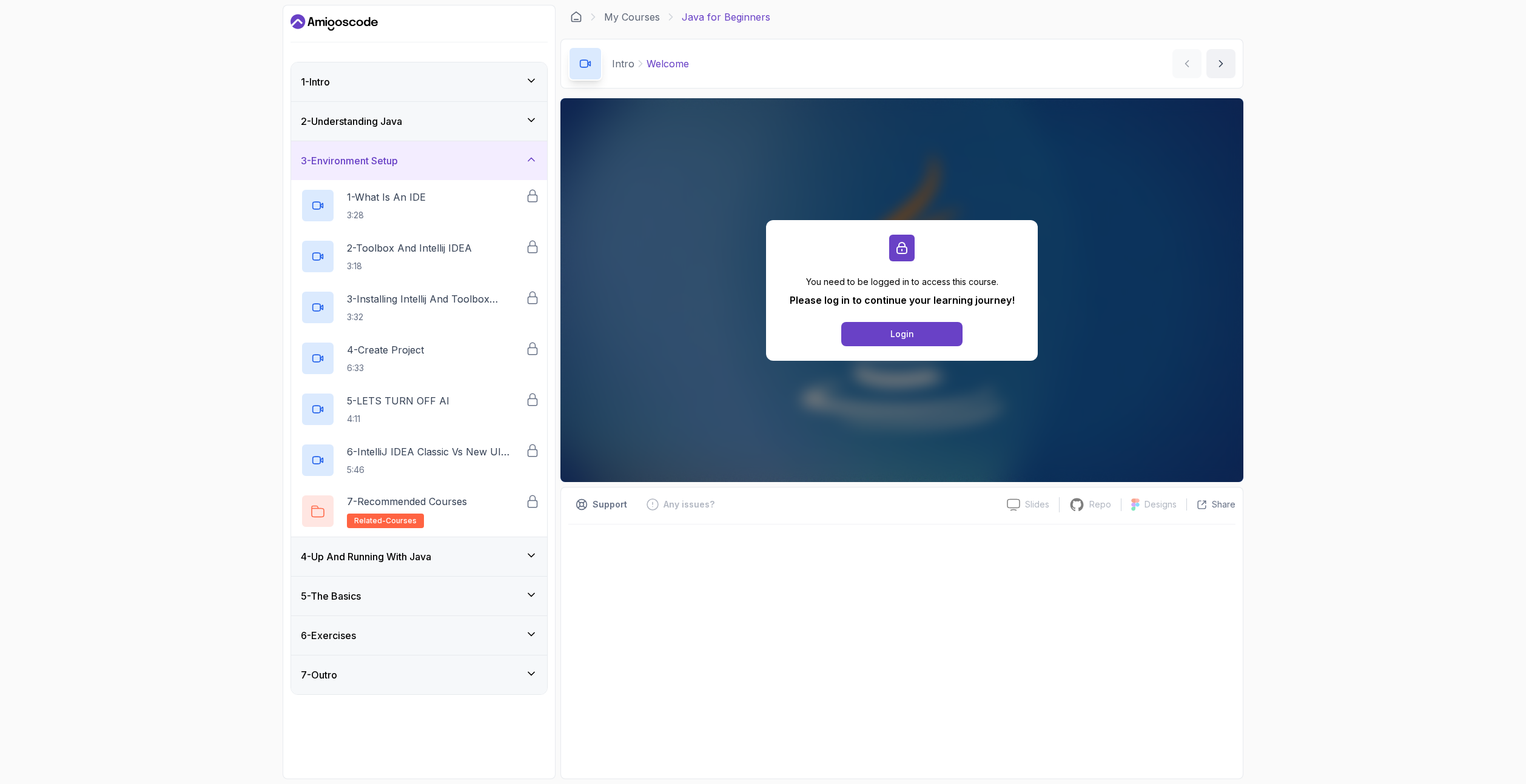
click at [440, 566] on div "4 - Up And Running With Java" at bounding box center [419, 556] width 256 height 39
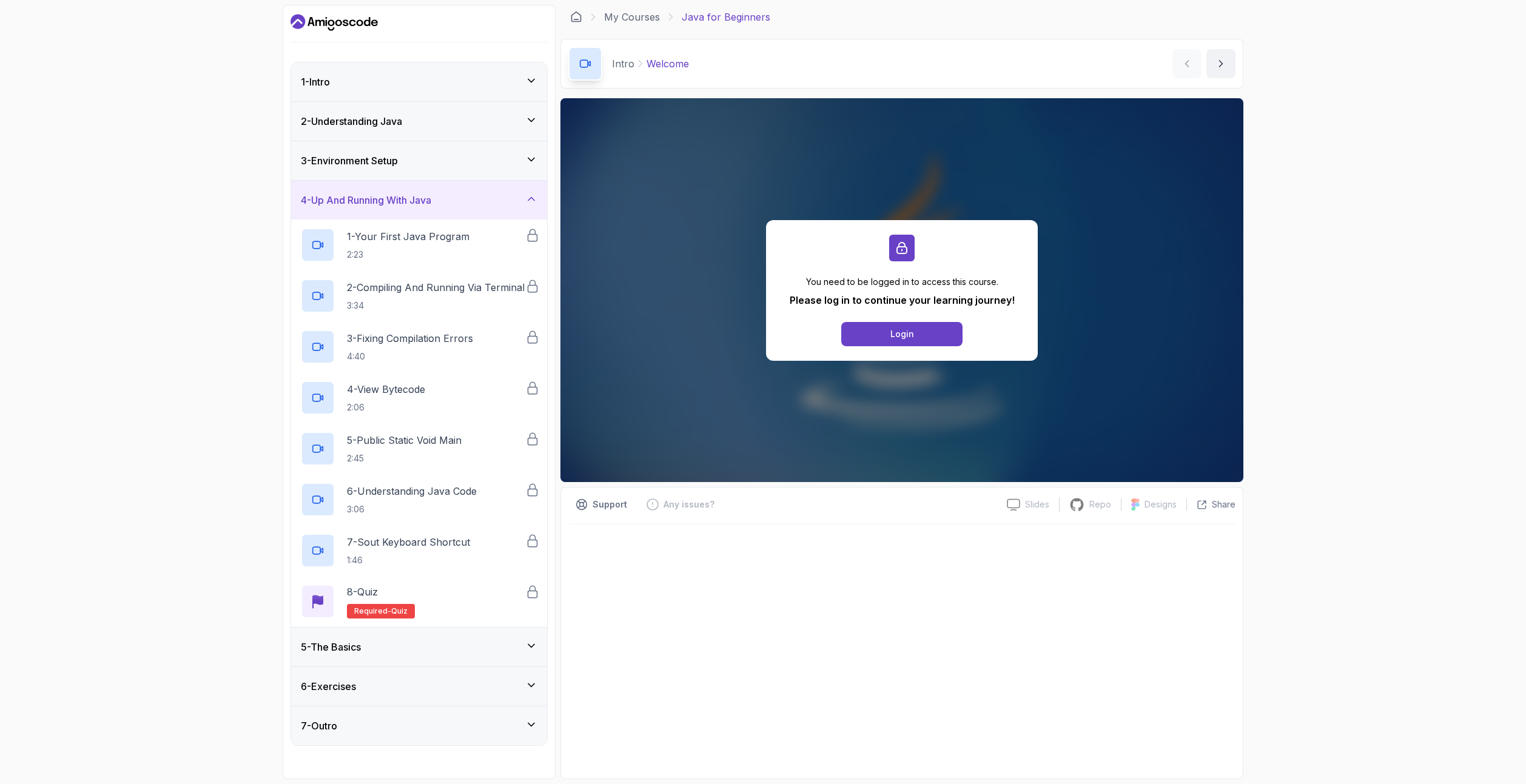
click at [440, 158] on div "3 - Environment Setup" at bounding box center [419, 161] width 236 height 15
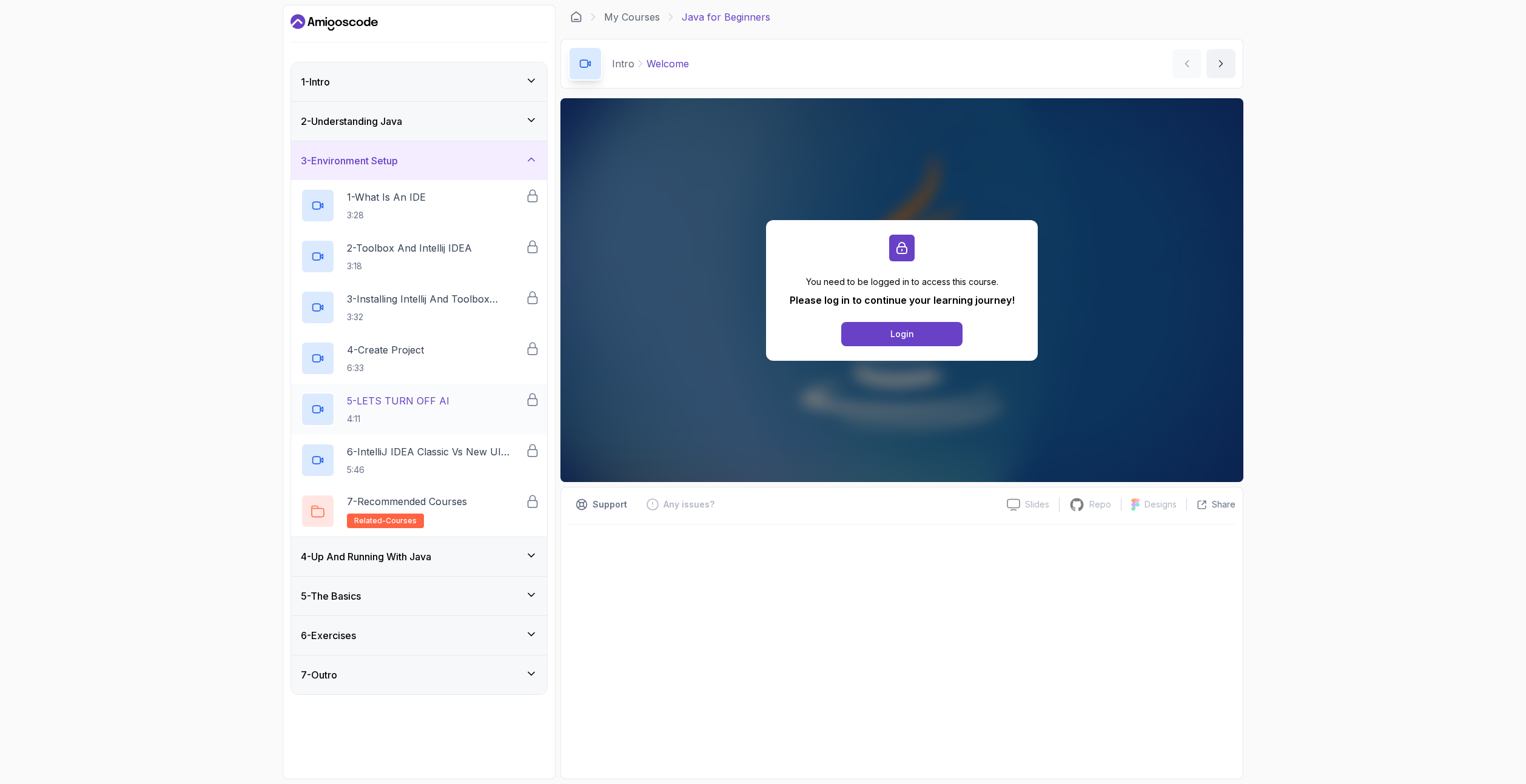
click at [438, 403] on p "5 - LETS TURN OFF AI" at bounding box center [398, 401] width 103 height 15
click at [458, 640] on div "6 - Exercises" at bounding box center [419, 635] width 236 height 15
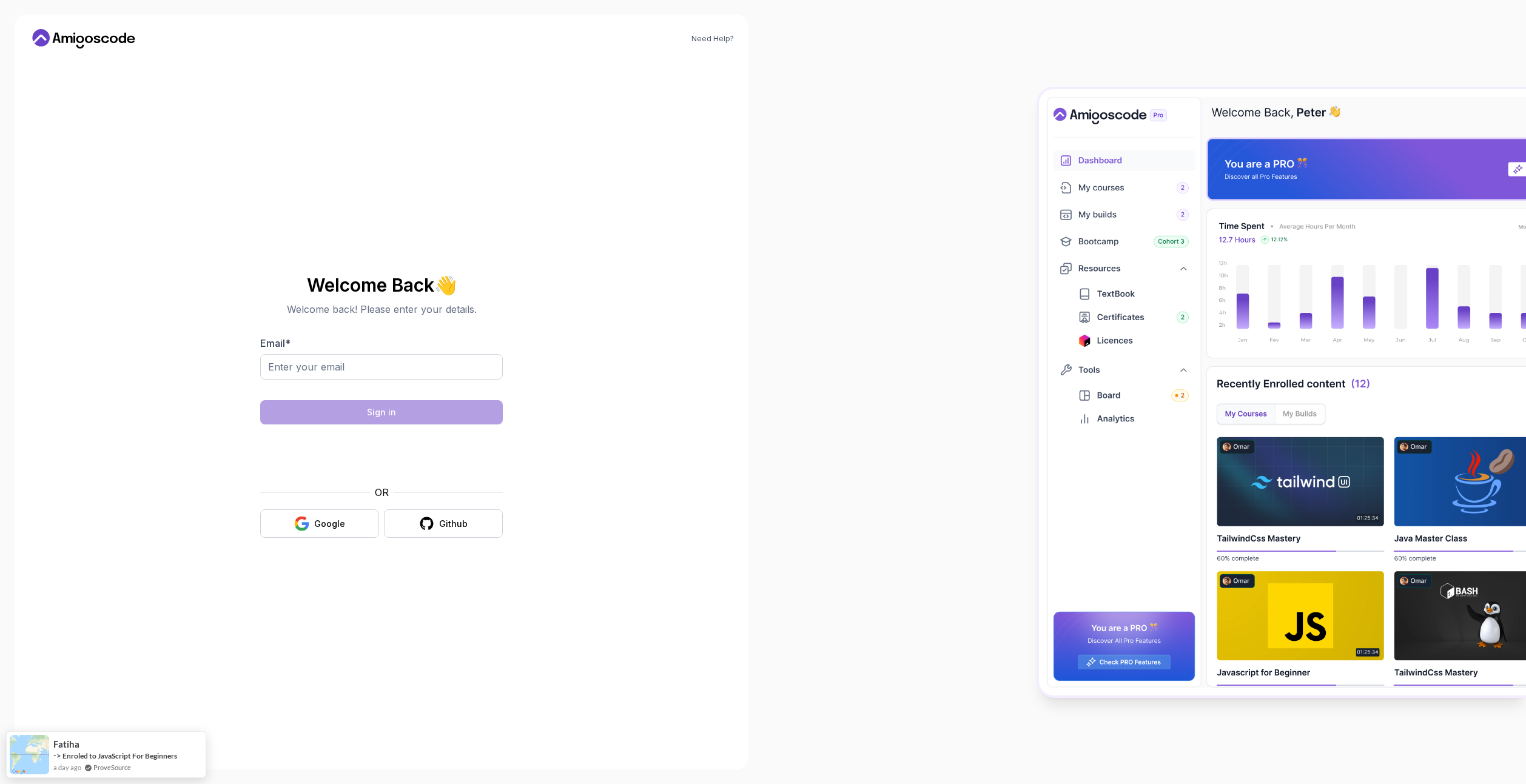
click at [1135, 658] on img at bounding box center [1283, 392] width 487 height 606
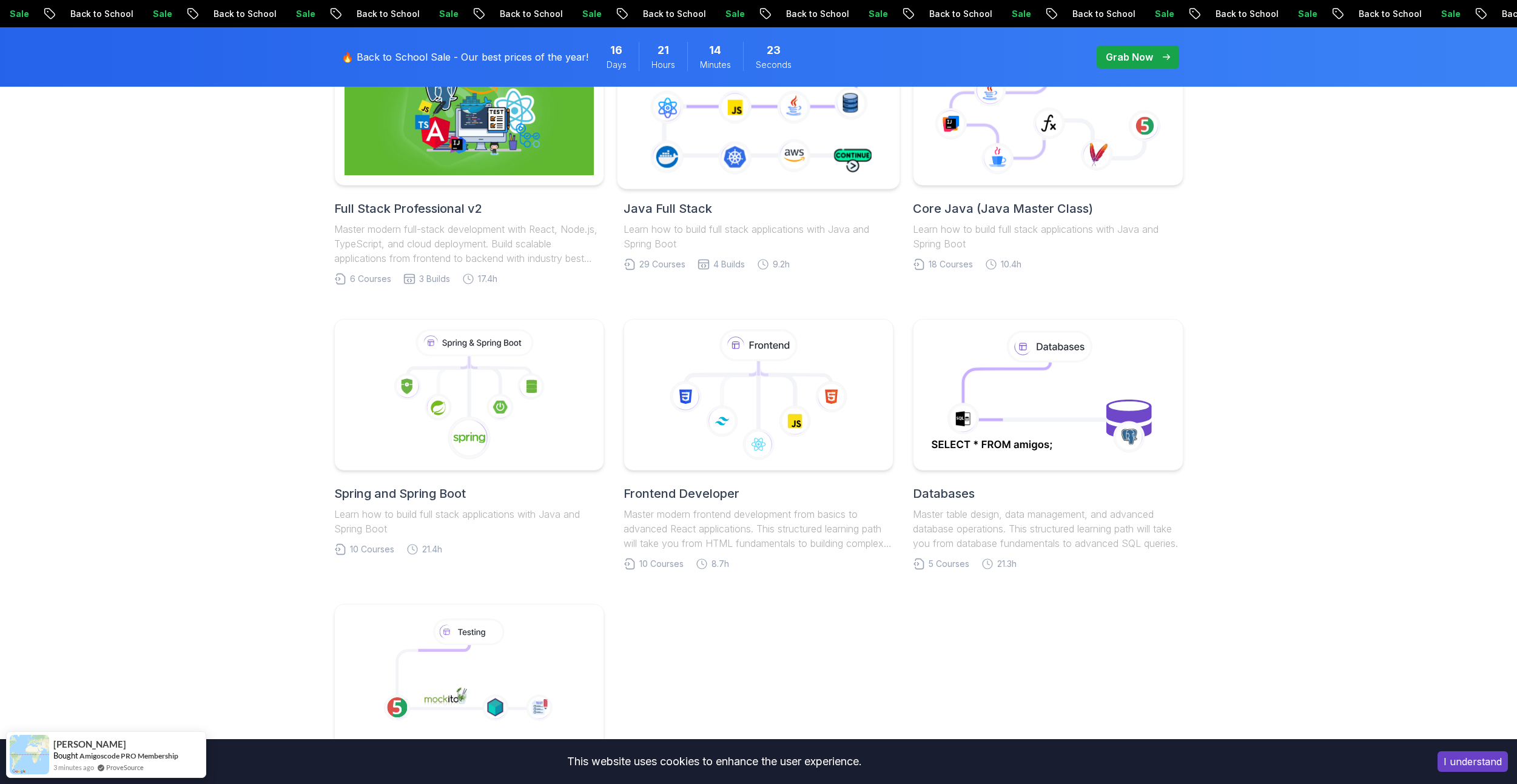
scroll to position [242, 0]
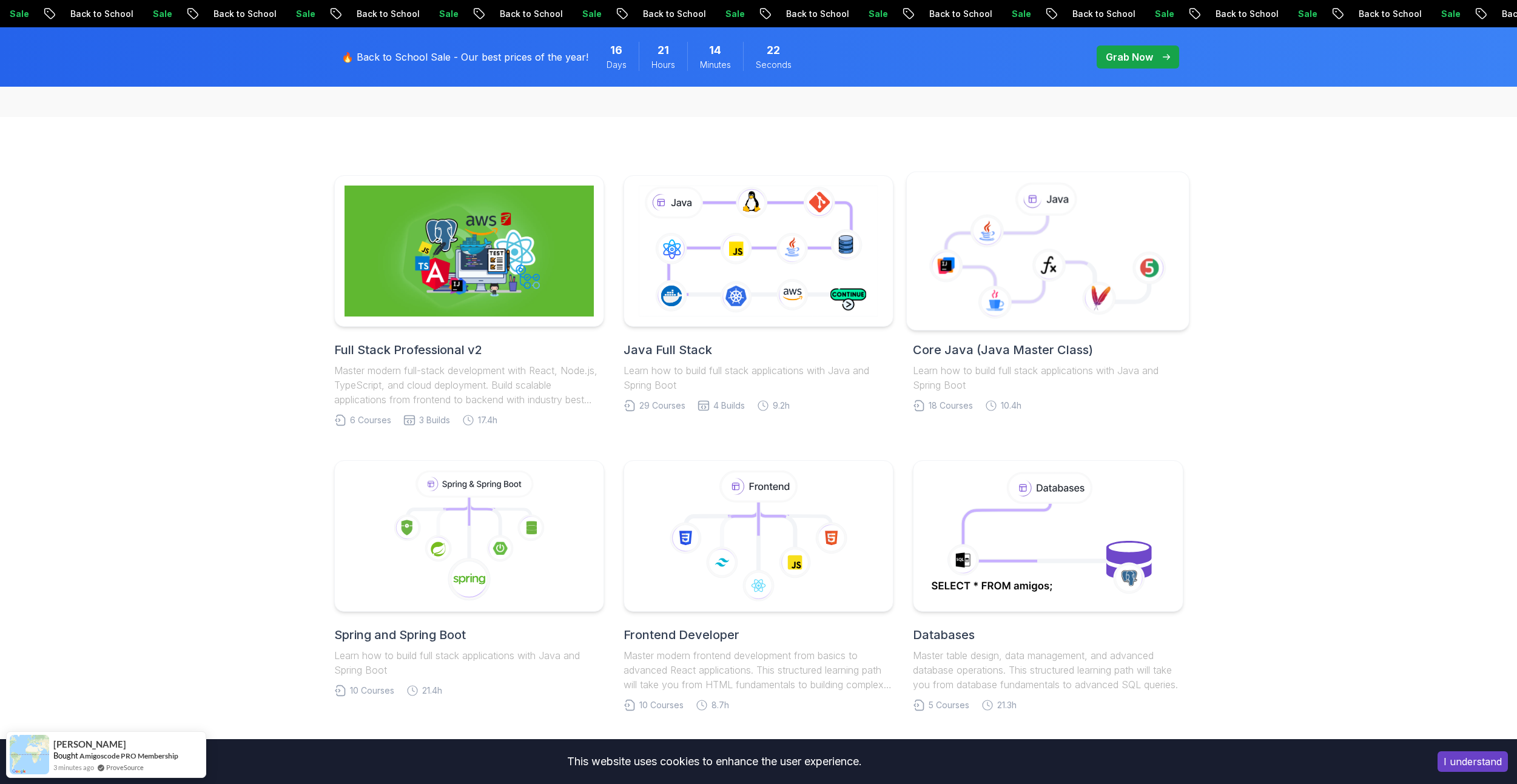
click at [1027, 285] on icon at bounding box center [1016, 259] width 142 height 86
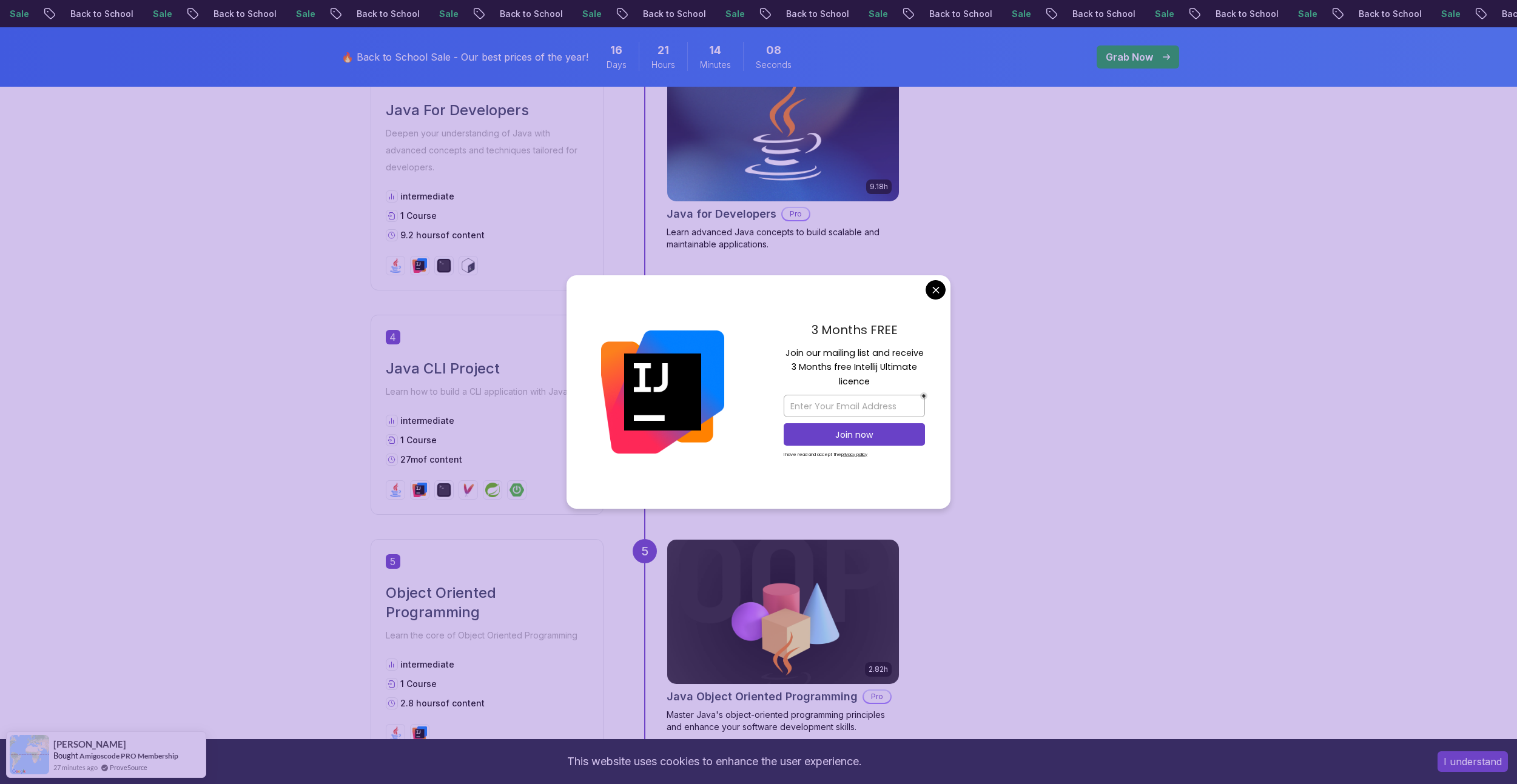
click at [806, 352] on p "Join our mailing list and receive 3 Months free Intellij Ultimate licence" at bounding box center [854, 367] width 142 height 42
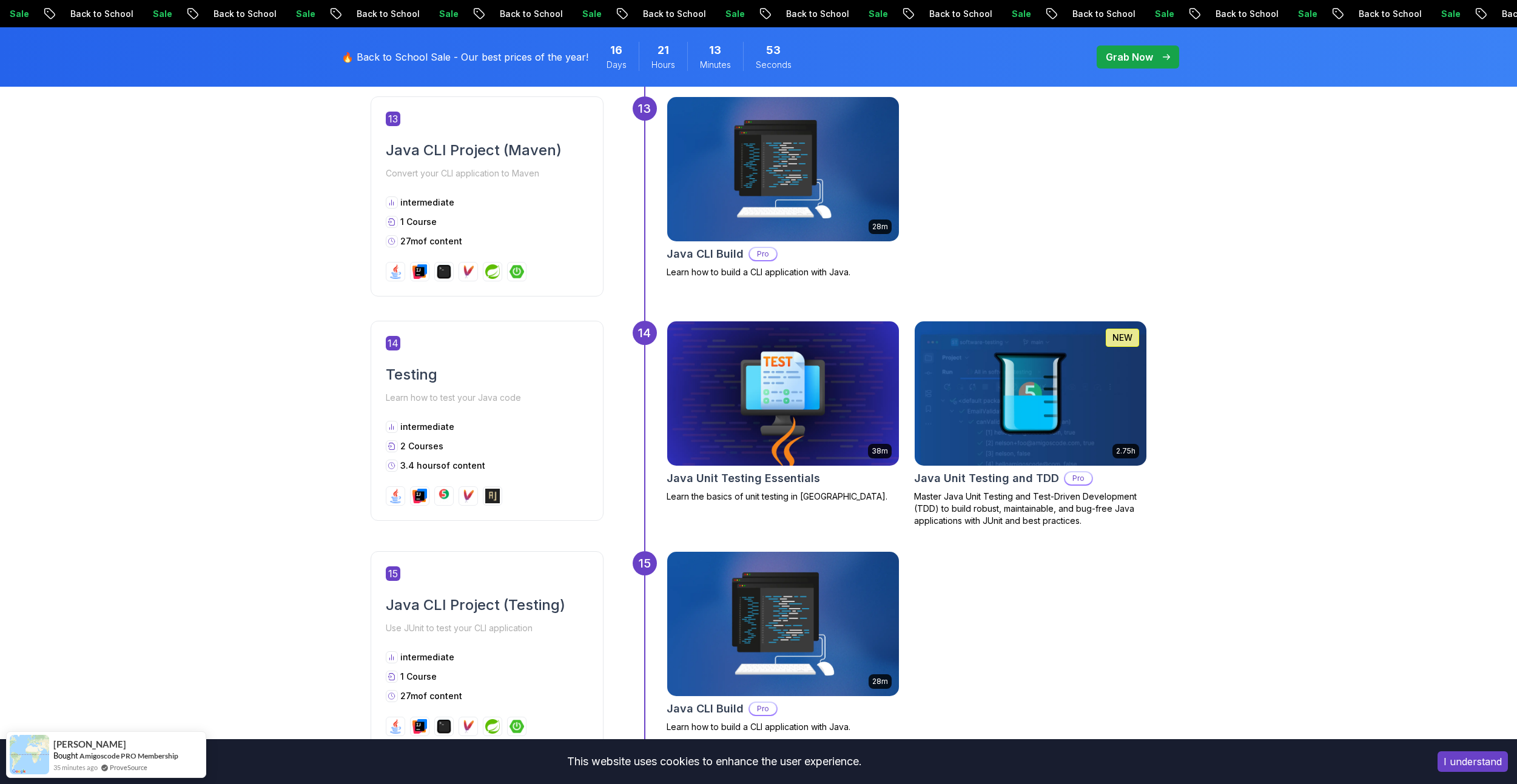
scroll to position [3940, 0]
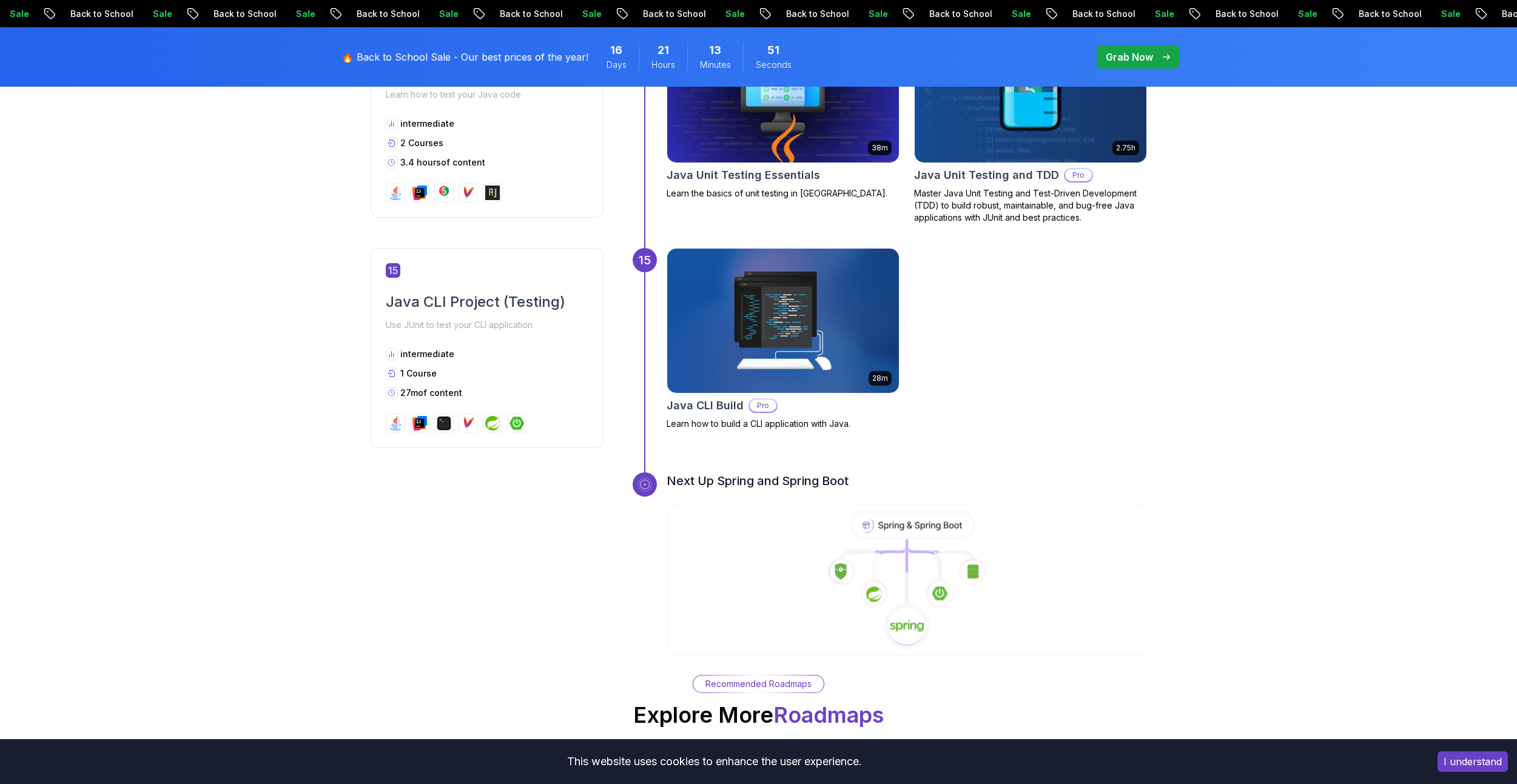
click at [847, 512] on icon at bounding box center [906, 580] width 483 height 139
click at [903, 533] on icon at bounding box center [906, 580] width 483 height 139
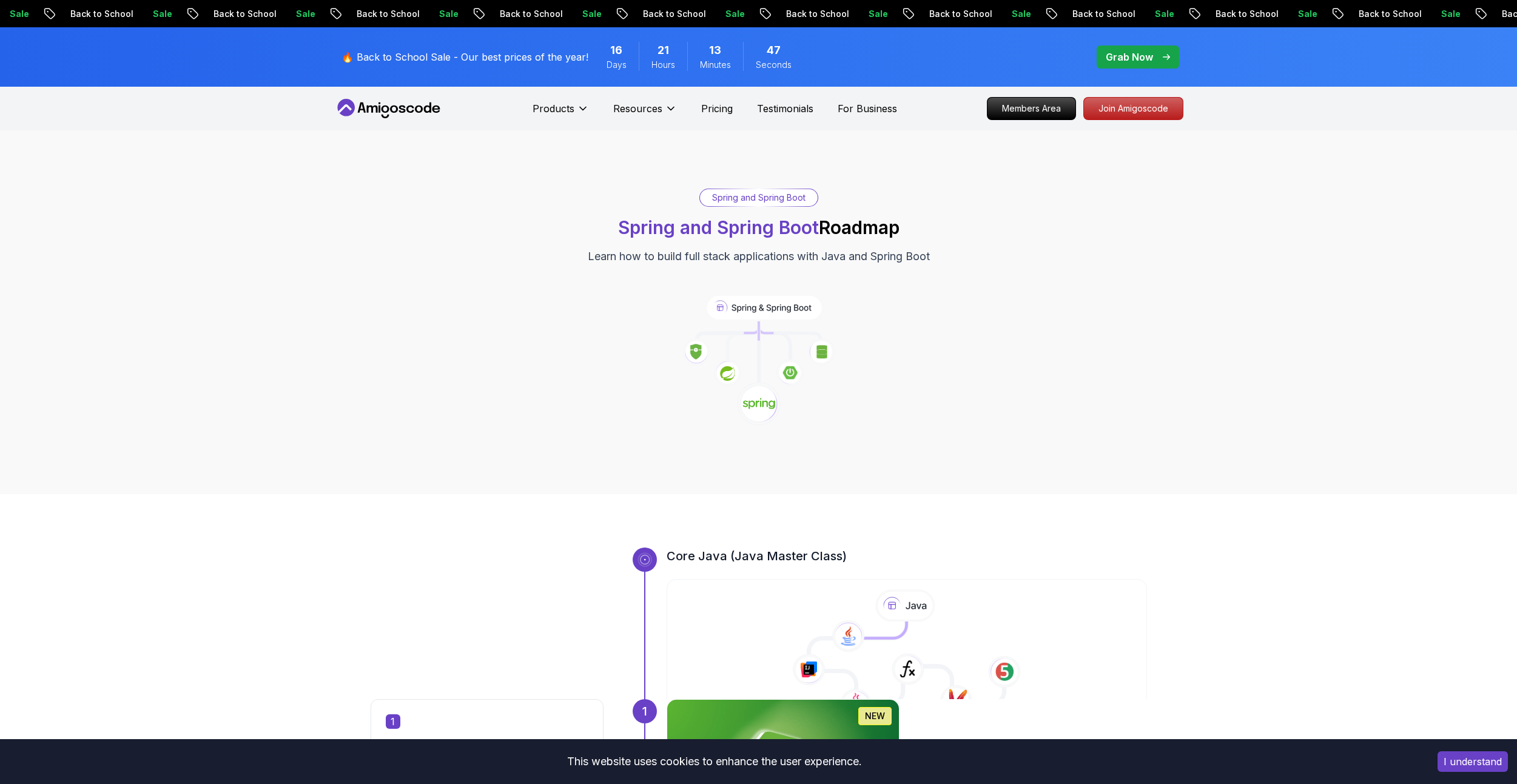
scroll to position [303, 0]
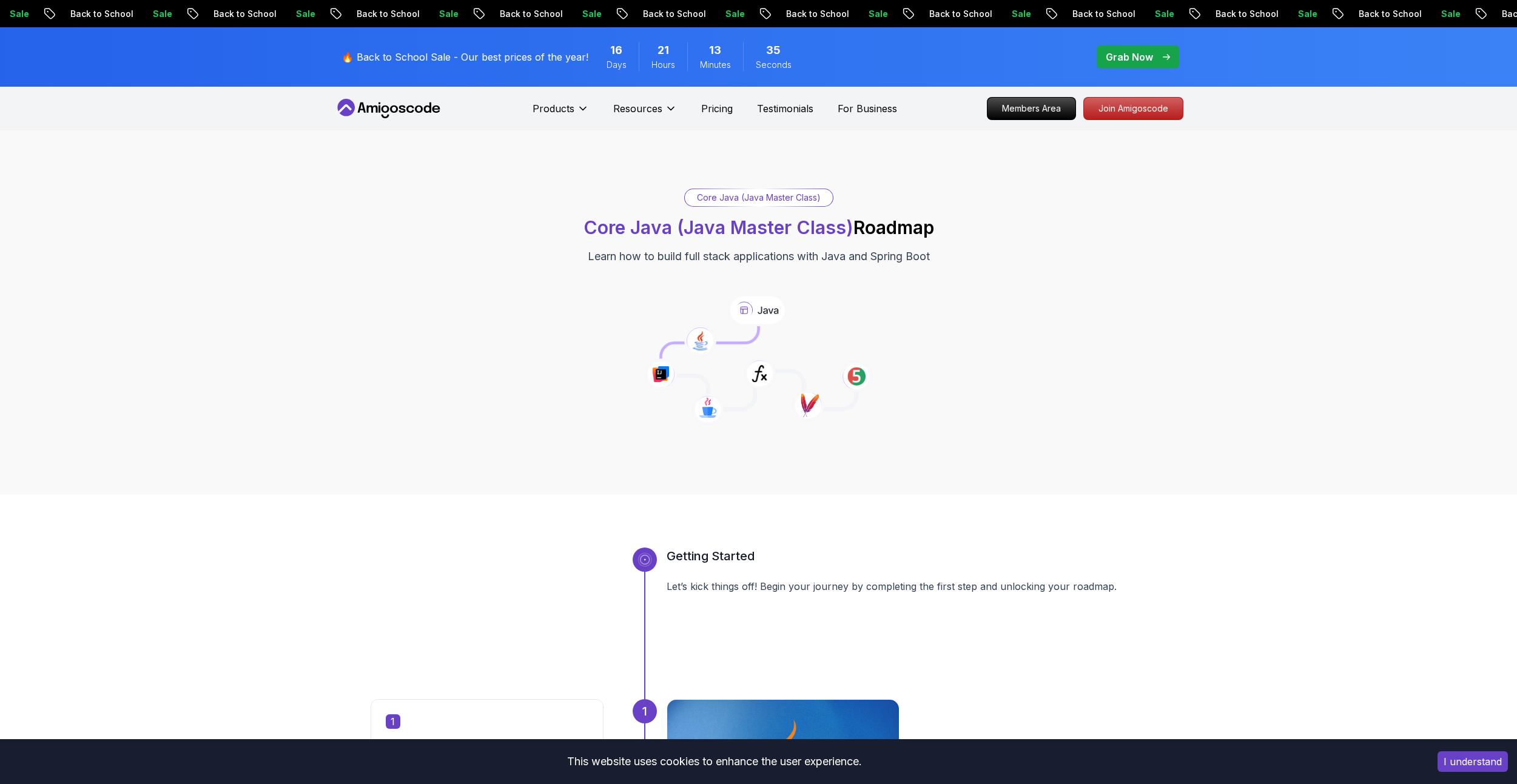
scroll to position [795, 0]
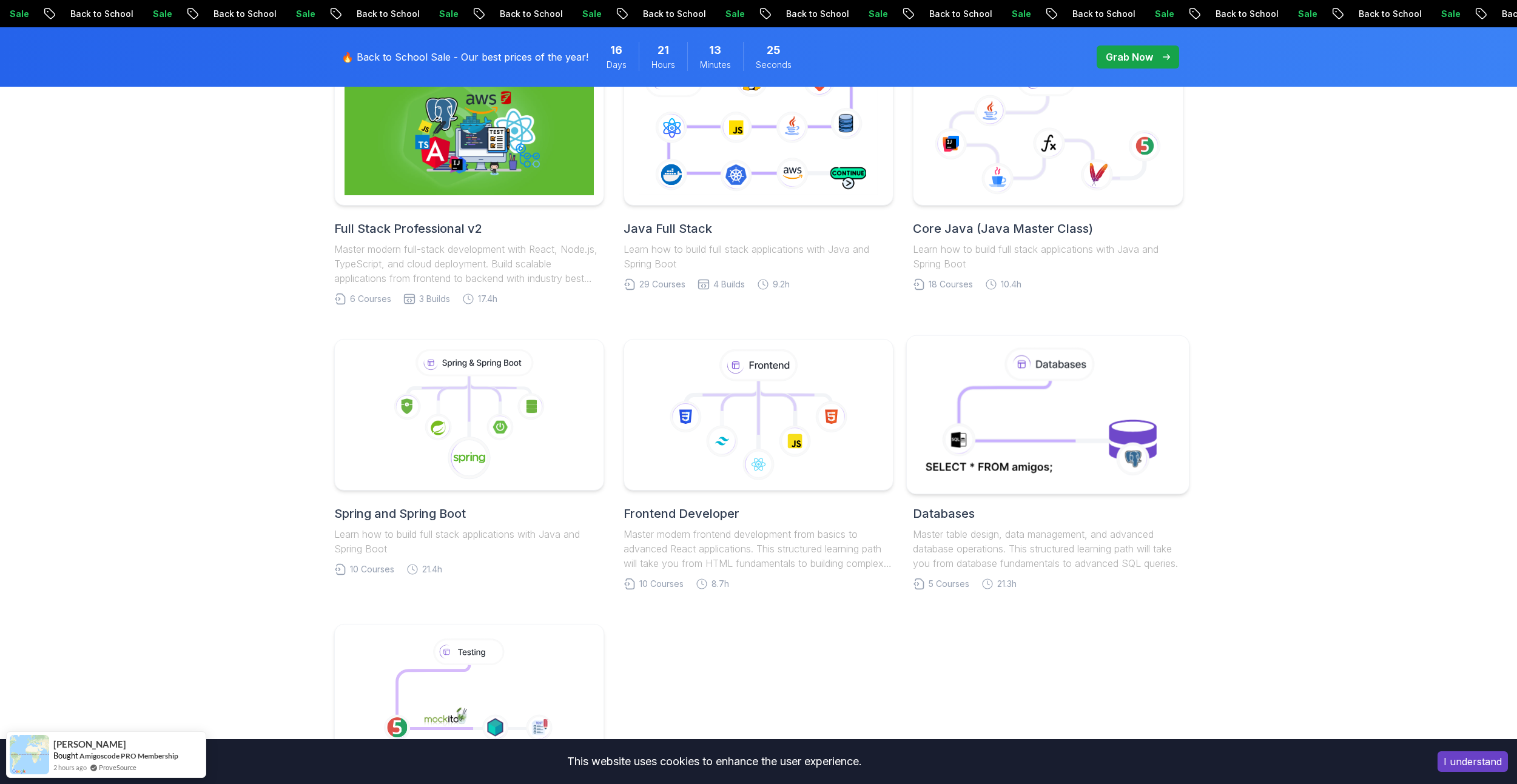
scroll to position [182, 0]
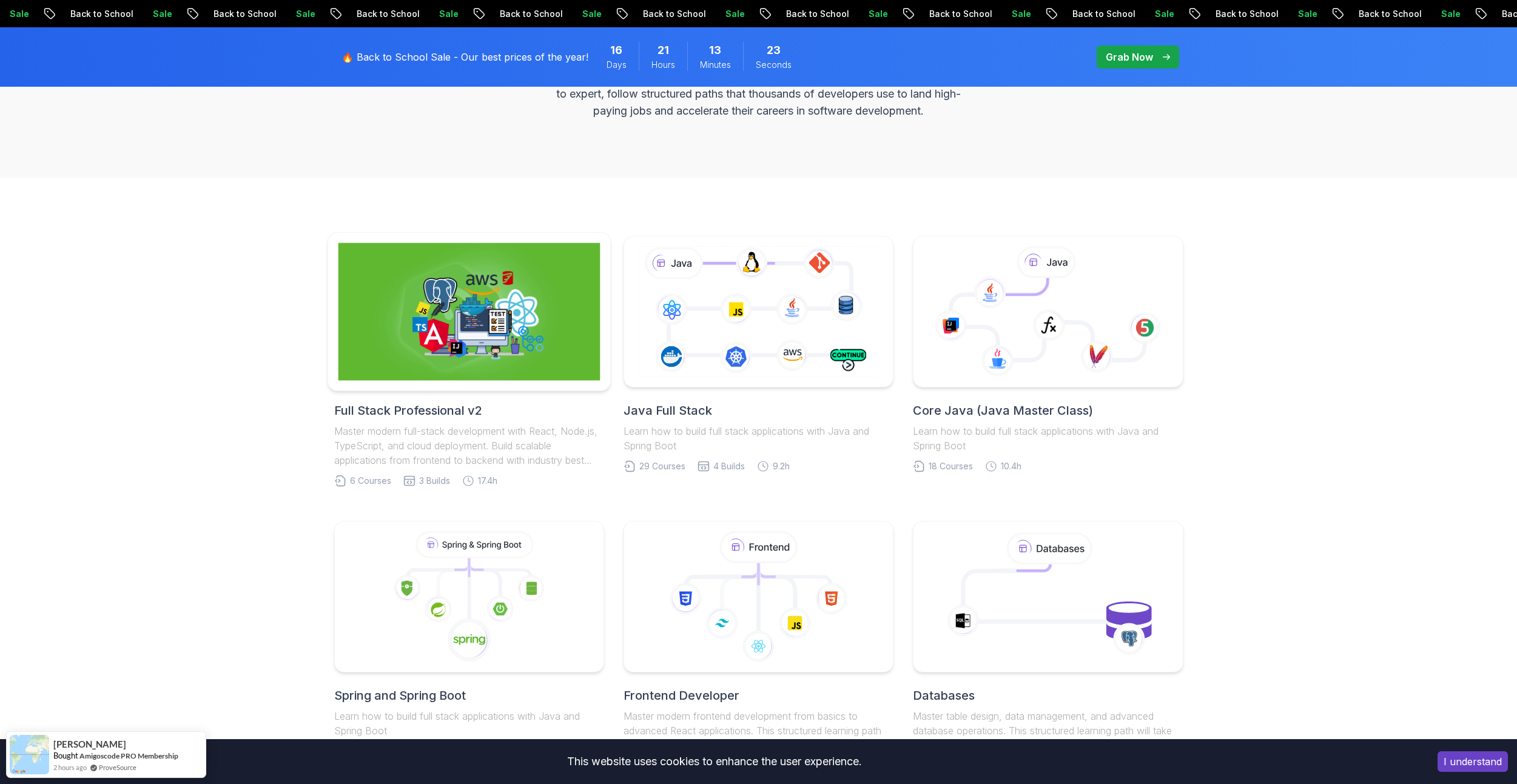
click at [437, 310] on img at bounding box center [469, 312] width 262 height 137
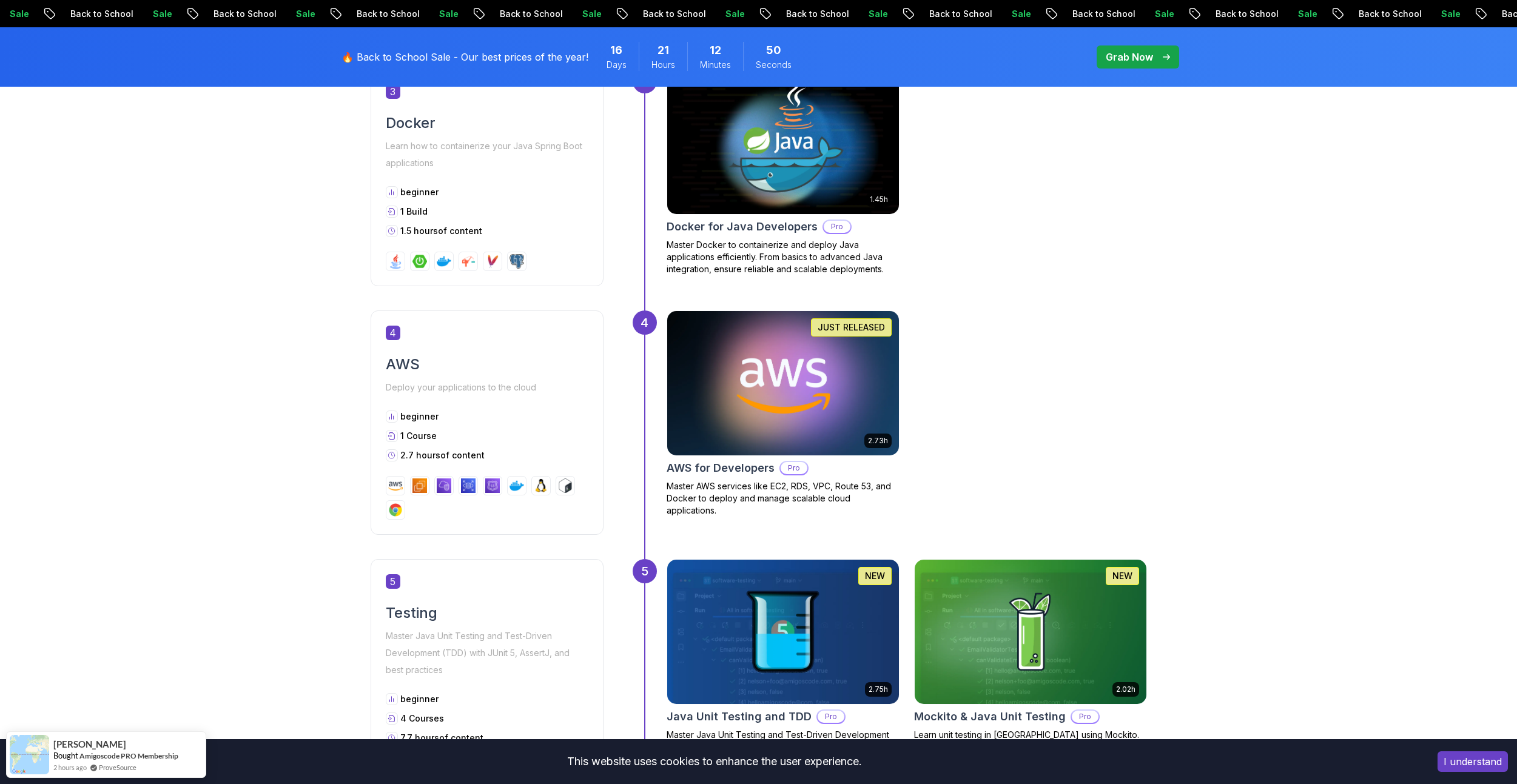
scroll to position [1152, 0]
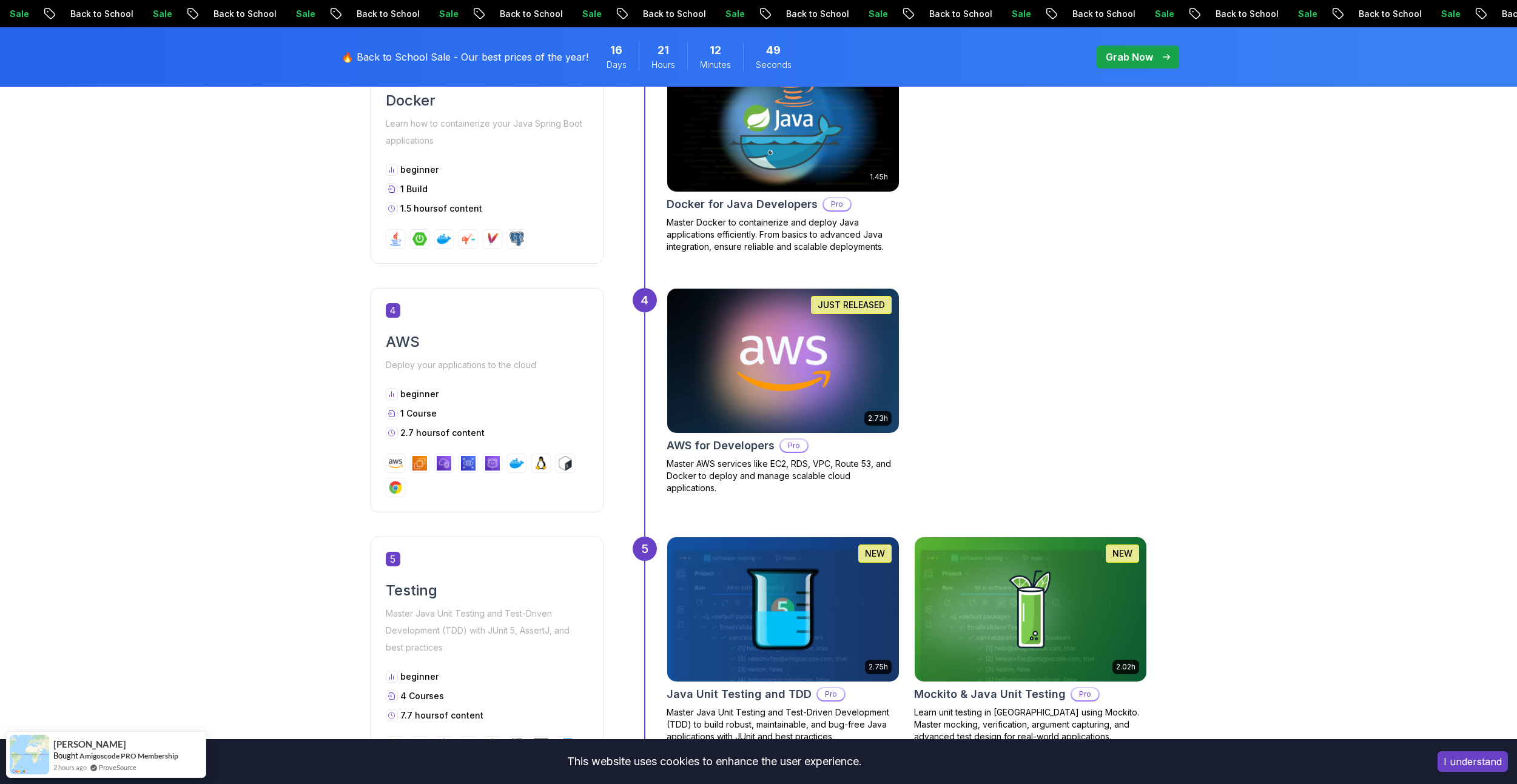
click at [767, 430] on img at bounding box center [782, 360] width 243 height 151
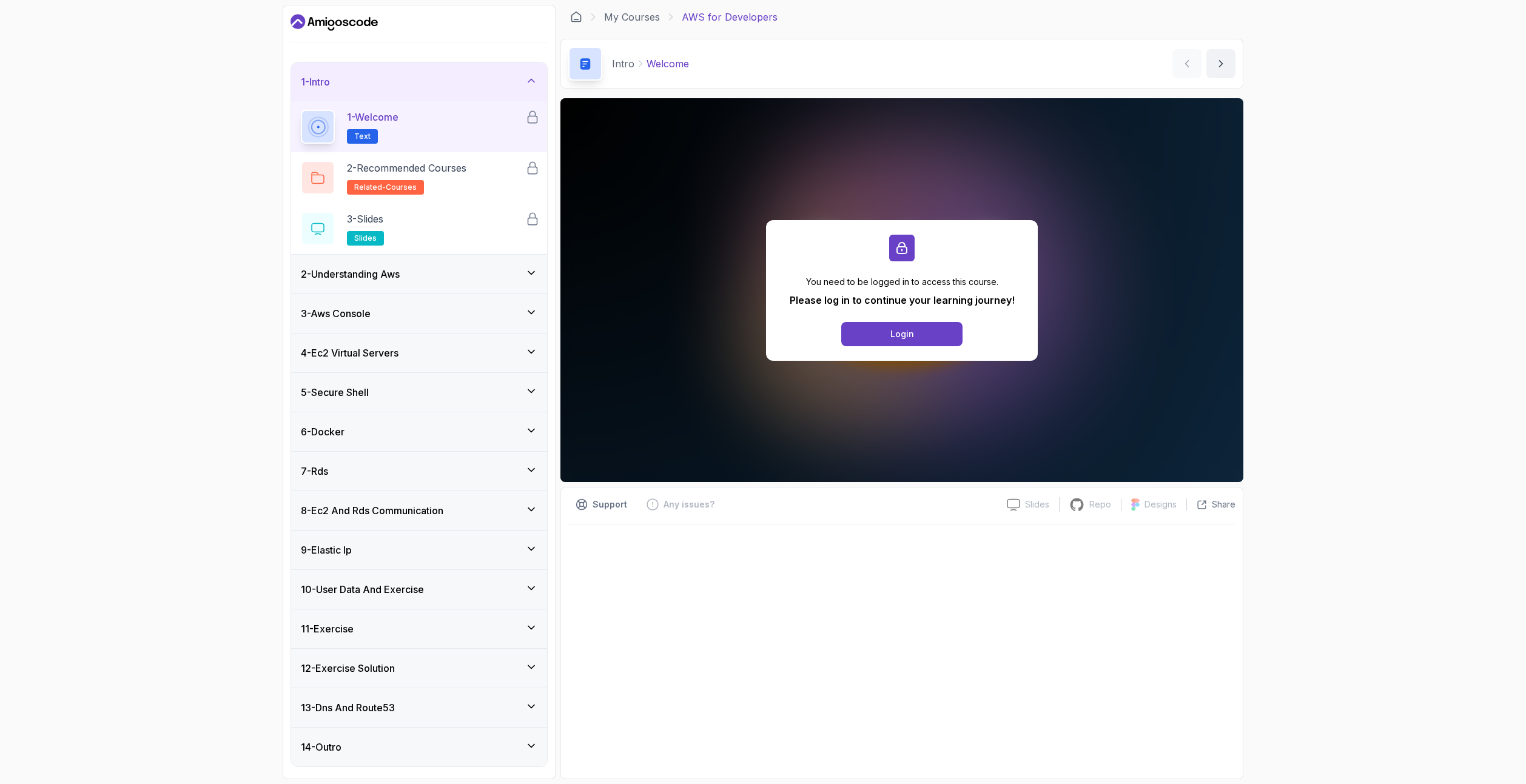
click at [476, 326] on div "3 - Aws Console" at bounding box center [419, 314] width 256 height 39
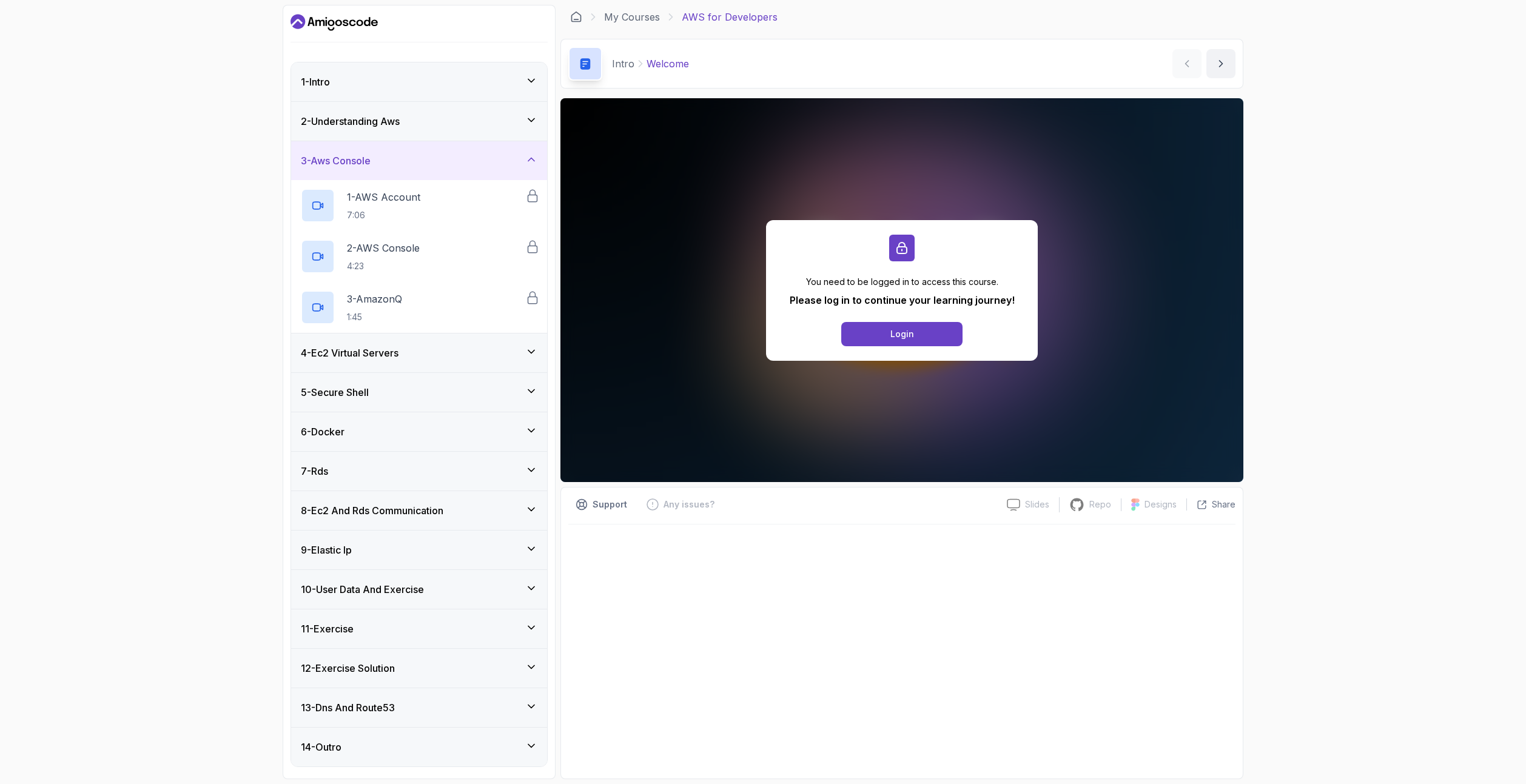
click at [456, 357] on div "4 - Ec2 Virtual Servers" at bounding box center [419, 352] width 236 height 15
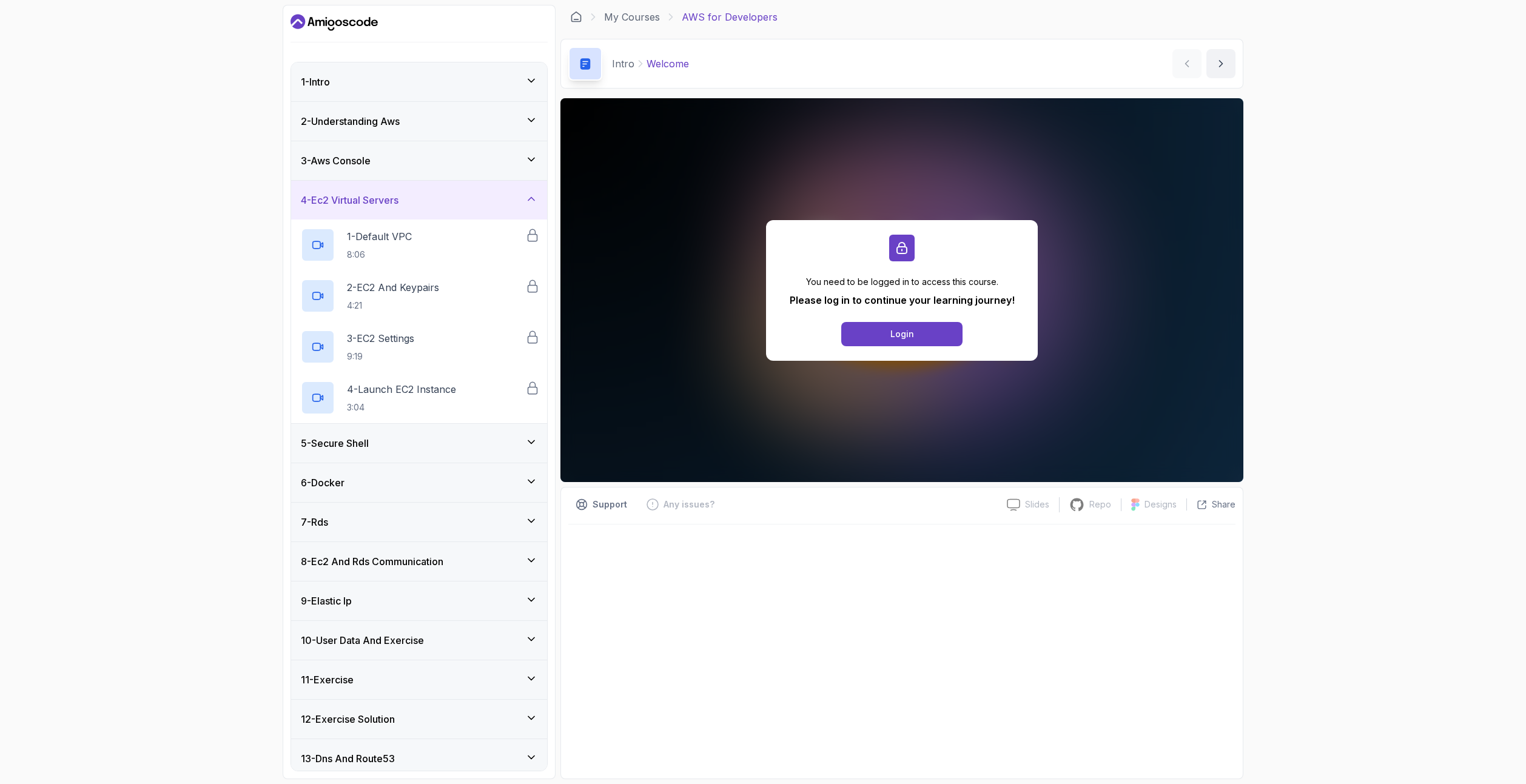
click at [445, 437] on div "5 - Secure Shell" at bounding box center [419, 443] width 236 height 15
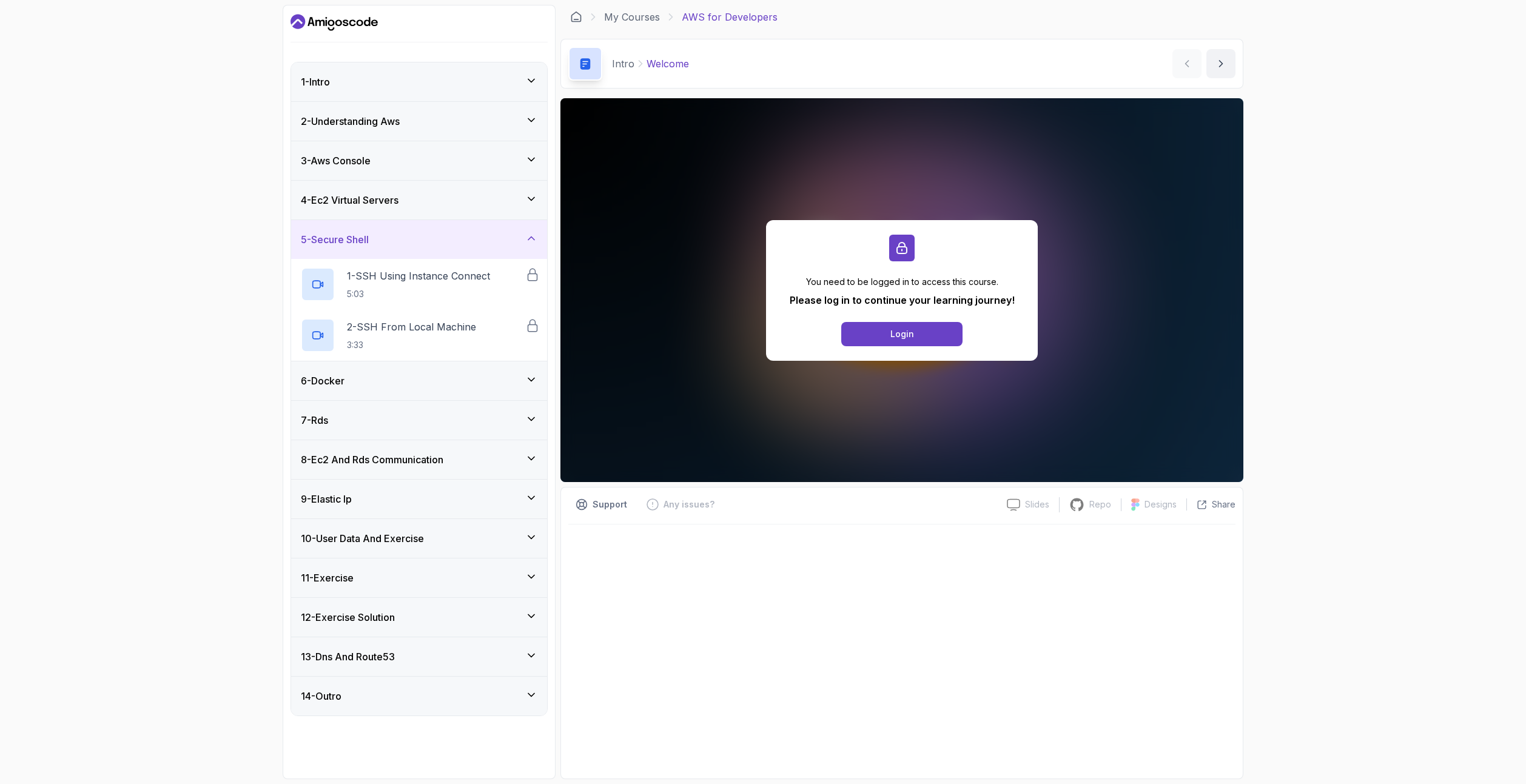
click at [460, 367] on div "6 - Docker" at bounding box center [419, 381] width 256 height 39
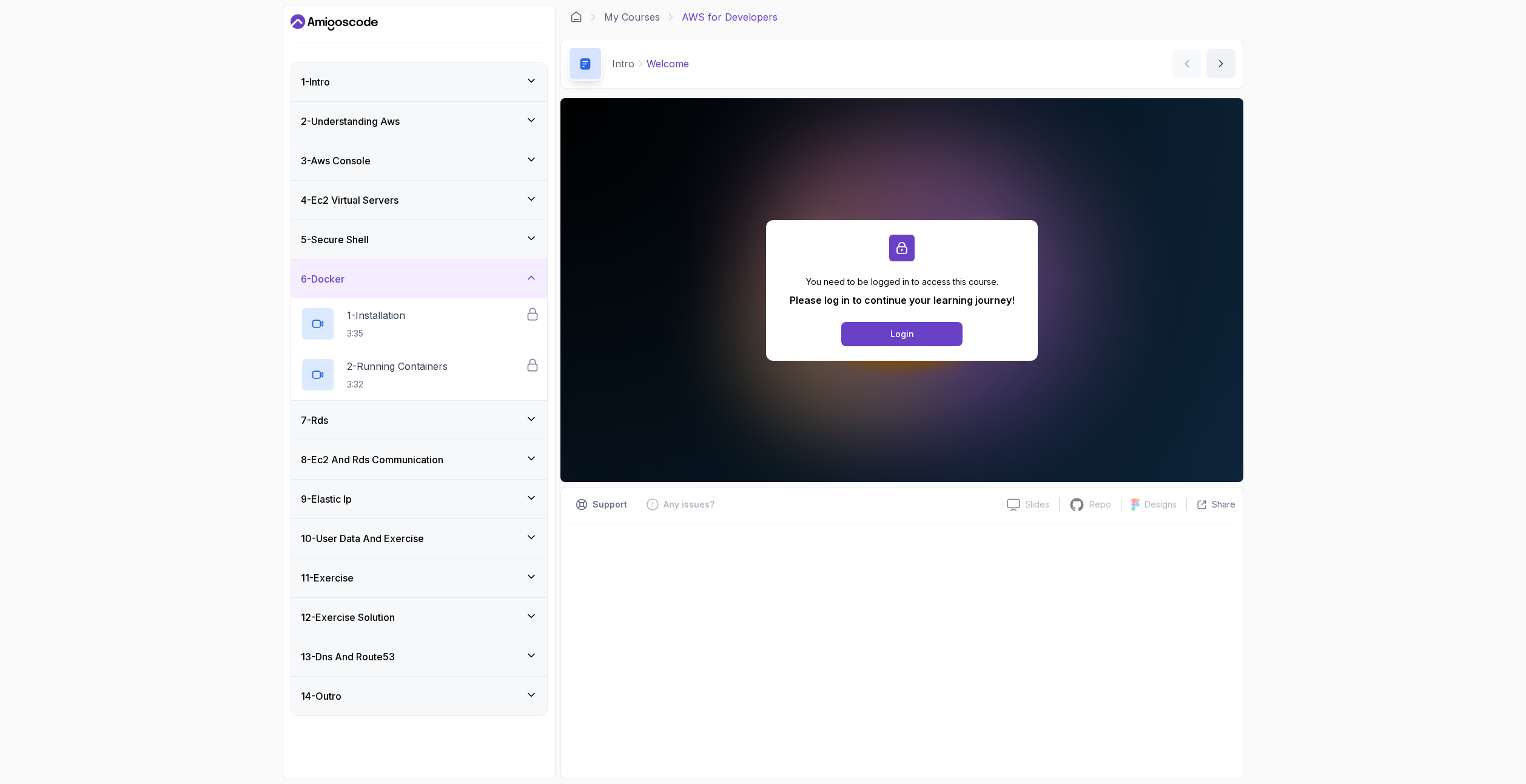
click at [445, 410] on div "7 - Rds" at bounding box center [419, 420] width 256 height 39
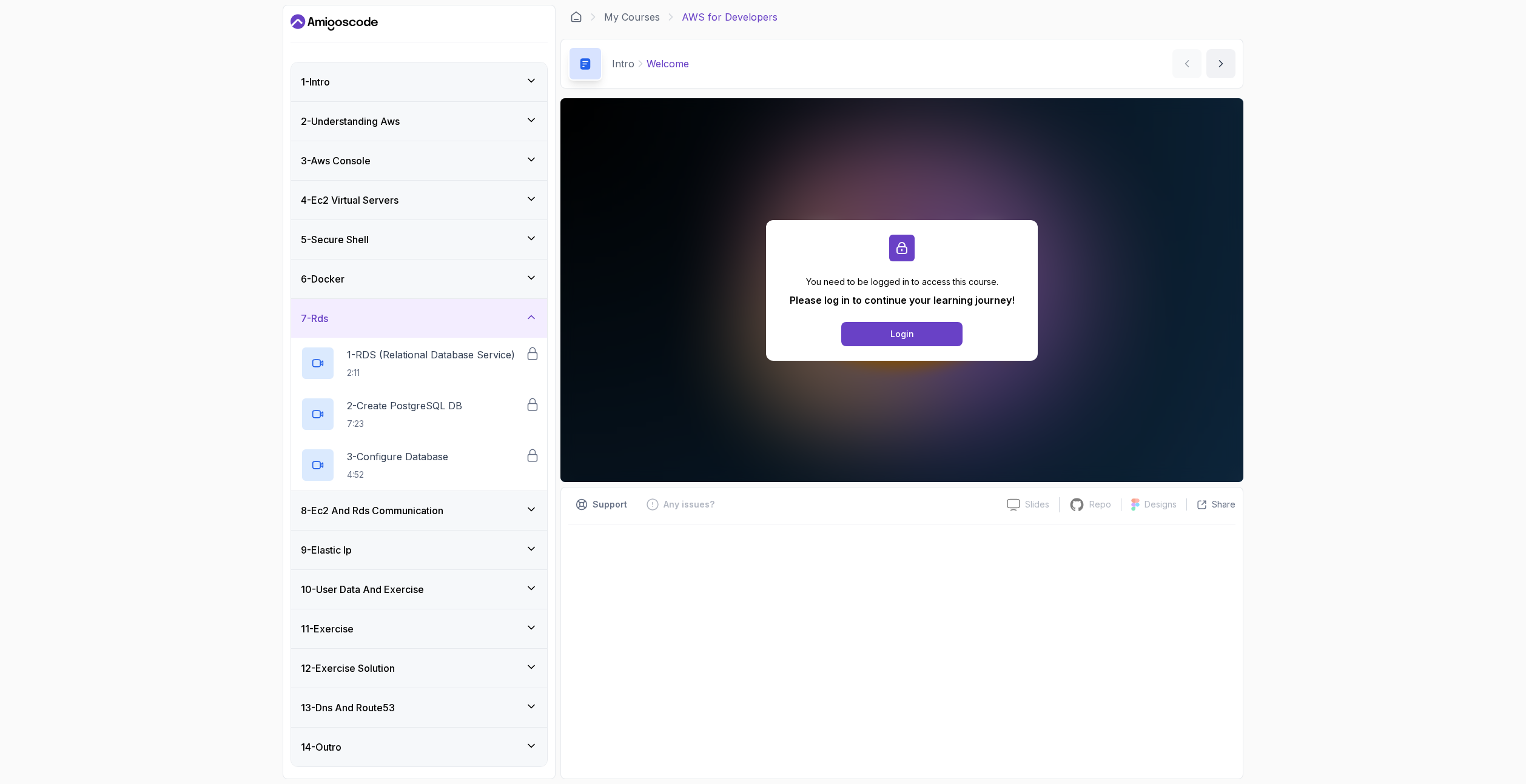
click at [460, 326] on div "7 - Rds" at bounding box center [419, 318] width 256 height 39
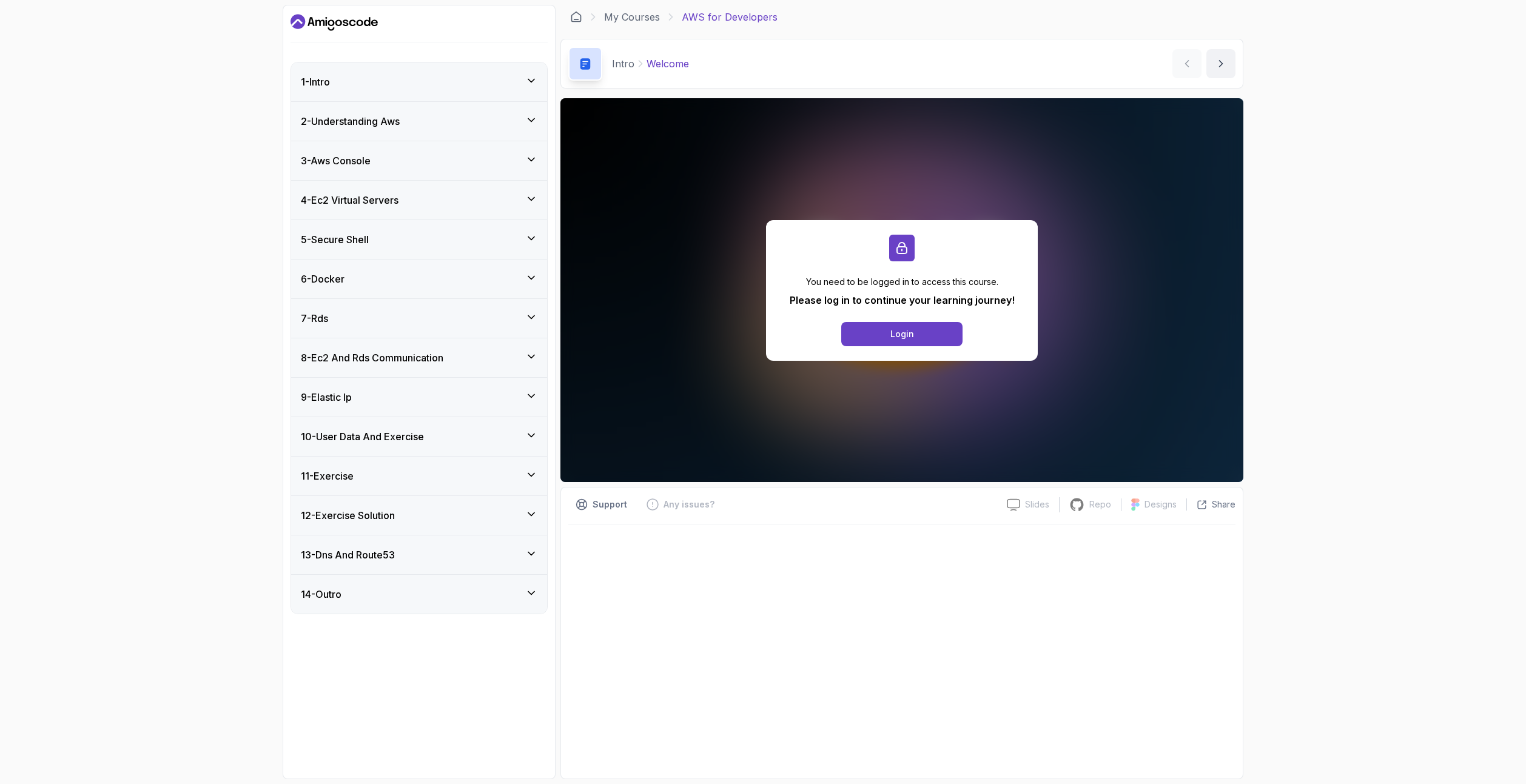
click at [454, 362] on div "8 - Ec2 And Rds Communication" at bounding box center [419, 357] width 236 height 15
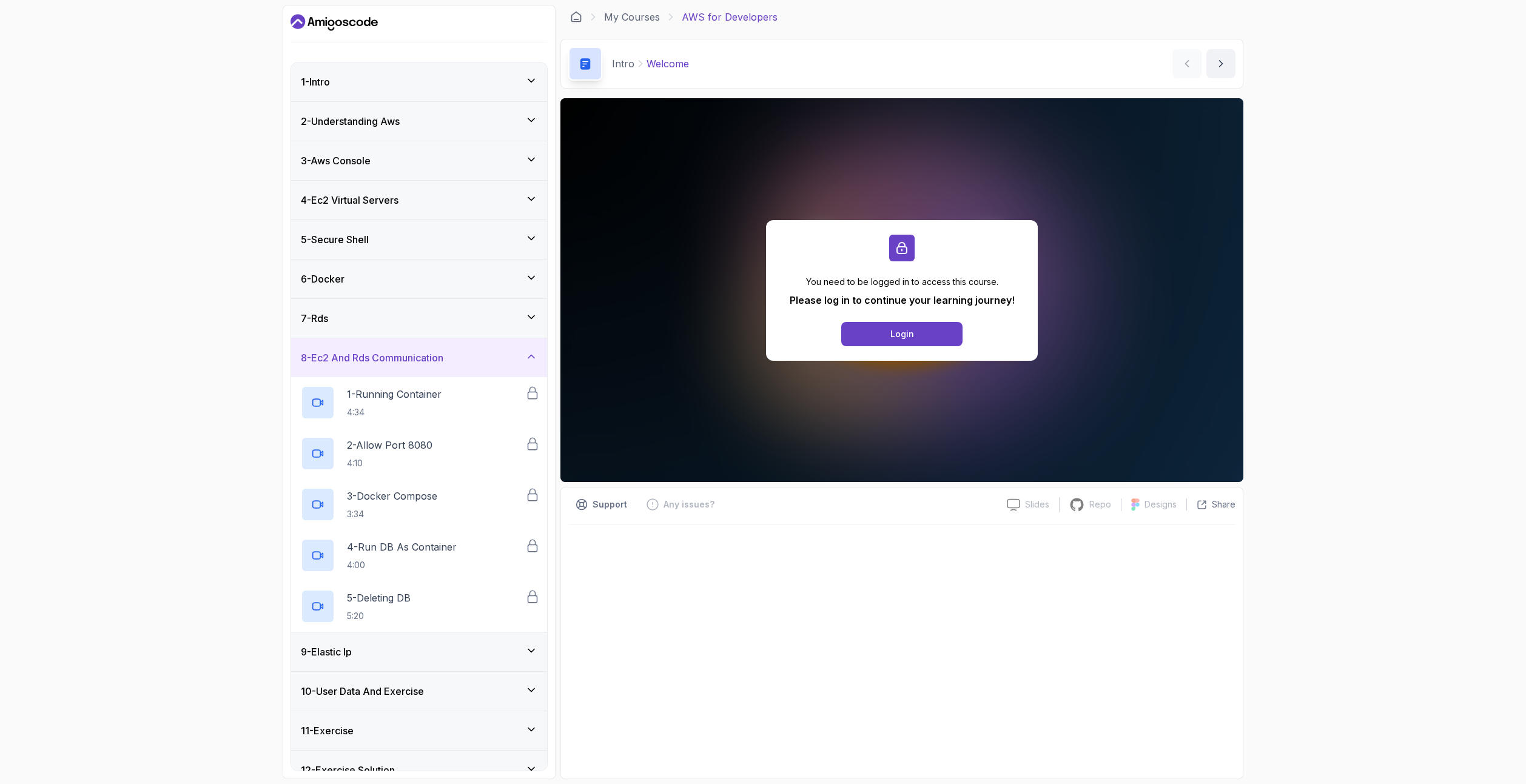
click at [454, 362] on div "8 - Ec2 And Rds Communication" at bounding box center [419, 357] width 236 height 15
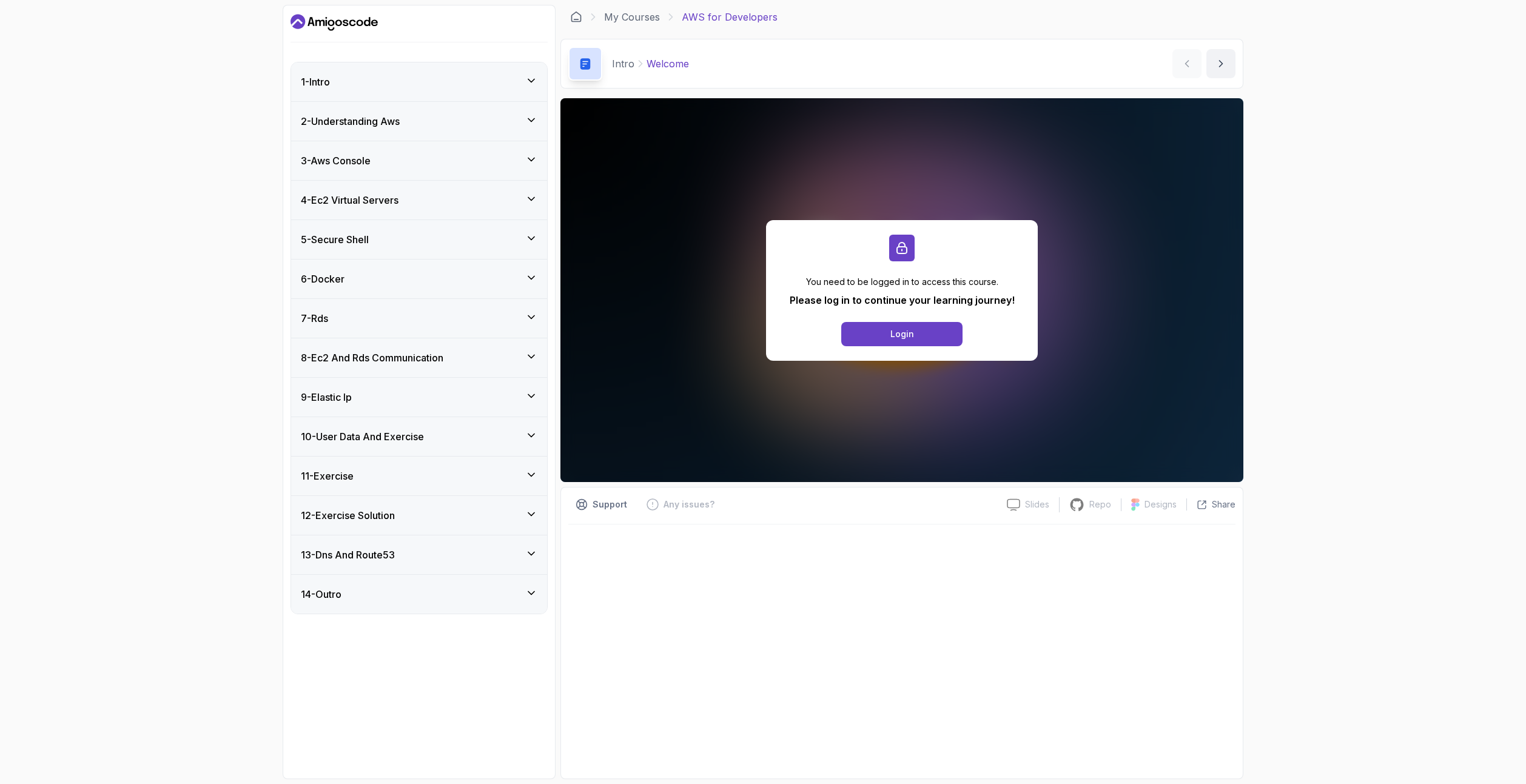
click at [449, 403] on div "9 - Elastic Ip" at bounding box center [419, 397] width 236 height 15
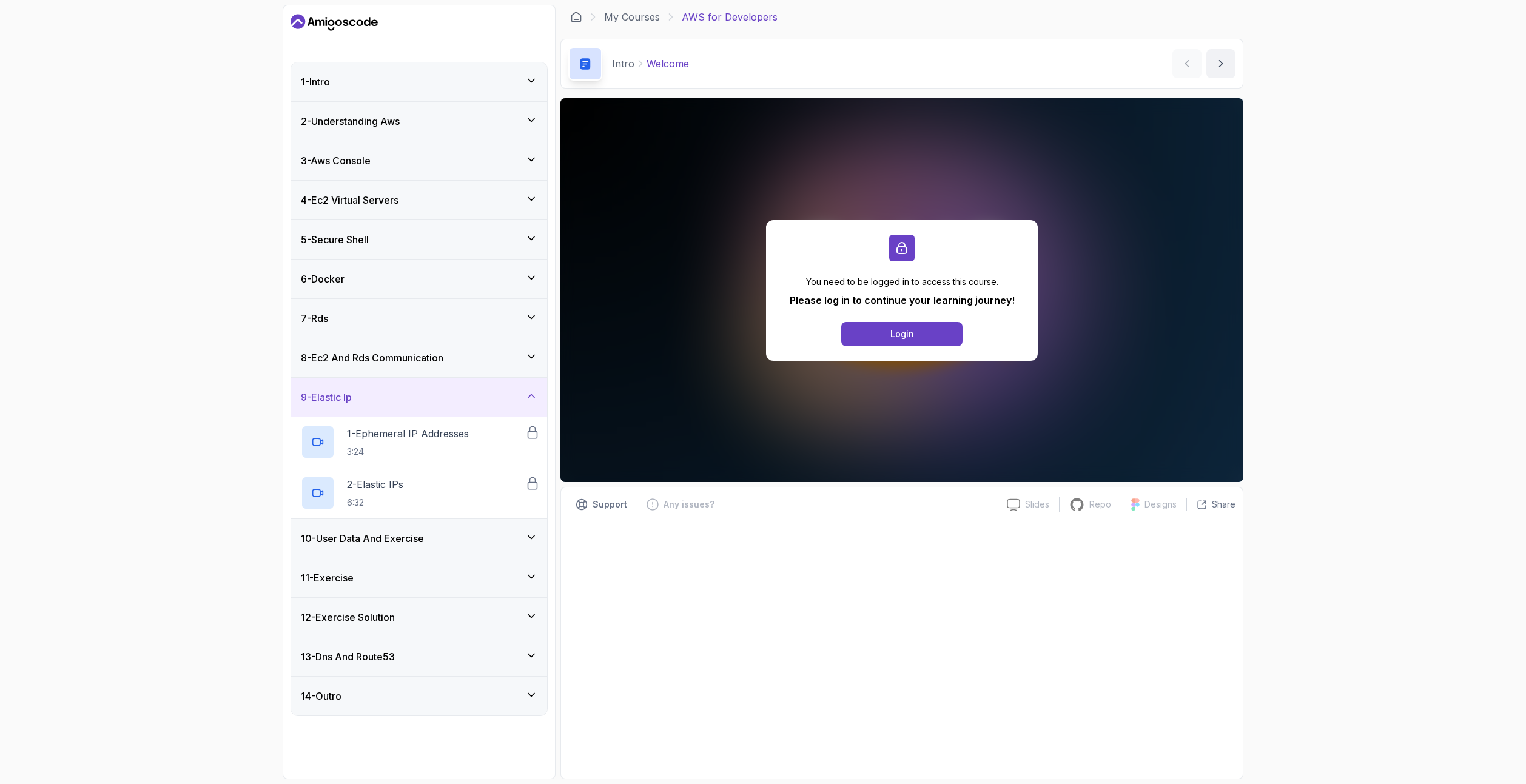
click at [450, 398] on div "9 - Elastic Ip" at bounding box center [419, 397] width 236 height 15
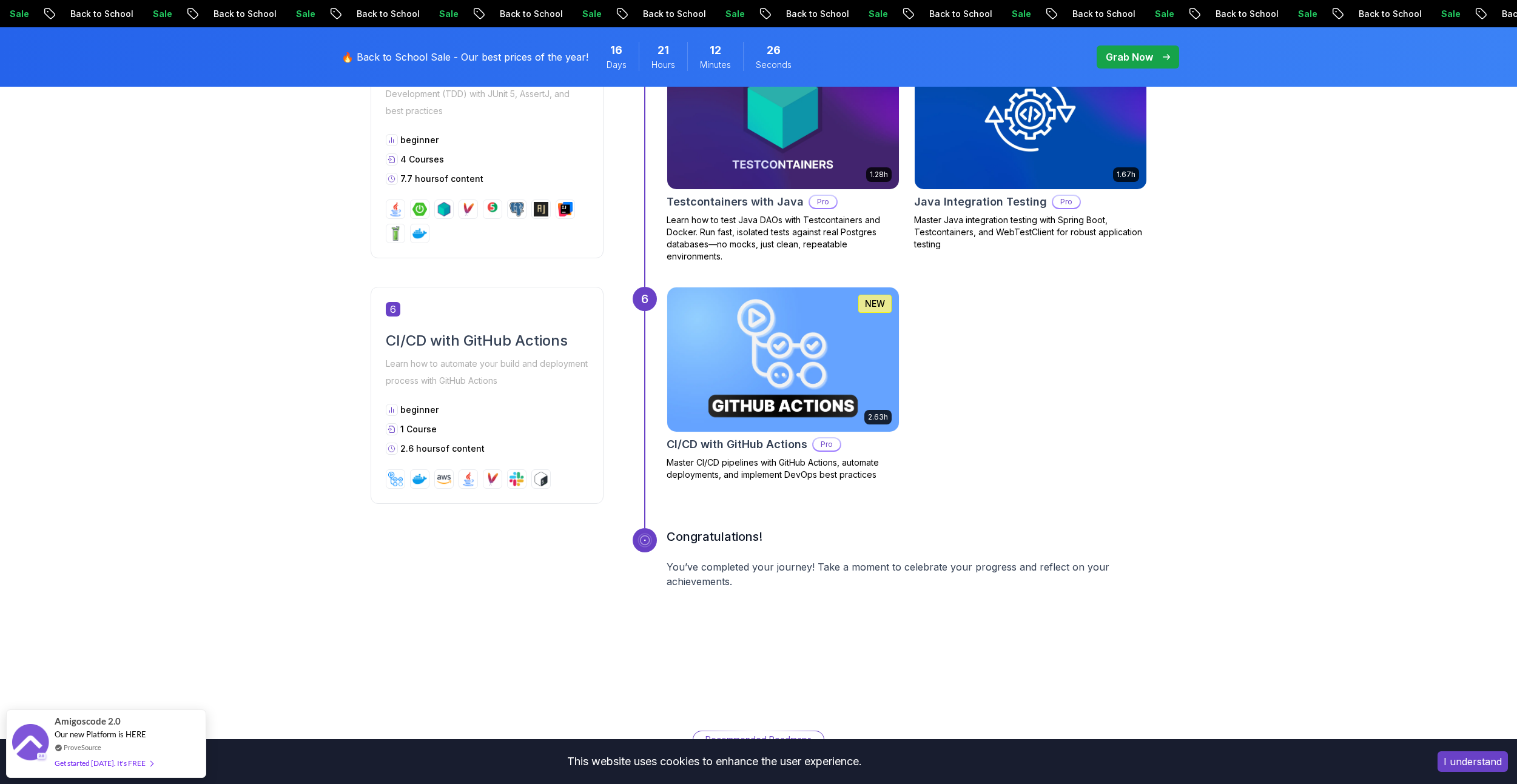
scroll to position [1879, 0]
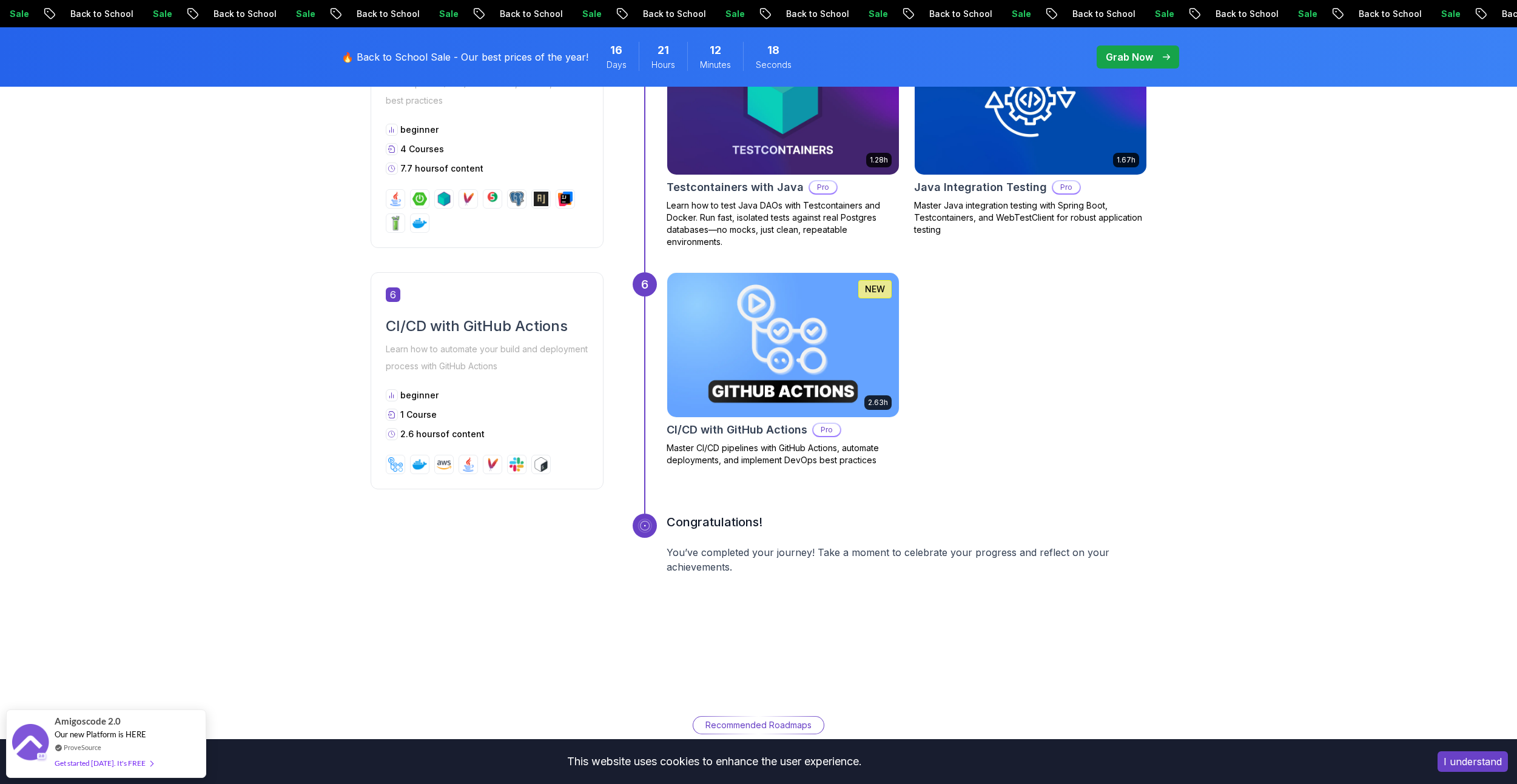
click at [666, 430] on div "6 2.63h NEW CI/CD with GitHub Actions Pro Master CI/CD pipelines with GitHub Ac…" at bounding box center [889, 393] width 514 height 241
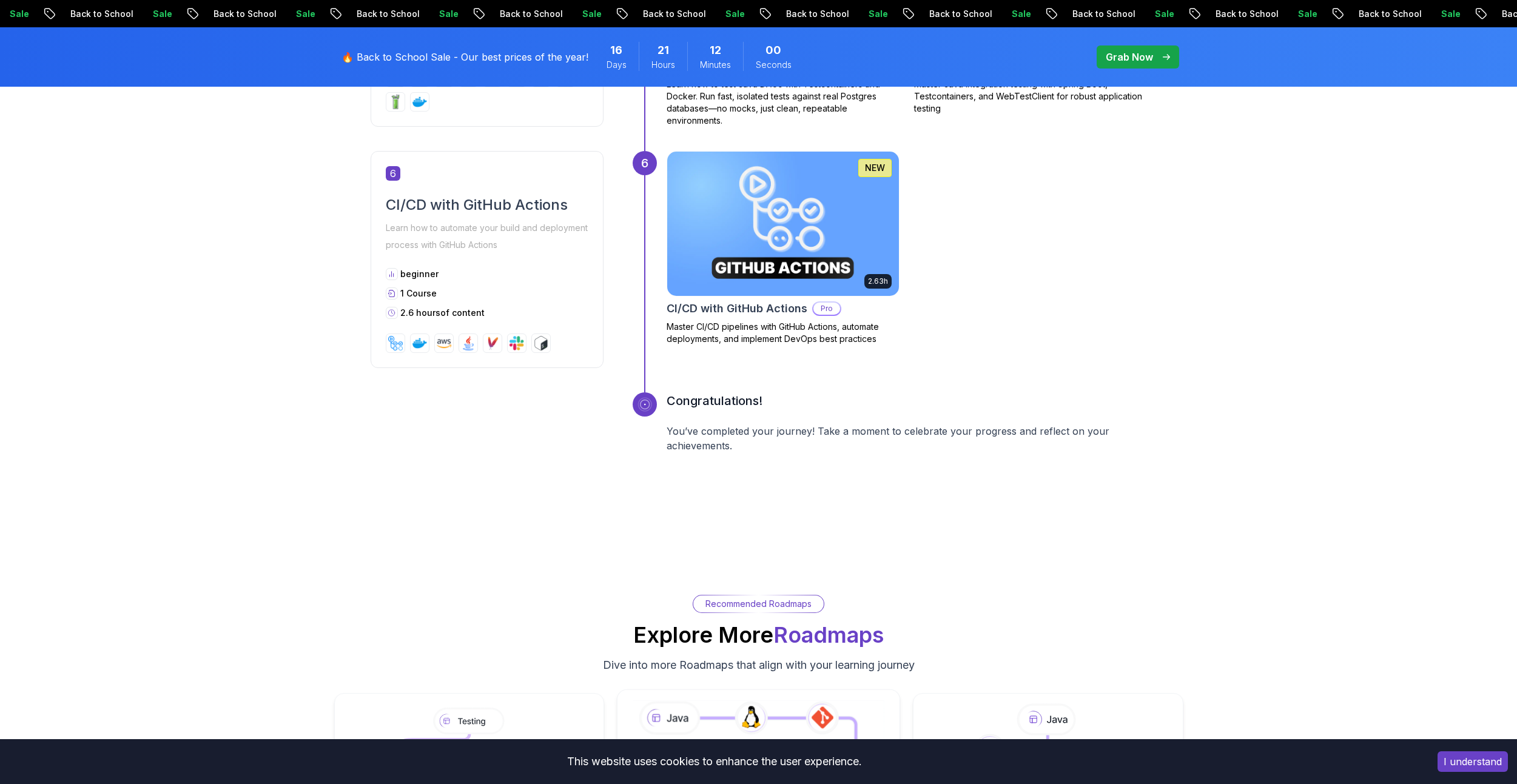
scroll to position [2425, 0]
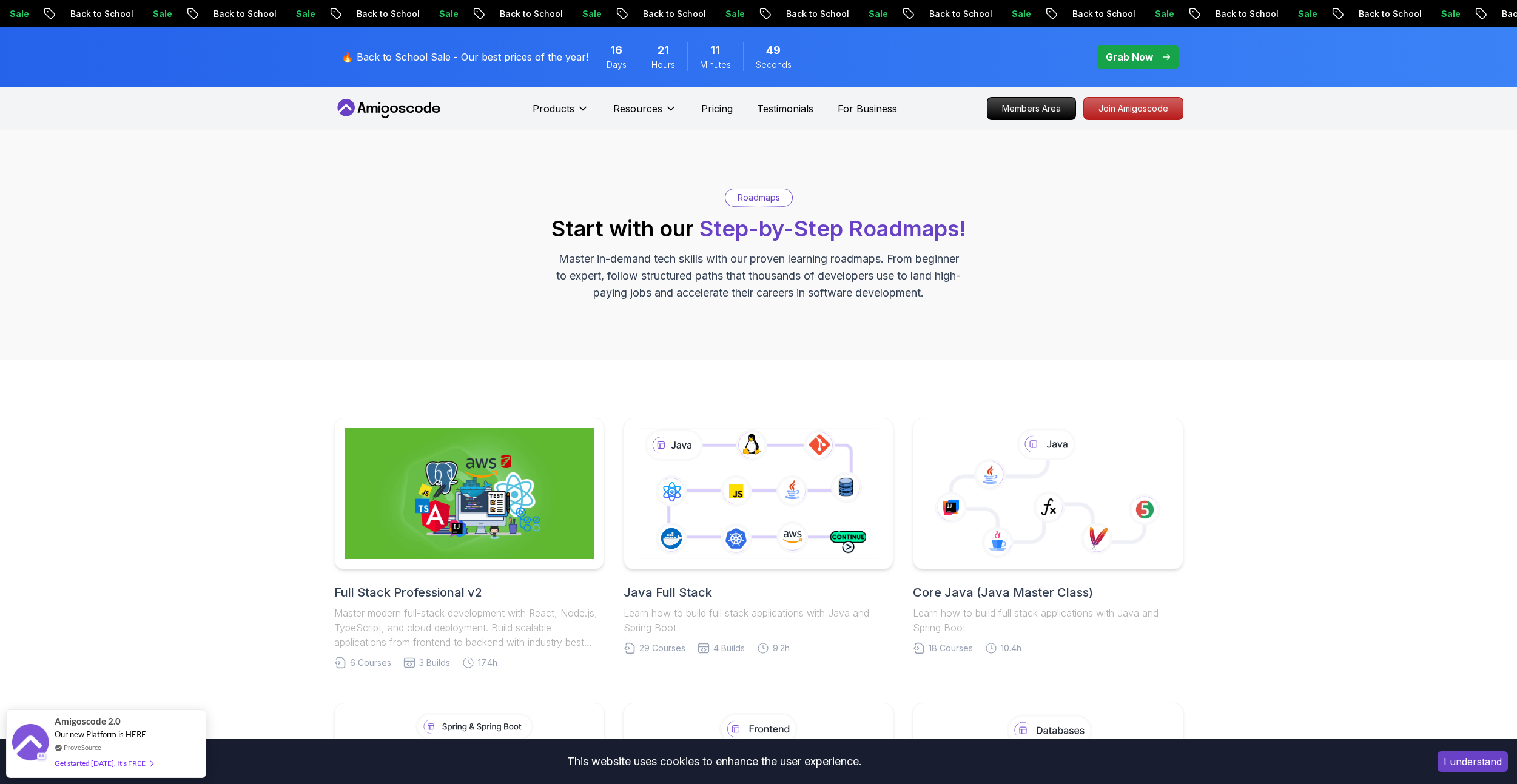
scroll to position [242, 0]
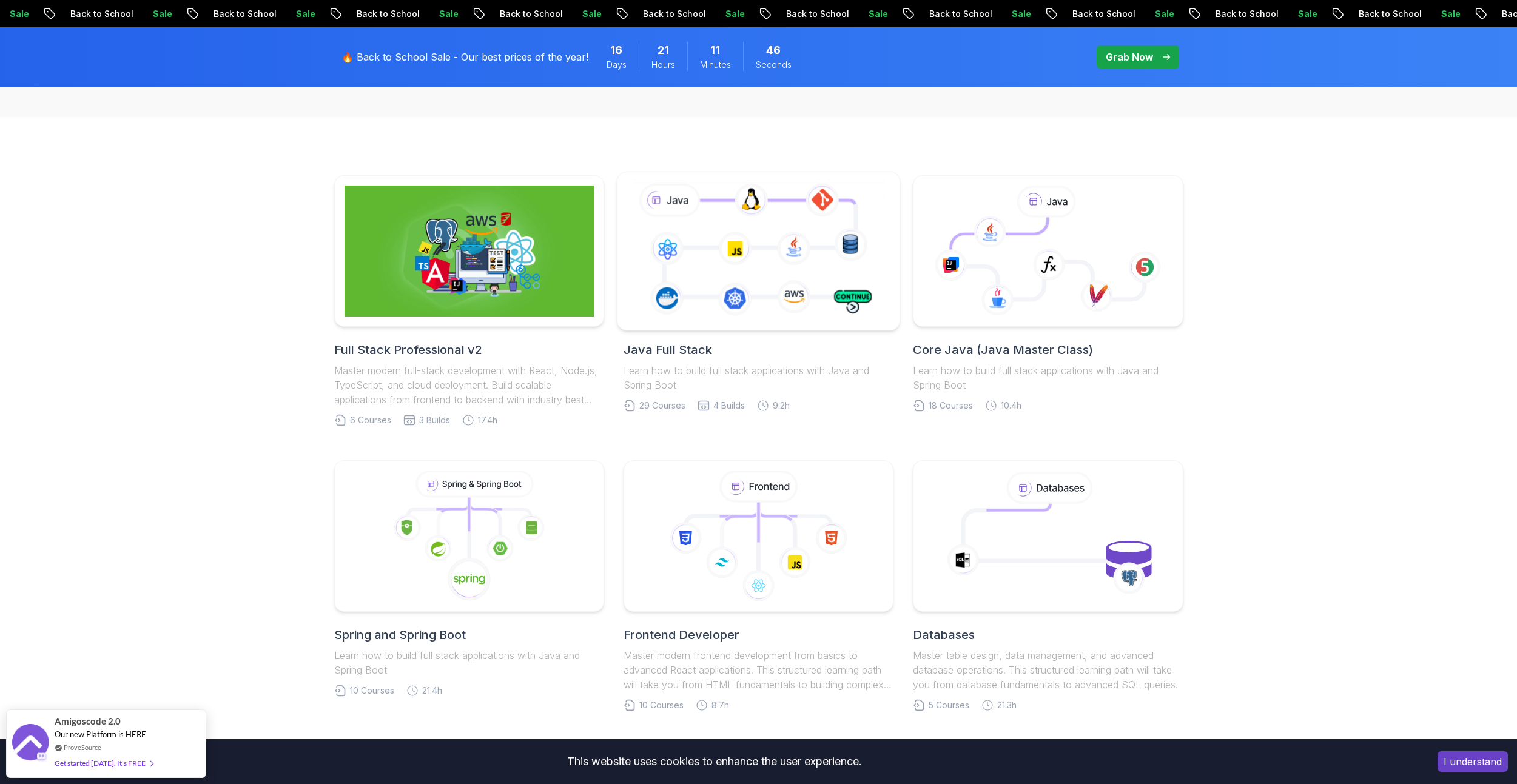
click at [744, 293] on icon at bounding box center [758, 251] width 256 height 142
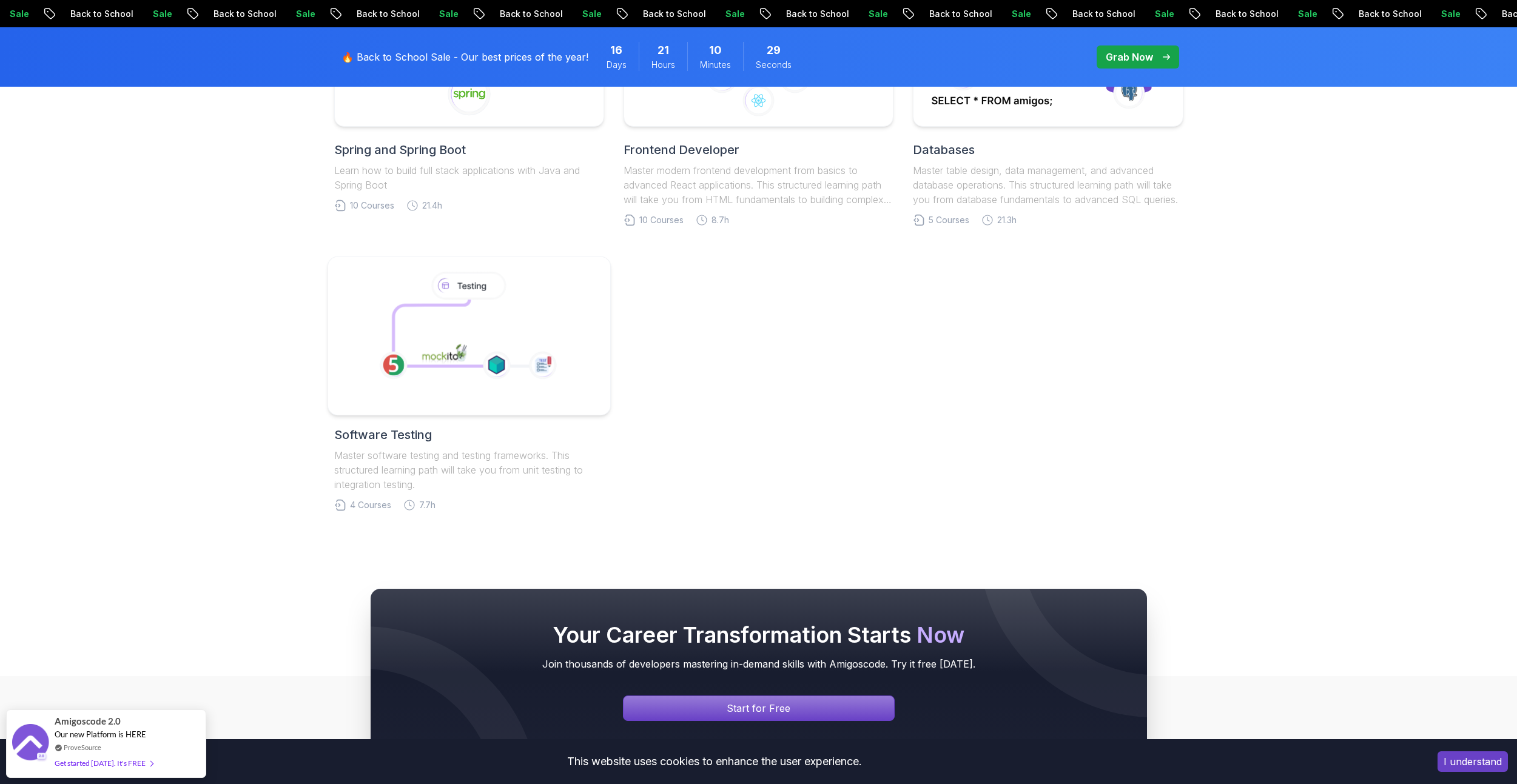
scroll to position [606, 0]
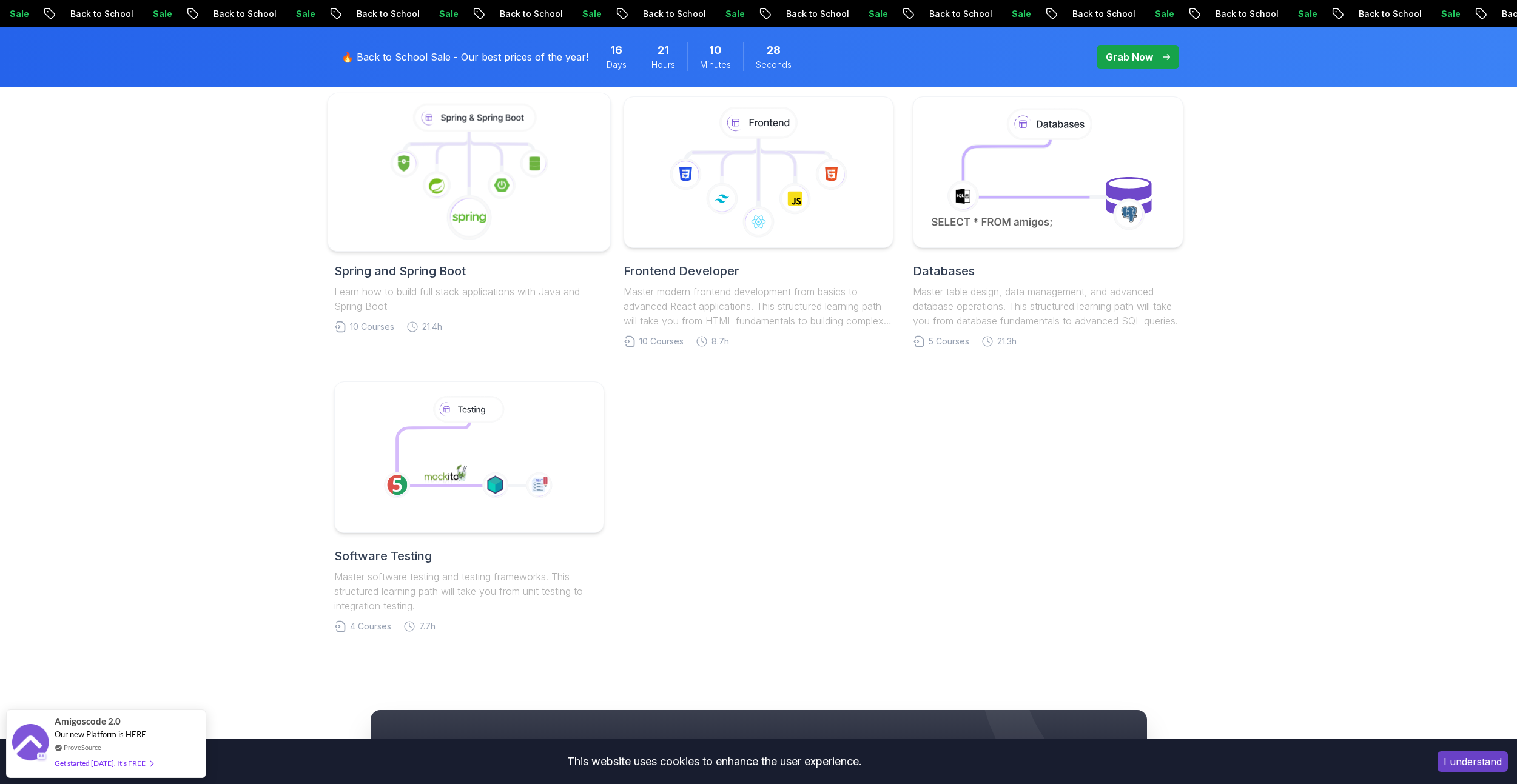
click at [479, 196] on icon at bounding box center [468, 217] width 46 height 46
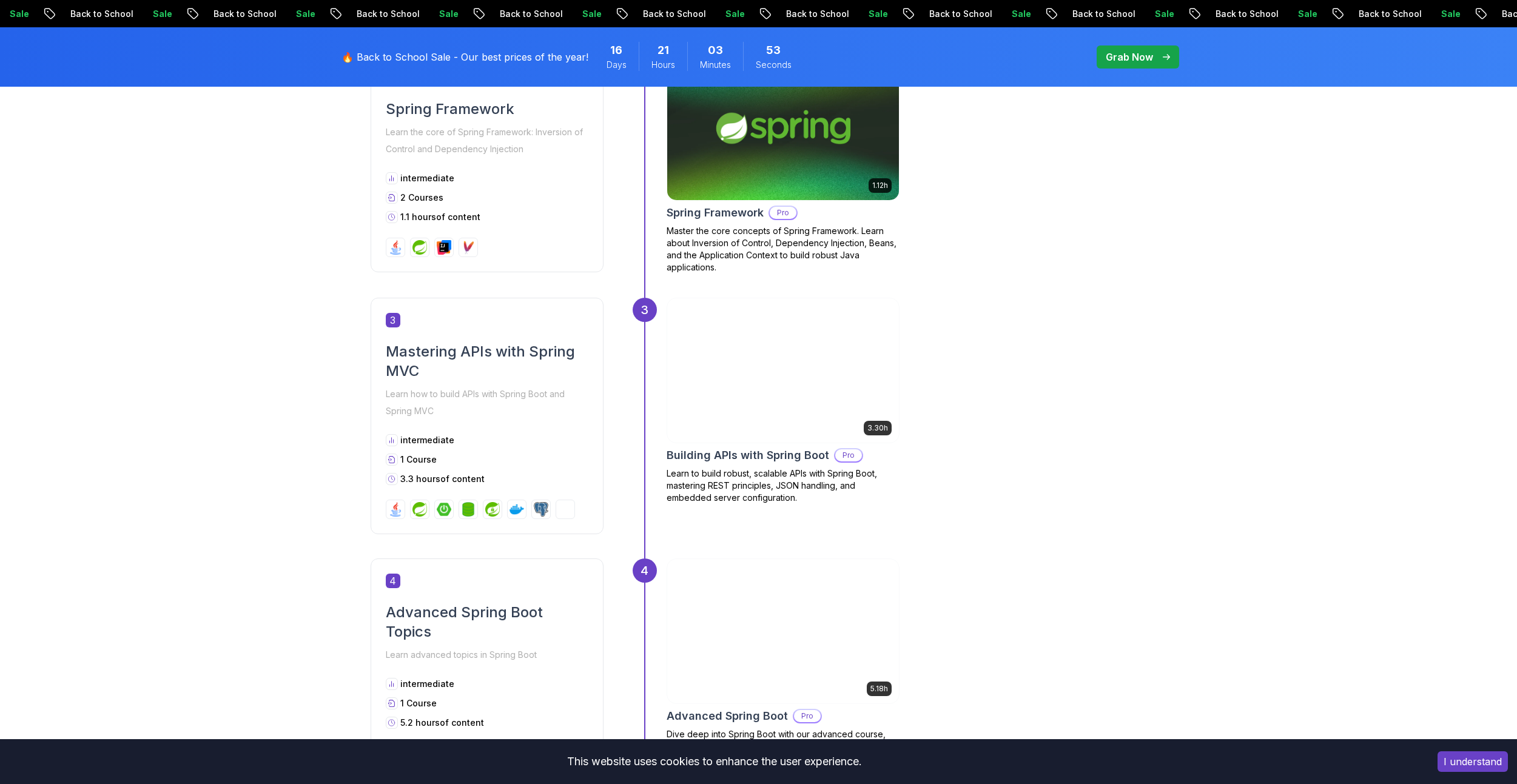
scroll to position [1334, 0]
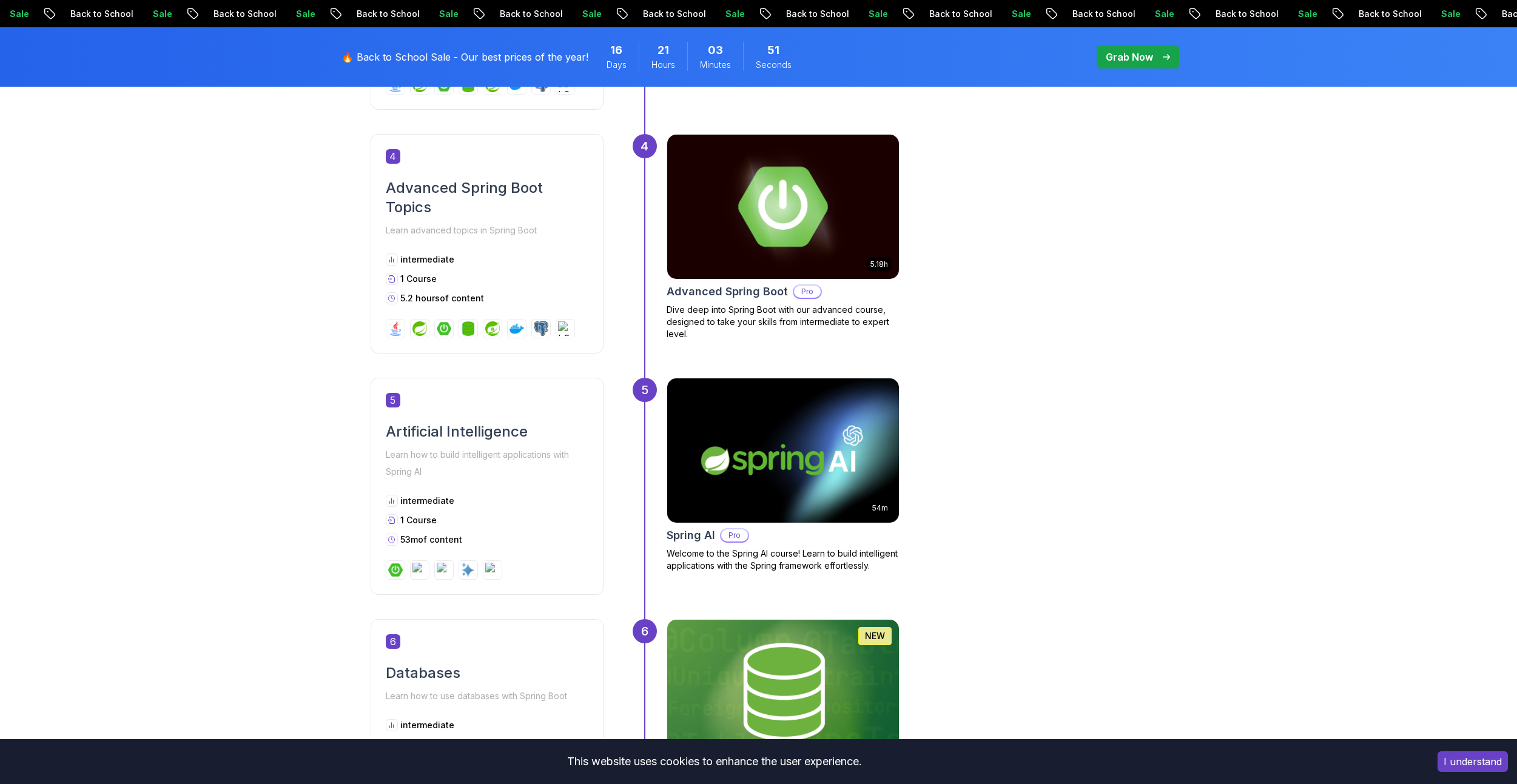
click at [716, 212] on img at bounding box center [782, 206] width 243 height 151
click at [733, 292] on h2 "Advanced Spring Boot" at bounding box center [727, 291] width 121 height 17
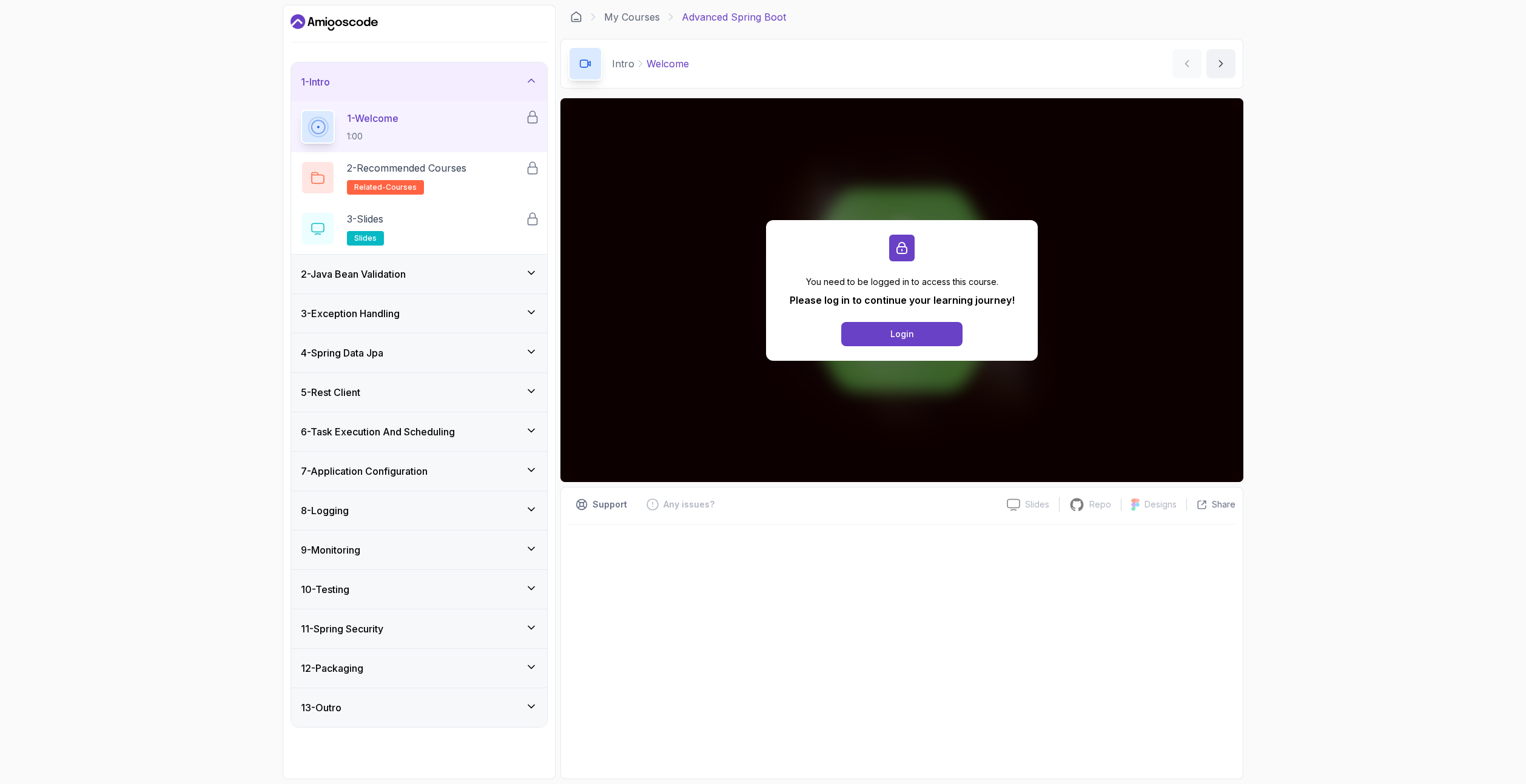
click at [418, 276] on div "2 - Java Bean Validation" at bounding box center [419, 274] width 236 height 15
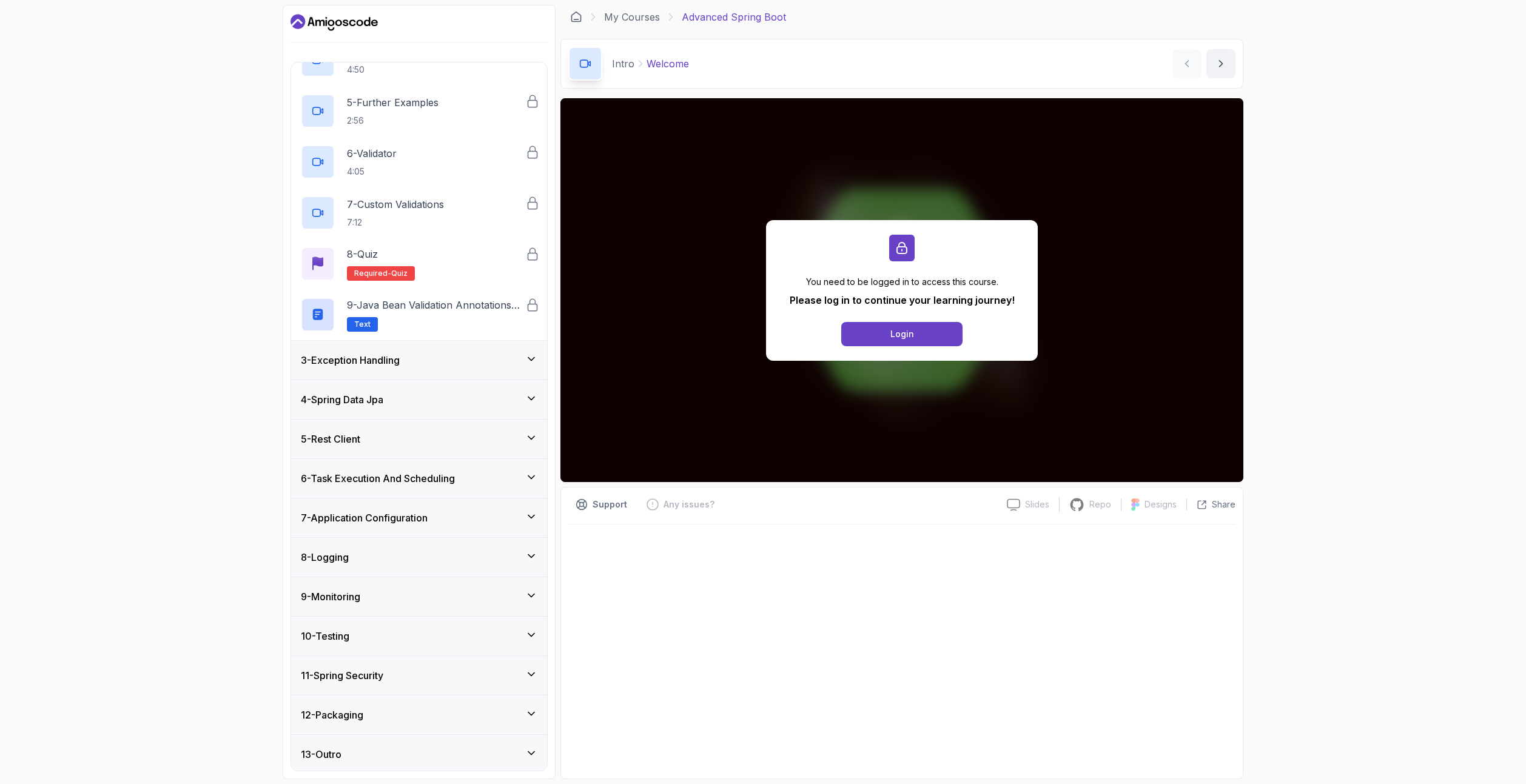
scroll to position [262, 0]
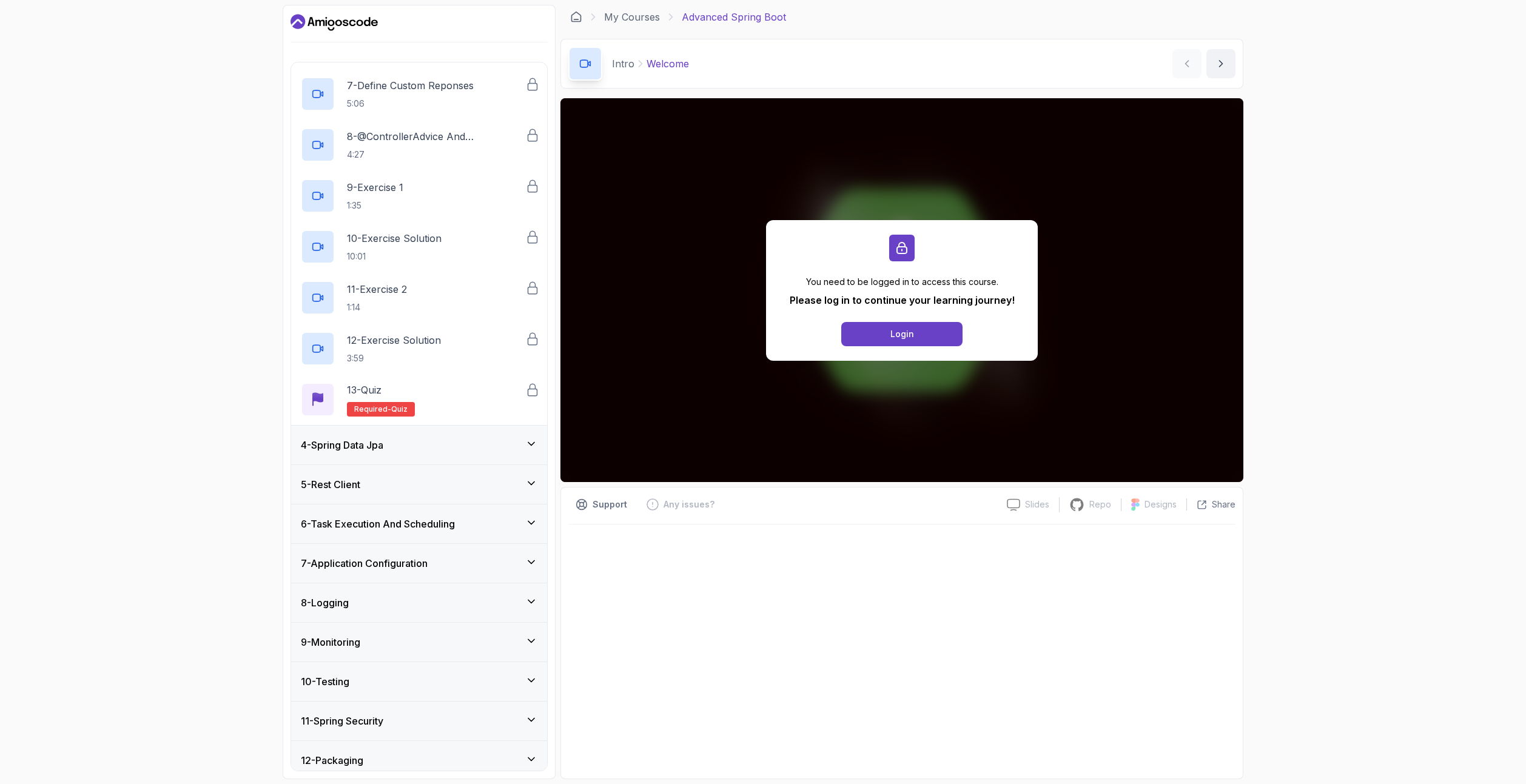
scroll to position [466, 0]
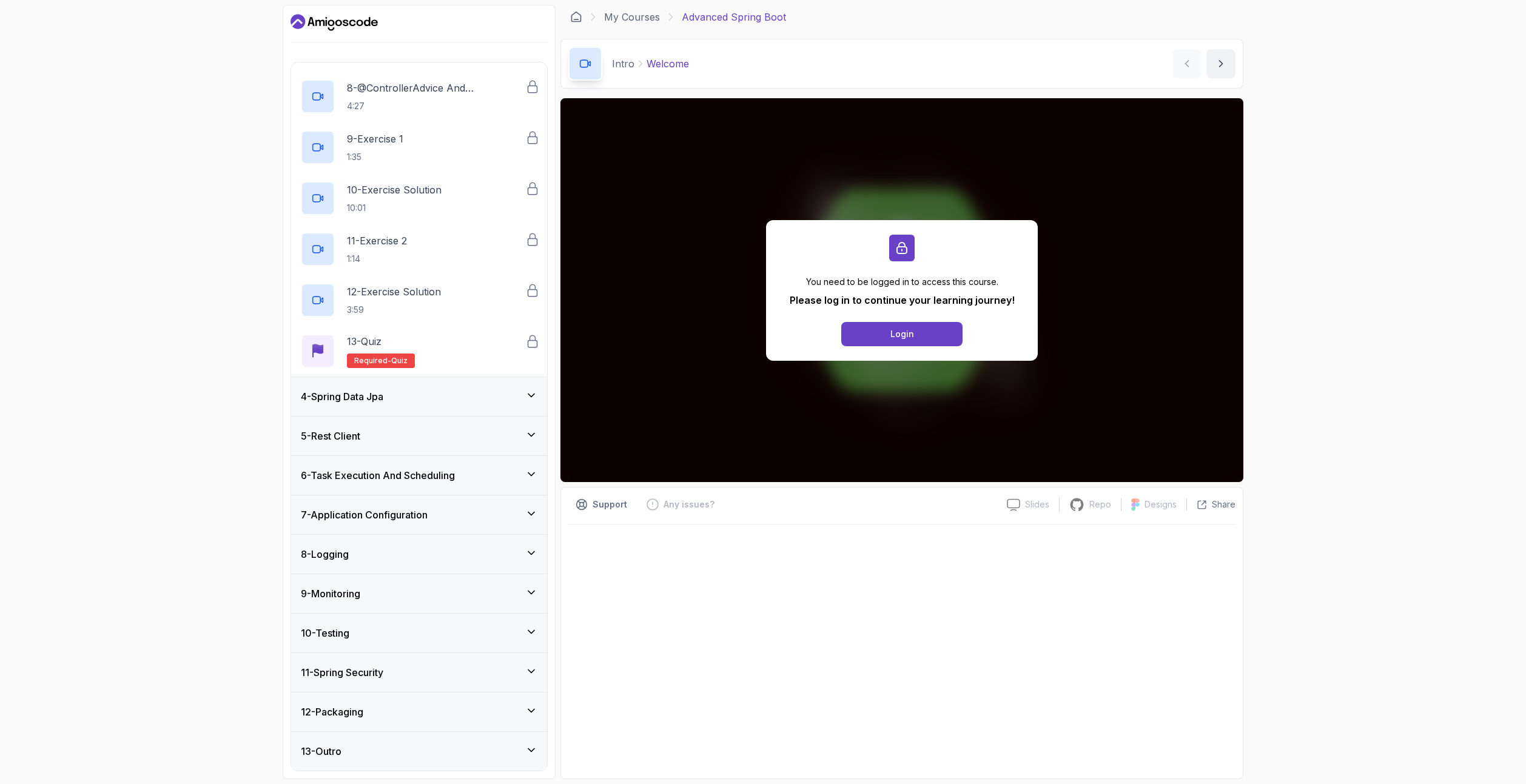
click at [433, 429] on div "5 - Rest Client" at bounding box center [419, 436] width 236 height 15
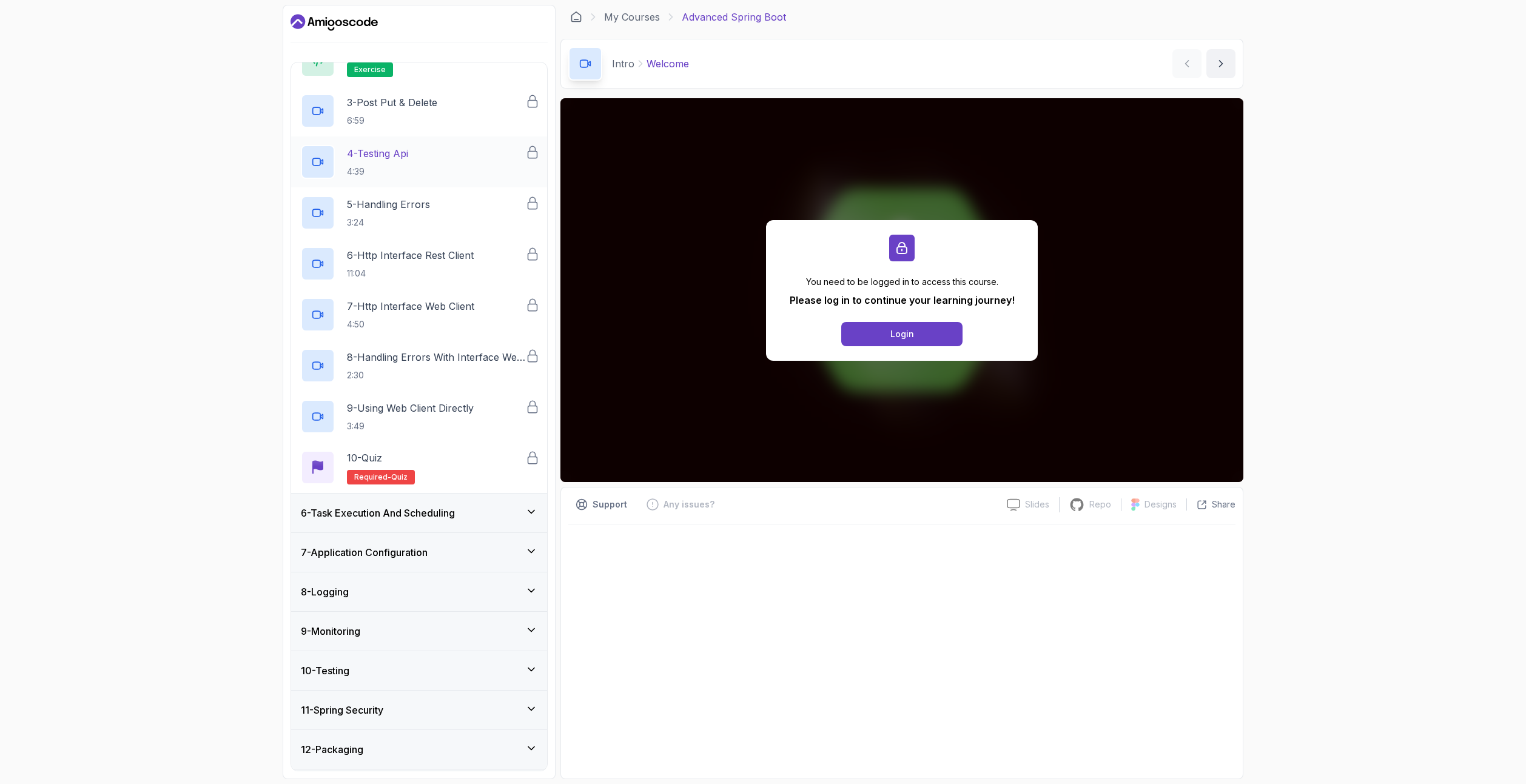
scroll to position [303, 0]
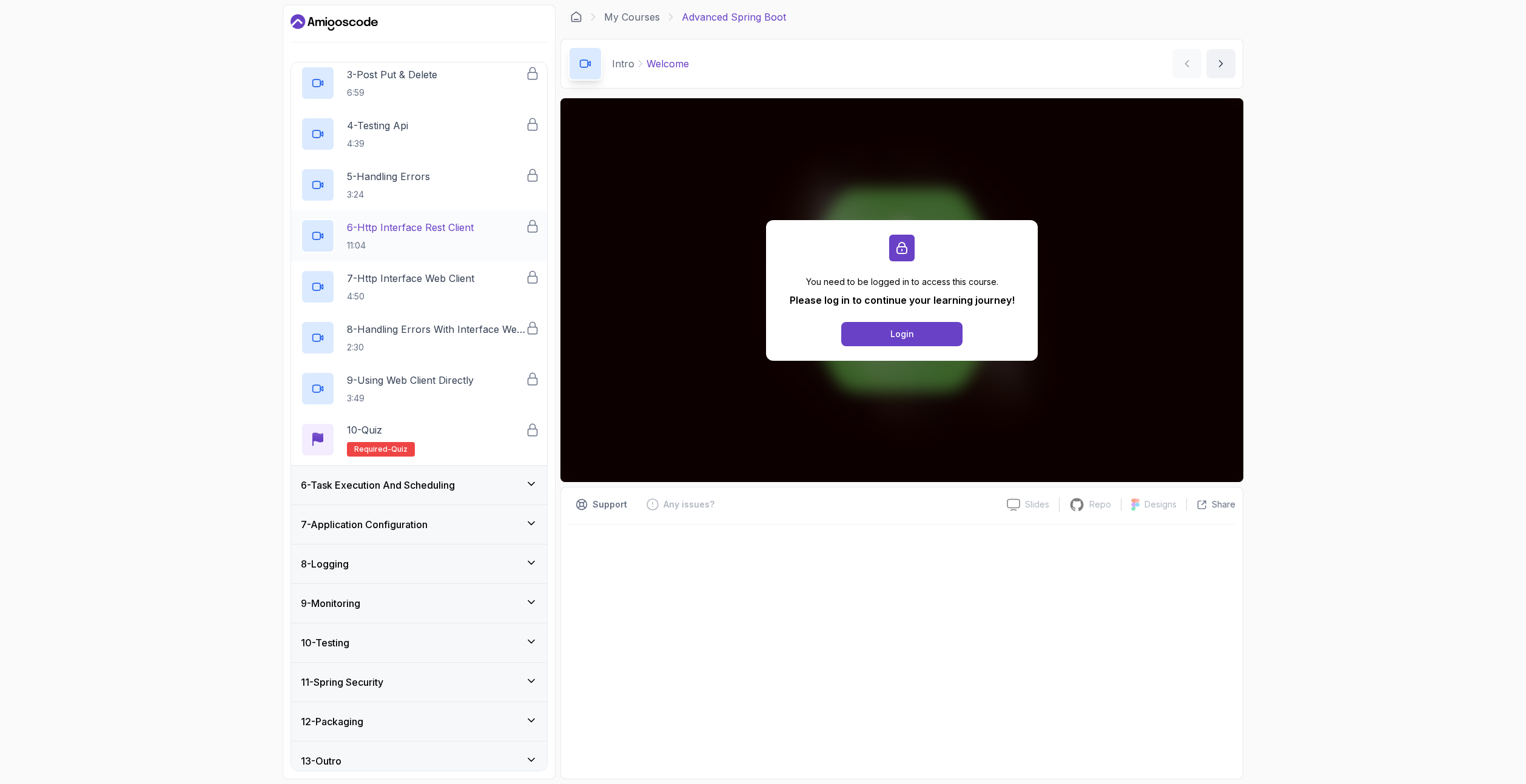
click at [416, 563] on div "8 - Logging" at bounding box center [419, 563] width 236 height 15
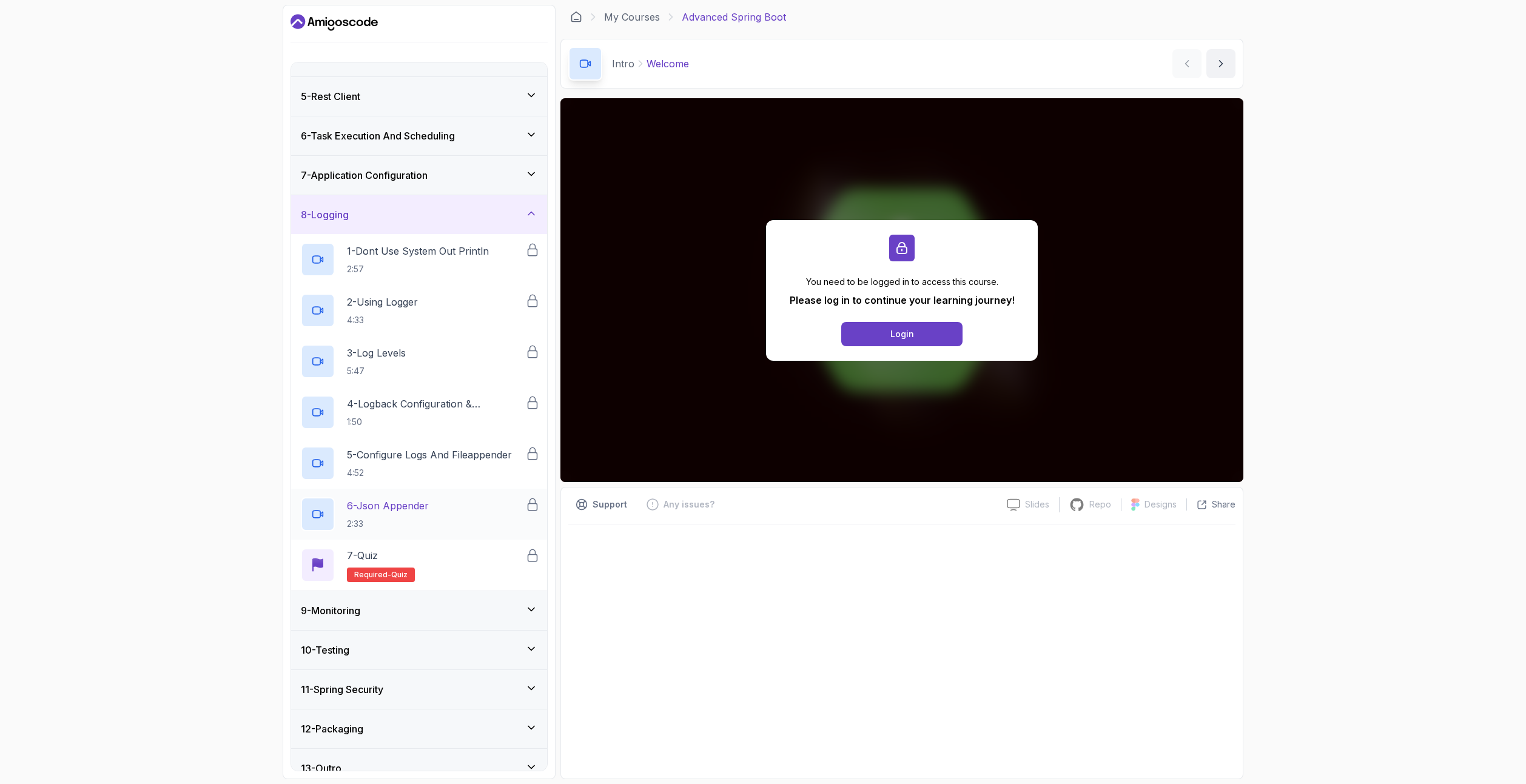
scroll to position [160, 0]
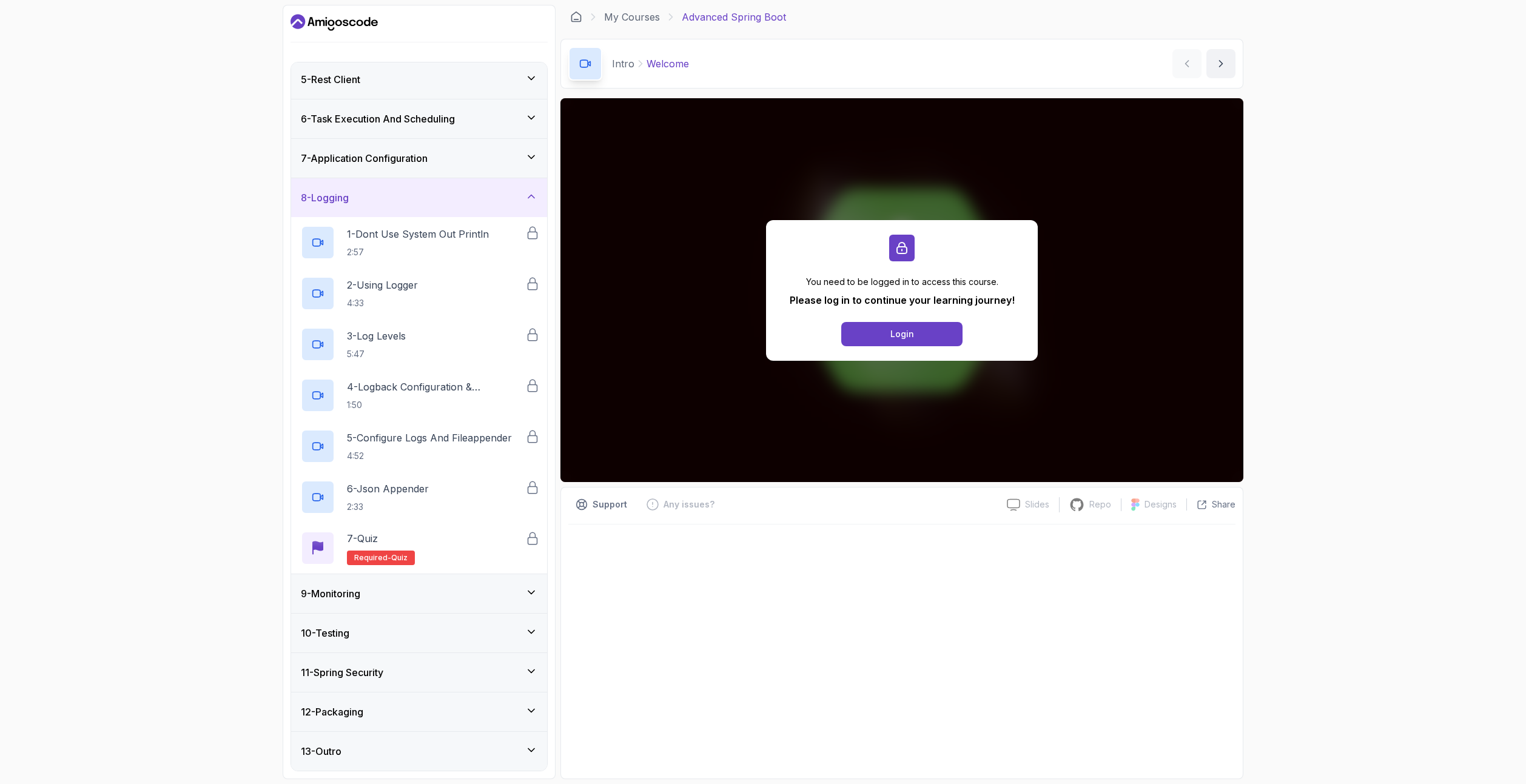
click at [405, 590] on div "9 - Monitoring" at bounding box center [419, 593] width 236 height 15
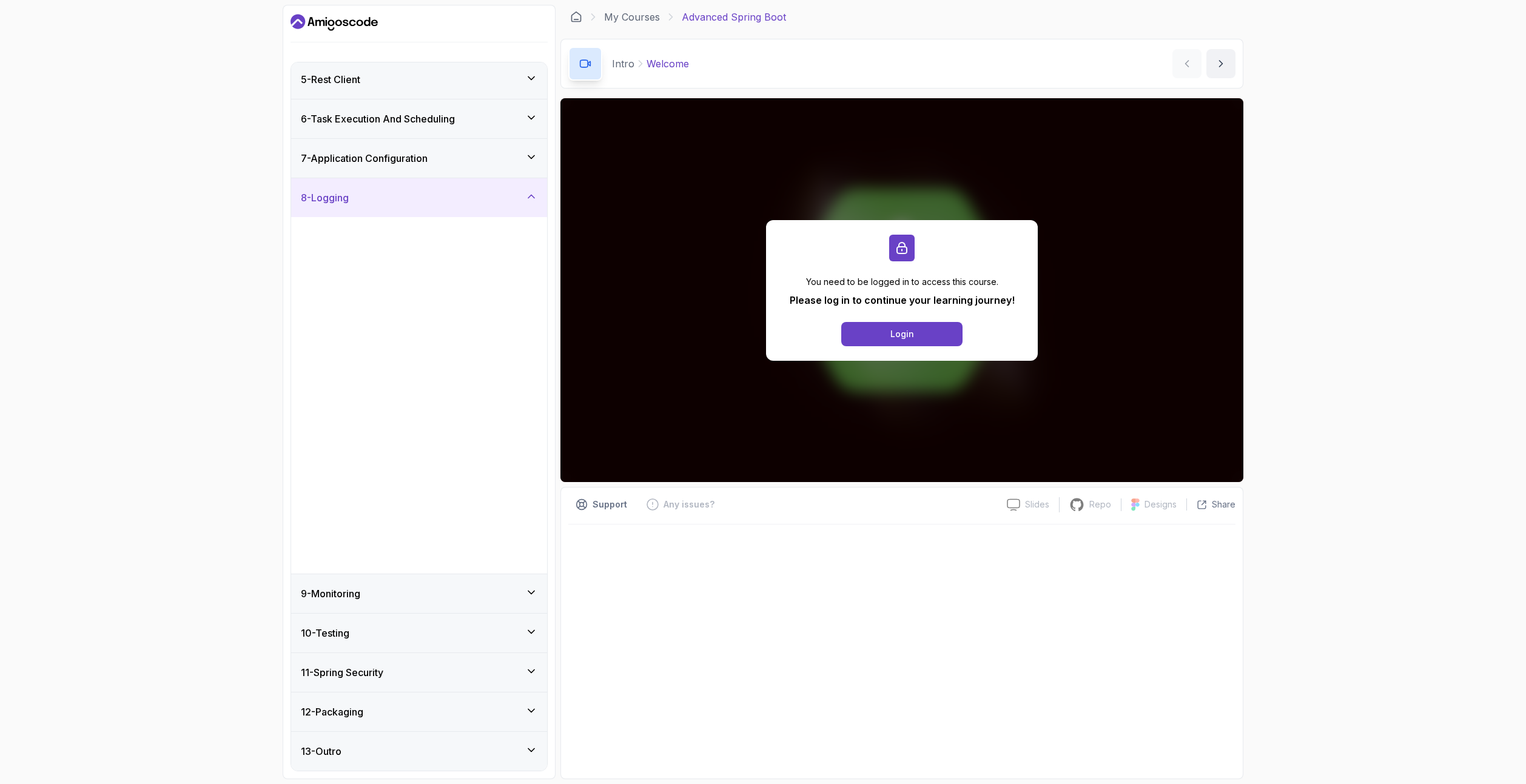
scroll to position [0, 0]
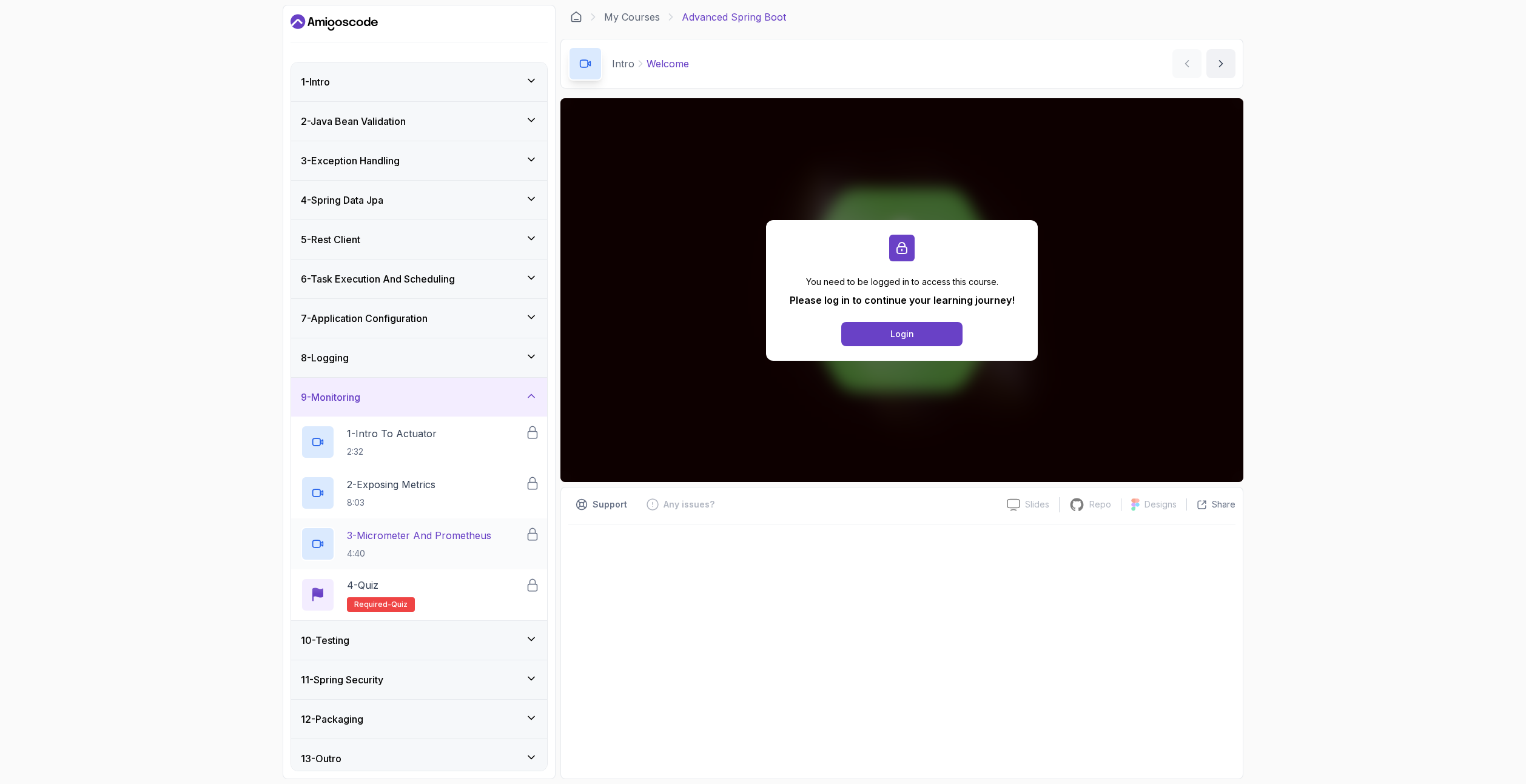
click at [437, 543] on h2 "3 - Micrometer And Prometheus 4:40" at bounding box center [419, 543] width 144 height 32
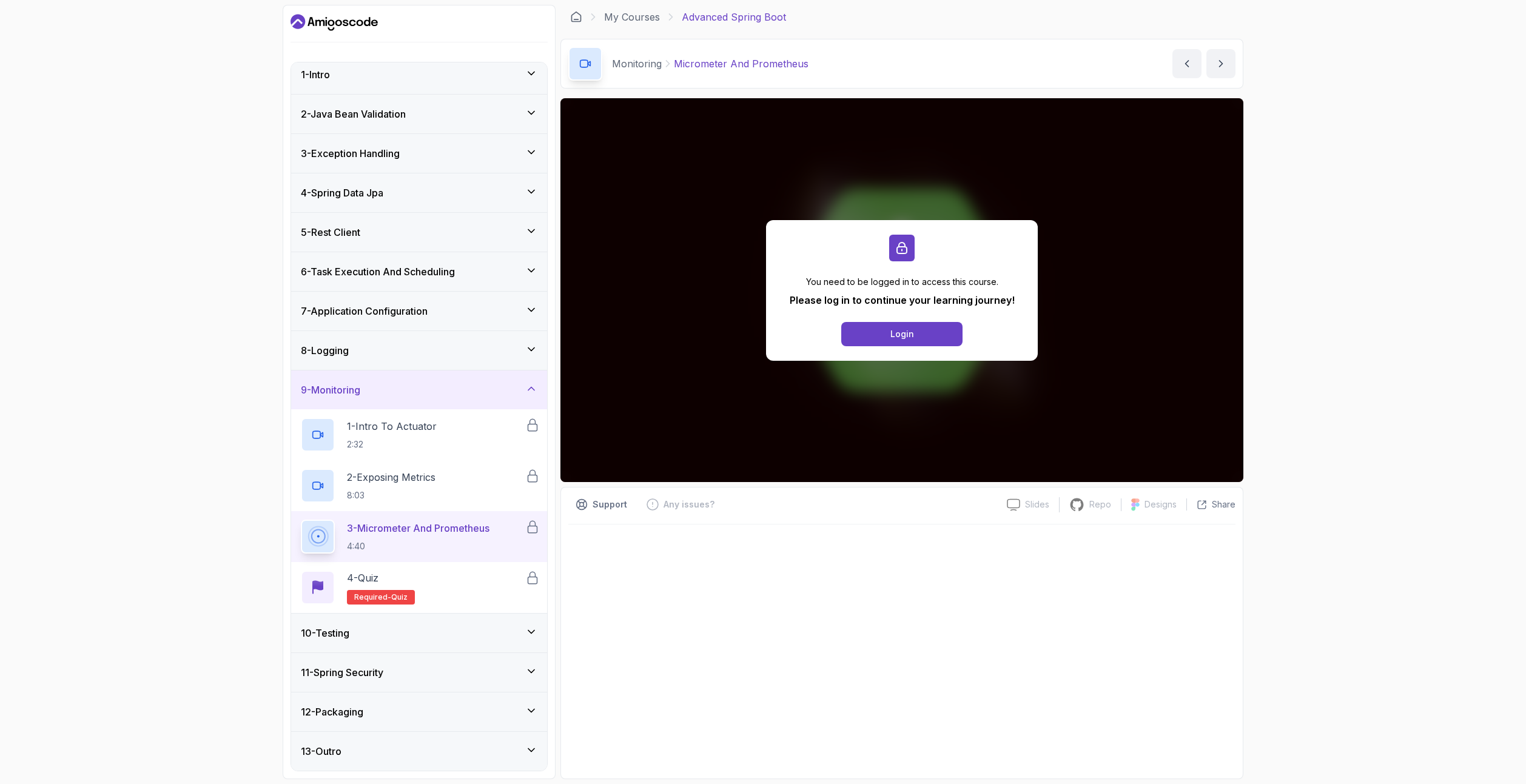
click at [412, 626] on div "10 - Testing" at bounding box center [419, 633] width 236 height 15
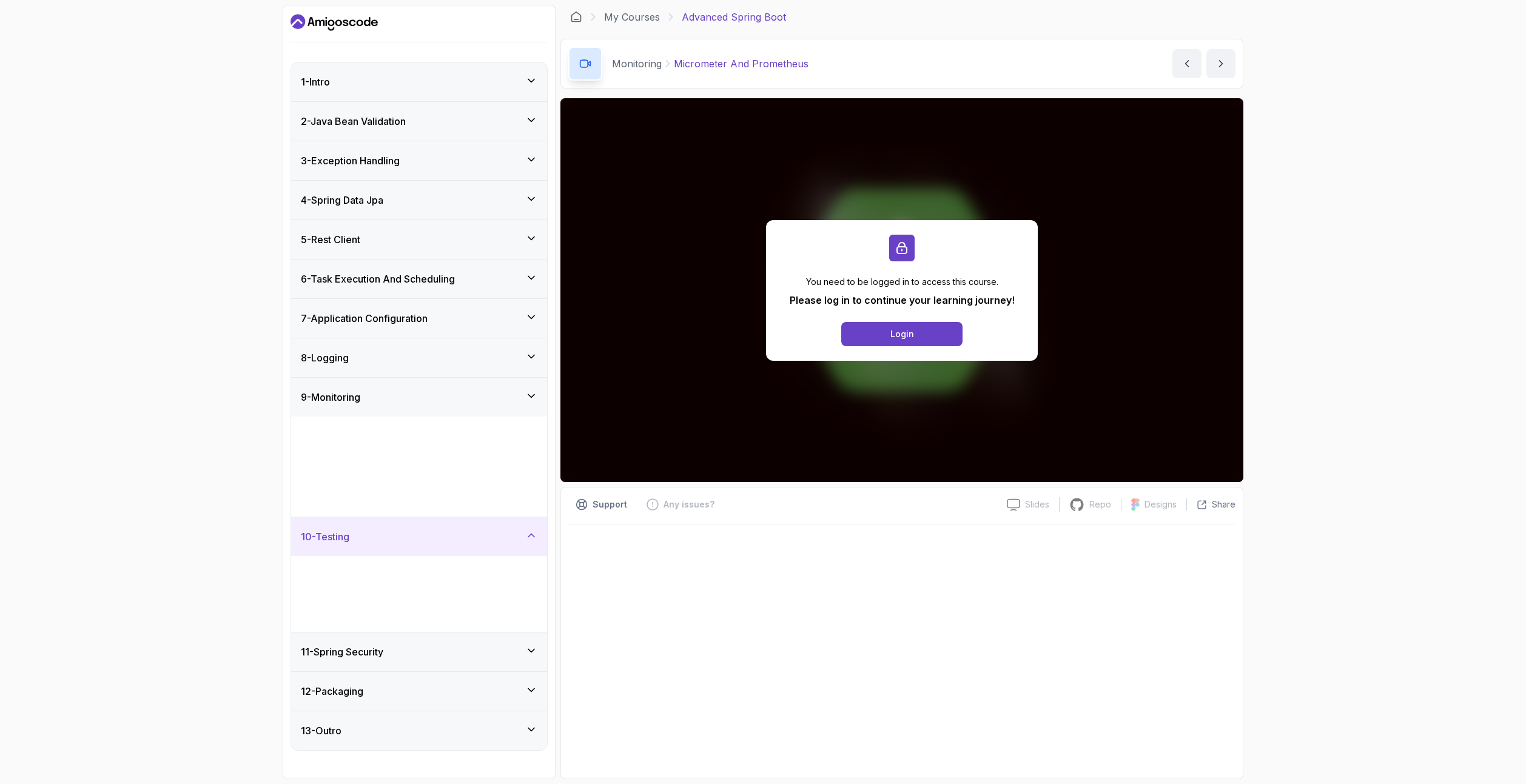
scroll to position [0, 0]
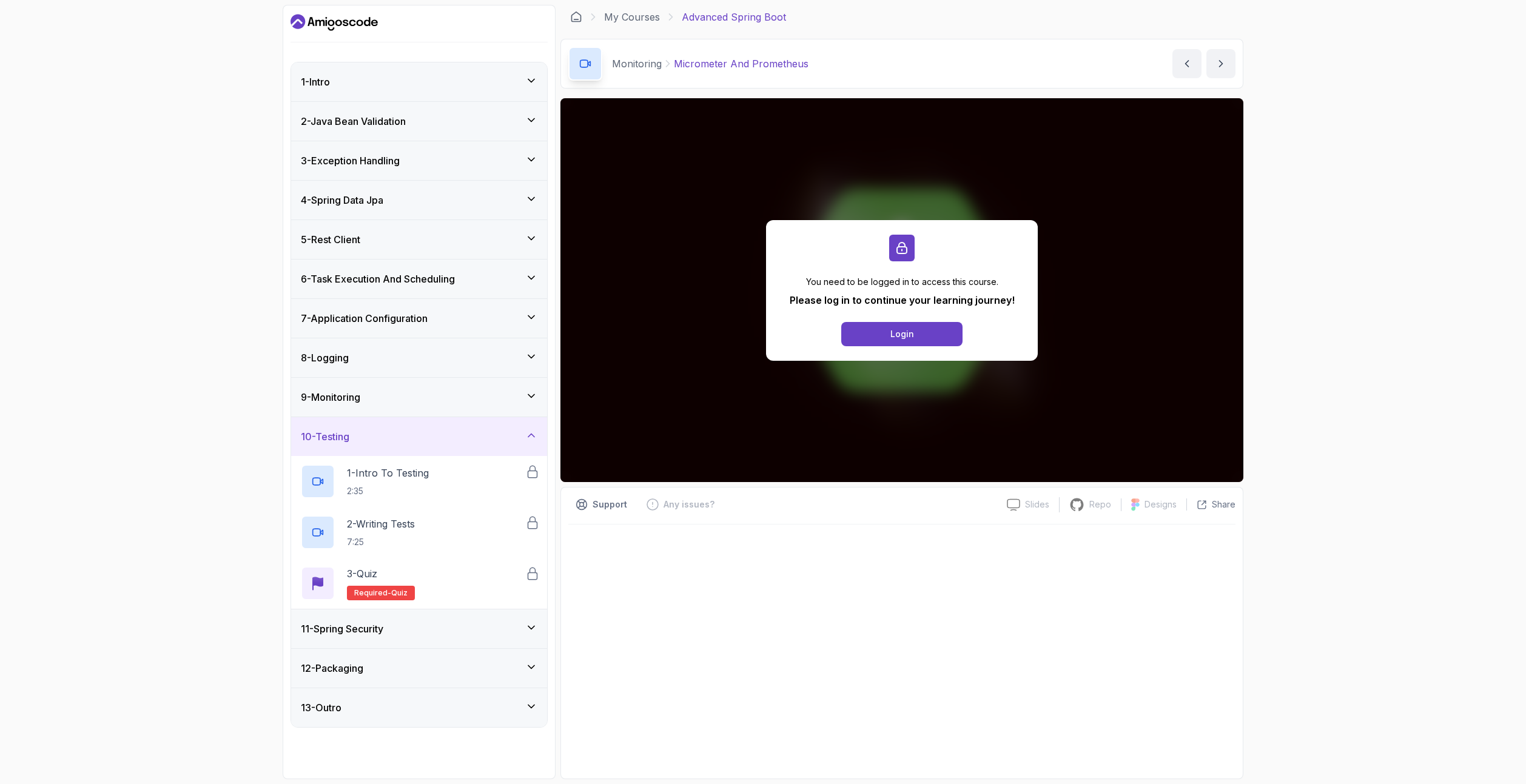
click at [410, 637] on div "11 - Spring Security" at bounding box center [419, 629] width 256 height 39
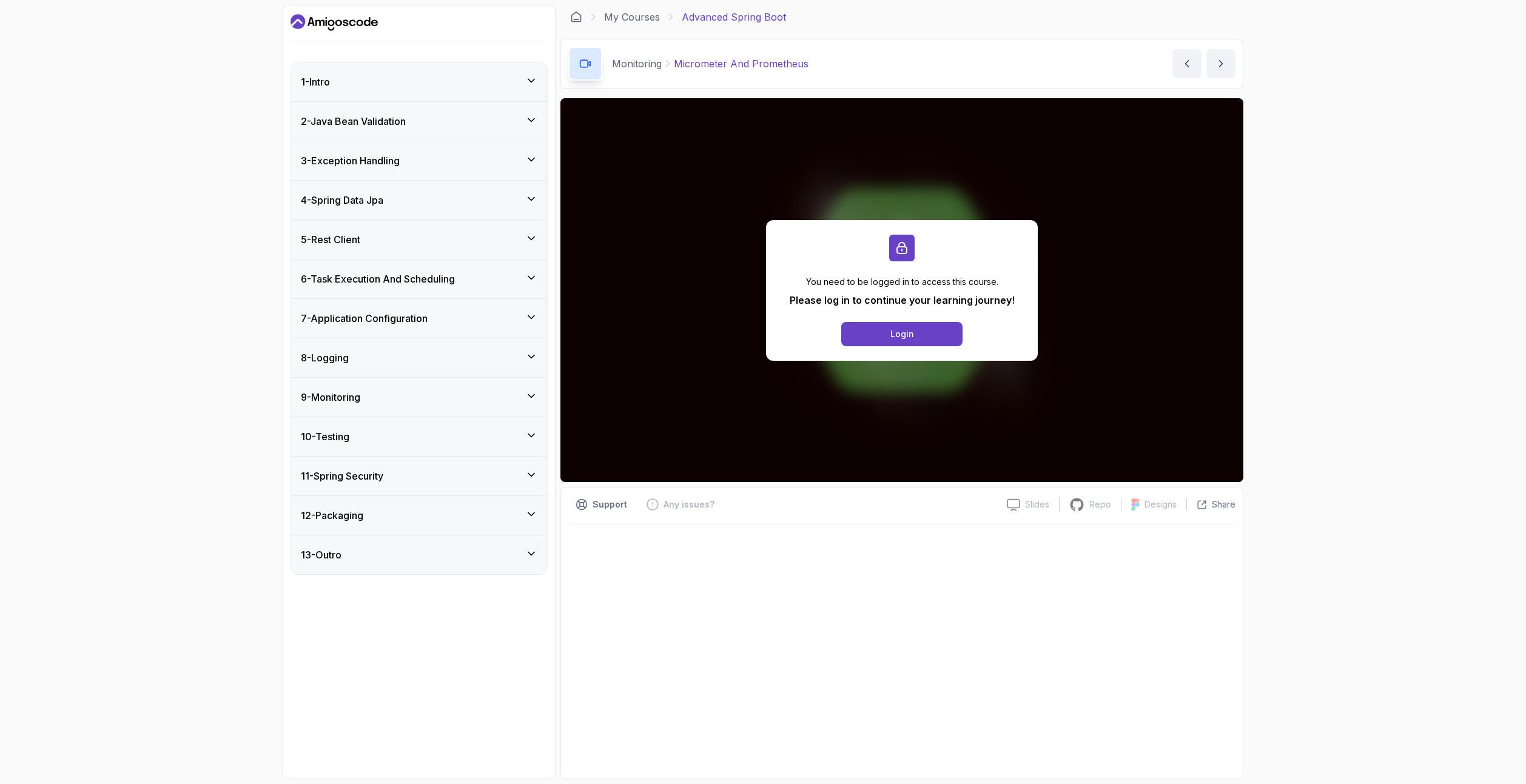
click at [438, 471] on div "11 - Spring Security" at bounding box center [419, 476] width 236 height 15
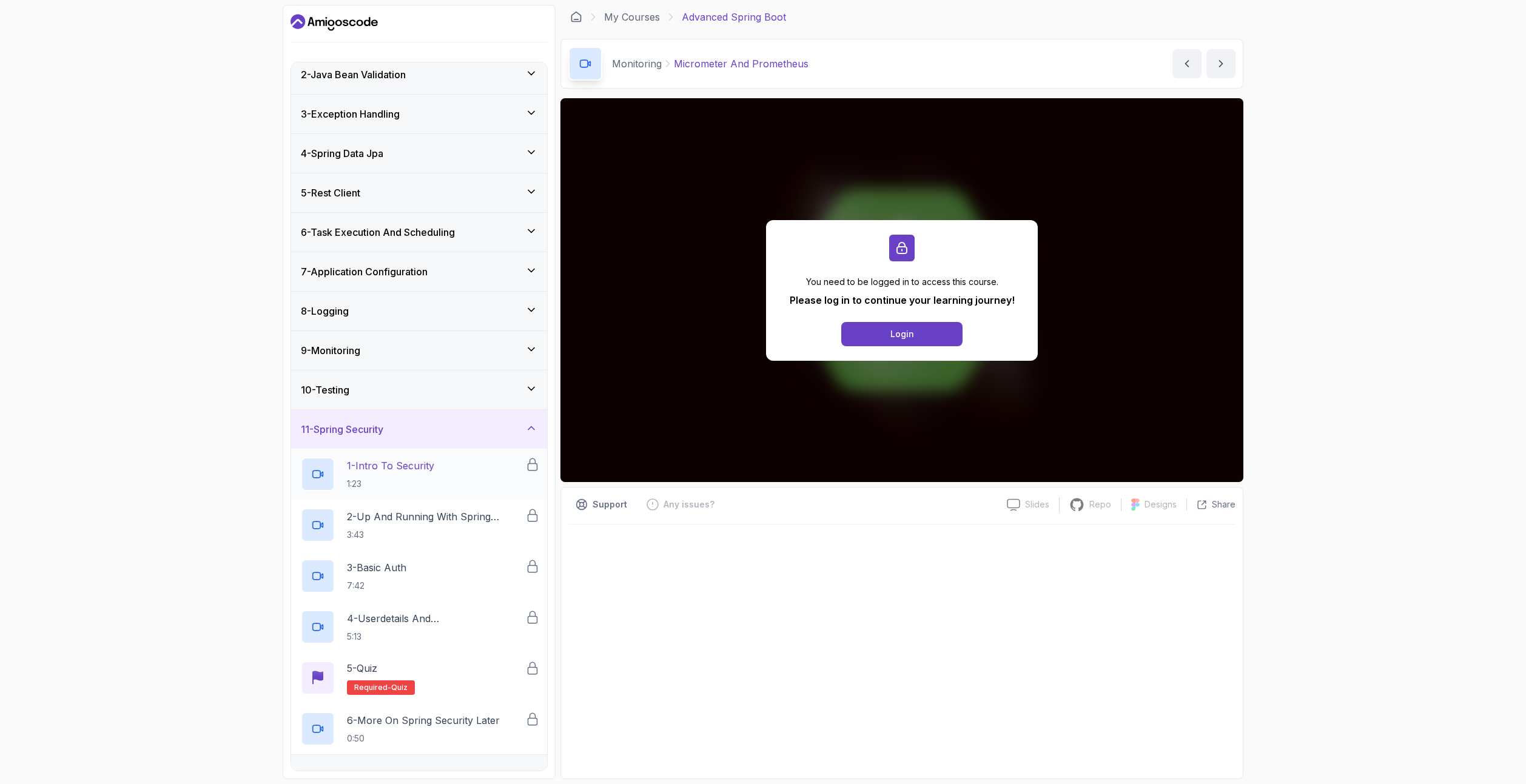
scroll to position [109, 0]
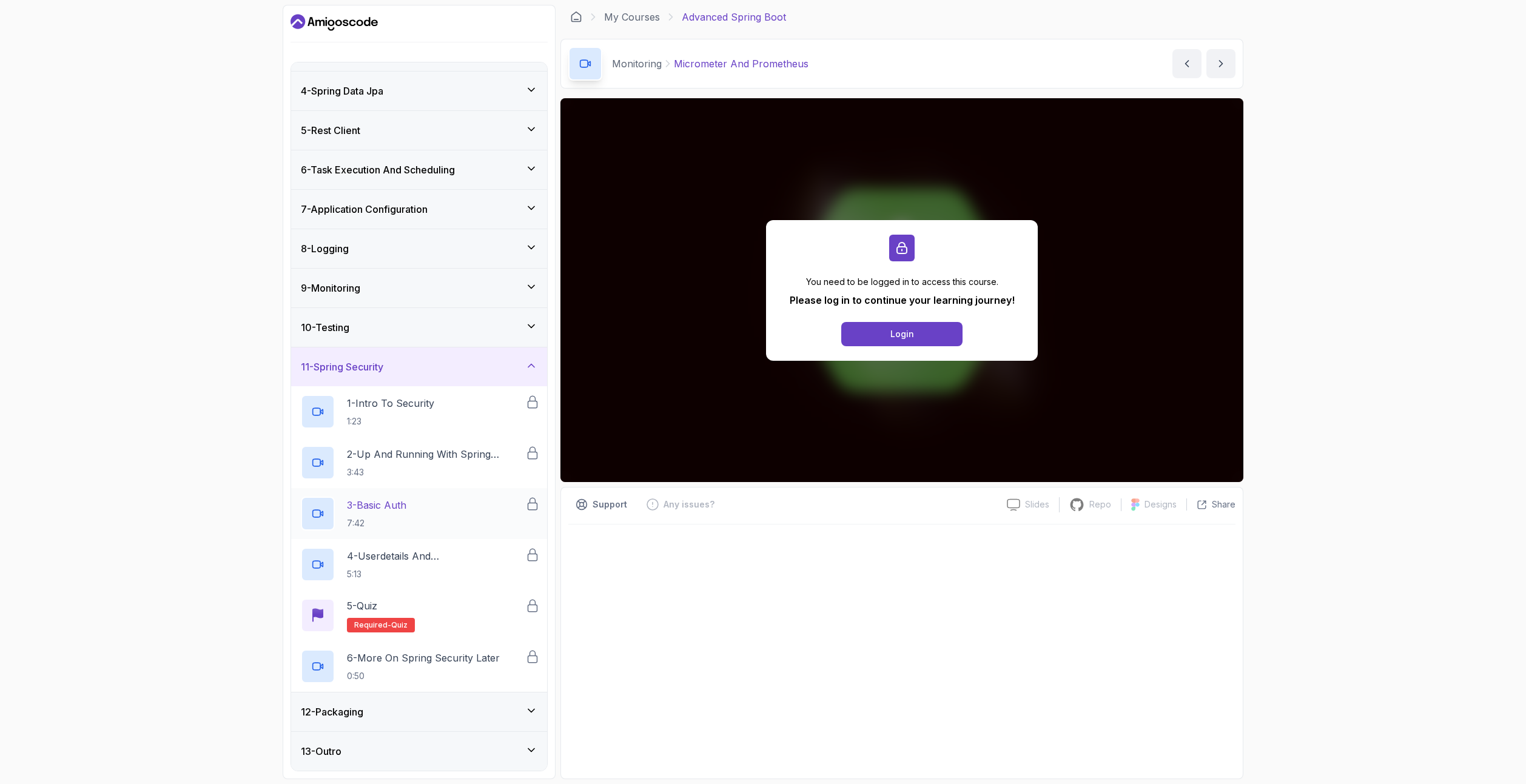
click at [425, 524] on div "3 - Basic Auth 7:42" at bounding box center [412, 513] width 224 height 34
click at [421, 563] on h2 "4 - Userdetails And Bcryptpasswordencoder 5:13" at bounding box center [436, 564] width 178 height 32
click at [424, 659] on p "6 - More On Spring Security Later" at bounding box center [423, 658] width 153 height 15
click at [404, 702] on div "12 - Packaging" at bounding box center [419, 711] width 256 height 39
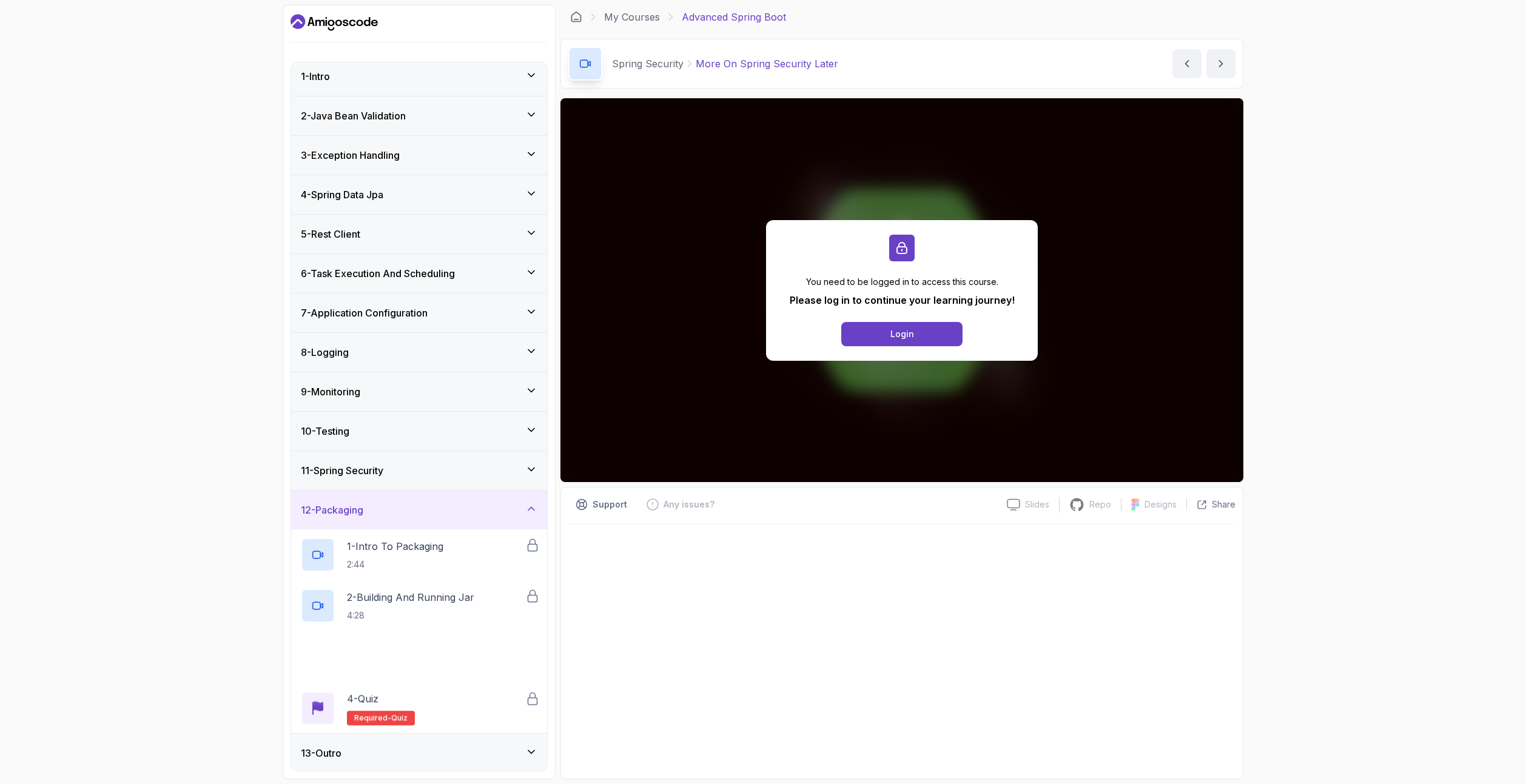
scroll to position [7, 0]
click at [433, 663] on p "4:57" at bounding box center [408, 664] width 124 height 12
click at [457, 160] on div "3 - Exception Handling" at bounding box center [419, 154] width 236 height 15
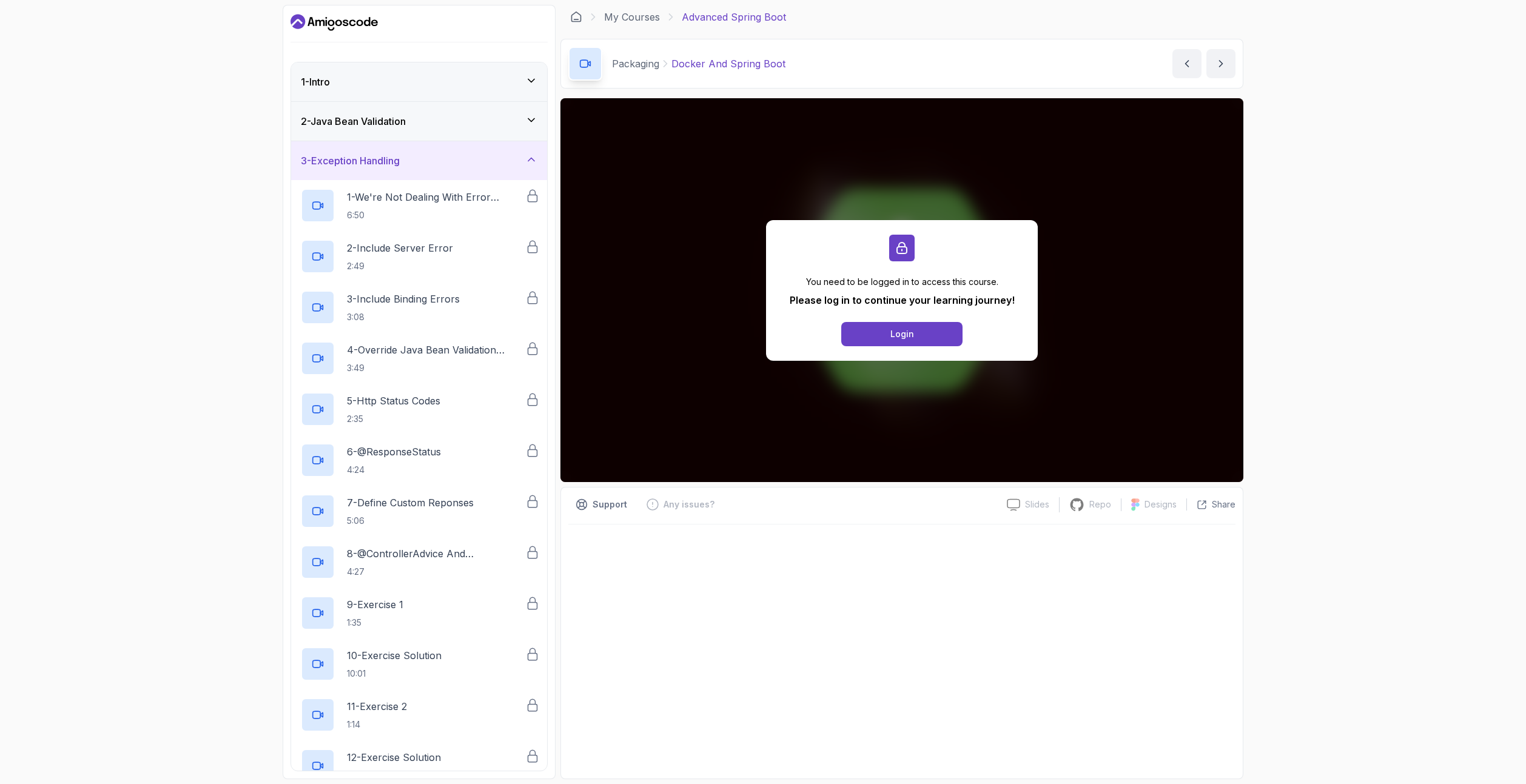
drag, startPoint x: 1065, startPoint y: 297, endPoint x: 843, endPoint y: 620, distance: 391.9
click at [843, 620] on div at bounding box center [902, 647] width 667 height 247
